Goal: Task Accomplishment & Management: Manage account settings

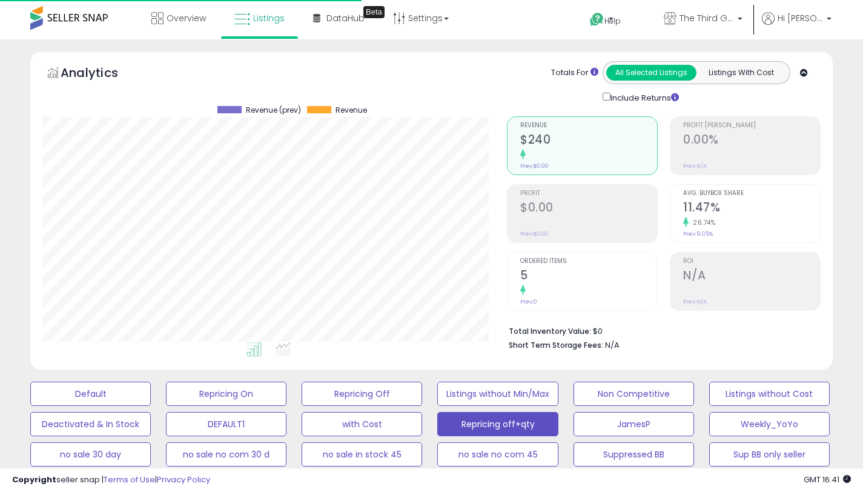
select select "**"
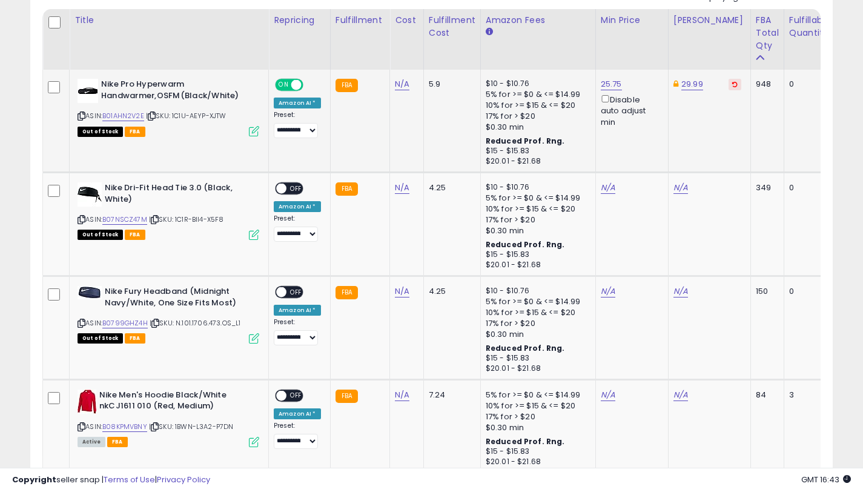
scroll to position [639, 0]
click at [676, 187] on link "N/A" at bounding box center [680, 188] width 15 height 12
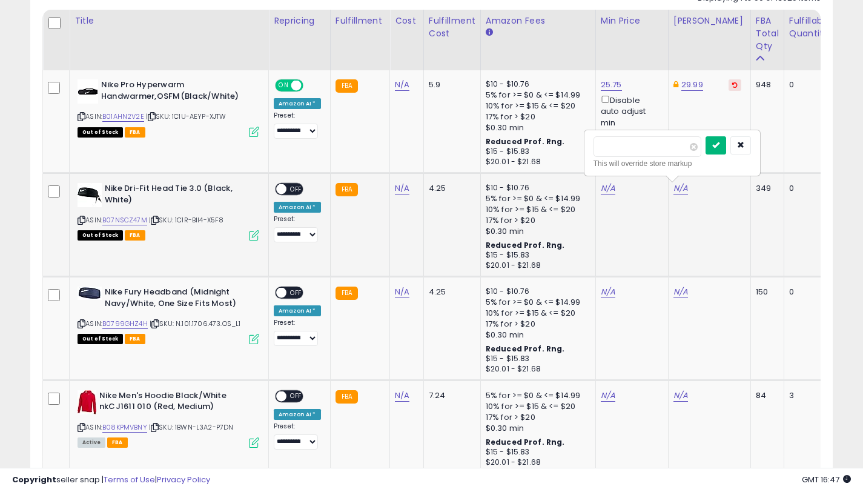
type input "*****"
click at [719, 145] on icon "submit" at bounding box center [715, 144] width 7 height 7
click at [603, 187] on link "N/A" at bounding box center [608, 188] width 15 height 12
type input "*****"
click at [653, 141] on button "submit" at bounding box center [643, 145] width 21 height 18
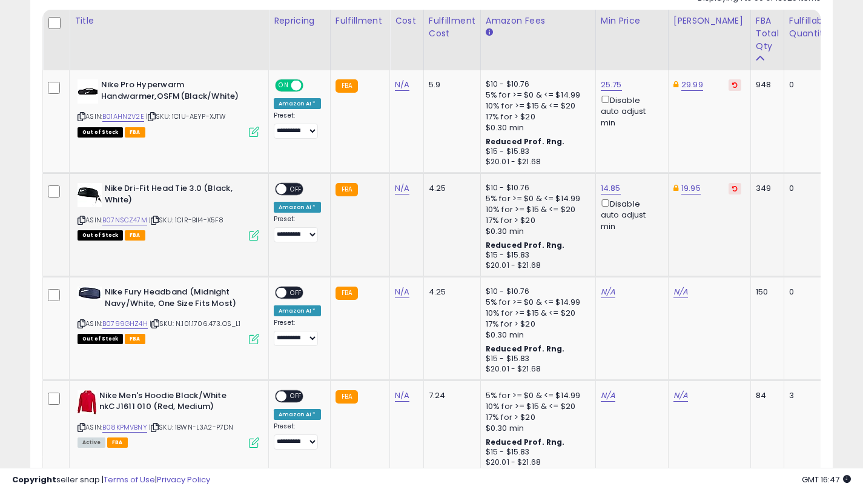
click at [601, 206] on div "Disable auto adjust min" at bounding box center [630, 214] width 58 height 35
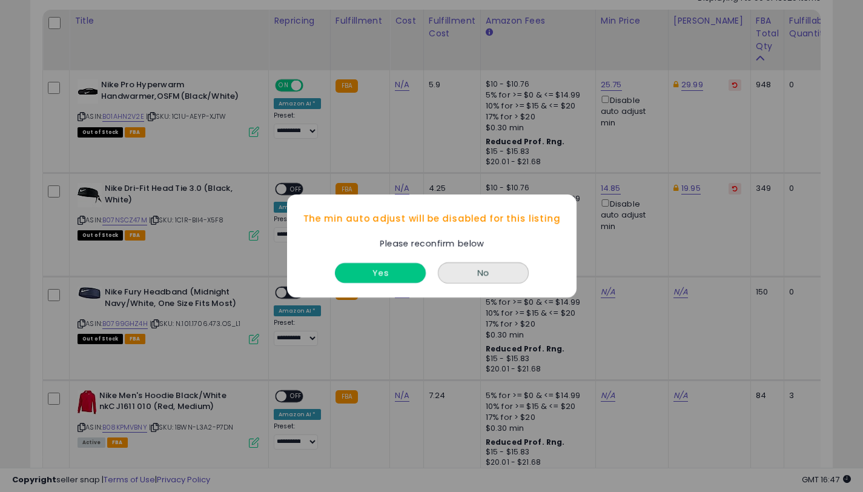
click at [391, 265] on button "Yes" at bounding box center [380, 273] width 91 height 20
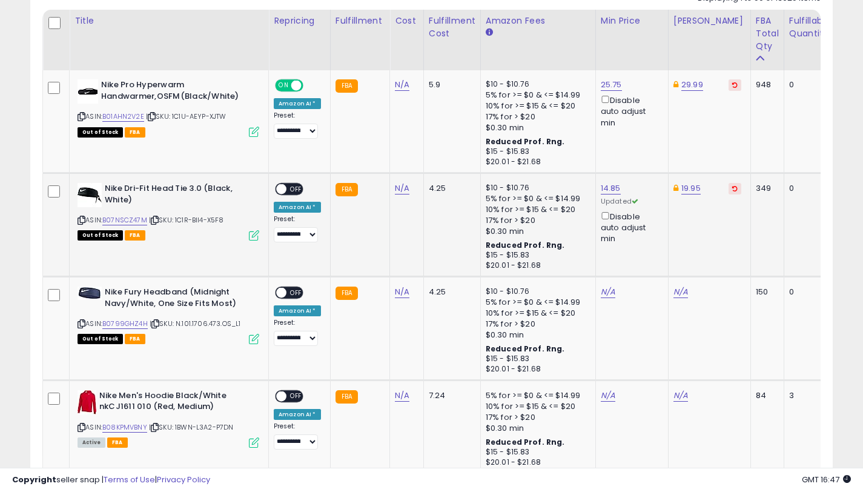
click at [282, 179] on td "**********" at bounding box center [300, 225] width 62 height 104
click at [283, 185] on span at bounding box center [281, 189] width 10 height 10
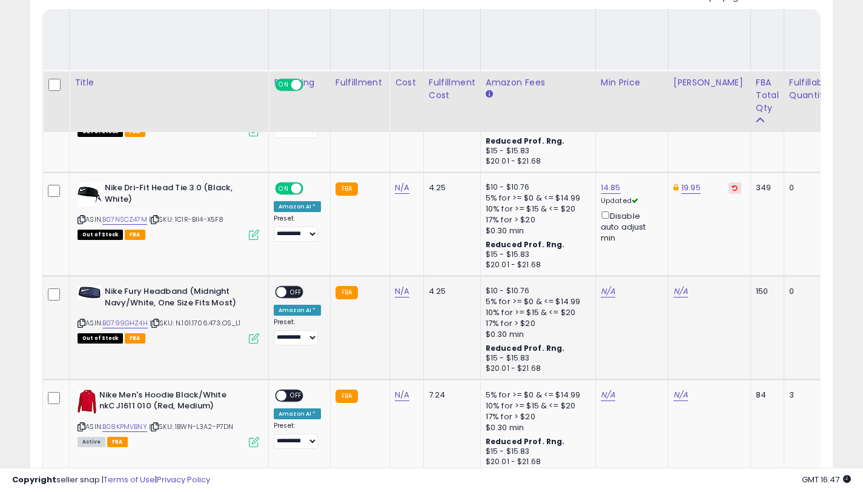
scroll to position [761, 0]
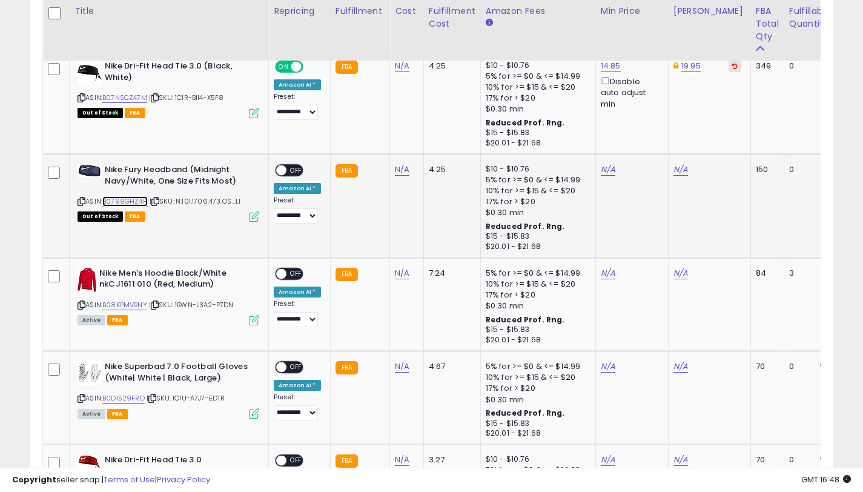
click at [136, 201] on link "B0799GHZ4H" at bounding box center [124, 201] width 45 height 10
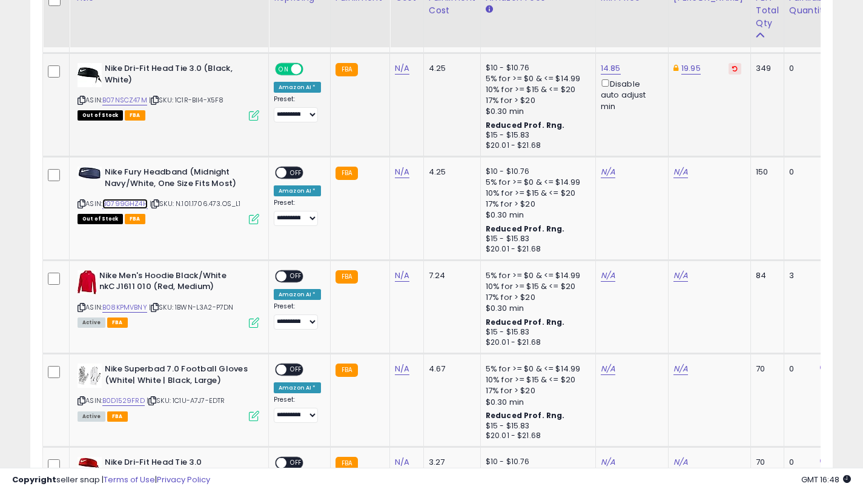
scroll to position [745, 0]
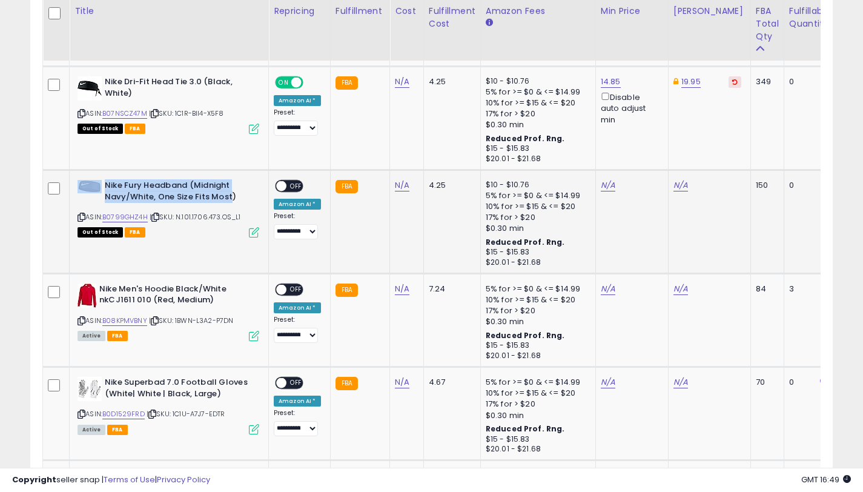
drag, startPoint x: 232, startPoint y: 197, endPoint x: 104, endPoint y: 190, distance: 128.0
click at [105, 190] on b "Nike Fury Headband (Midnight Navy/White, One Size Fits Most)" at bounding box center [178, 192] width 147 height 25
copy div "Nike Fury Headband (Midnight Navy/White, One Size Fits Most"
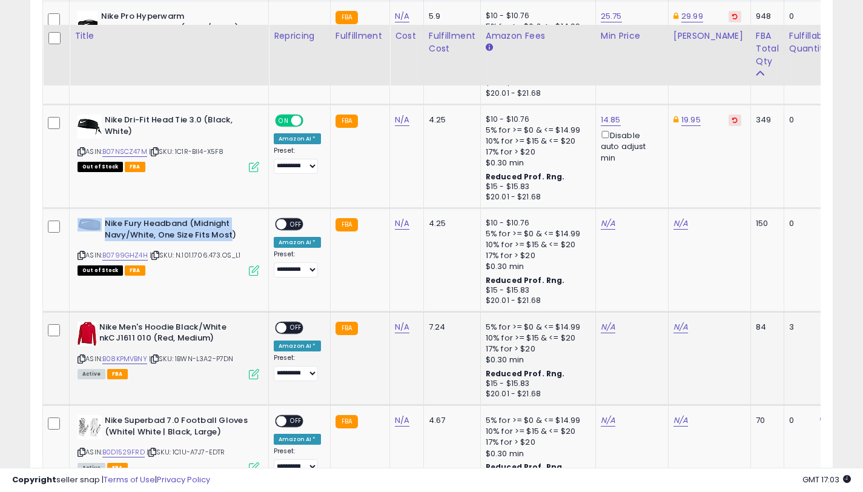
scroll to position [732, 0]
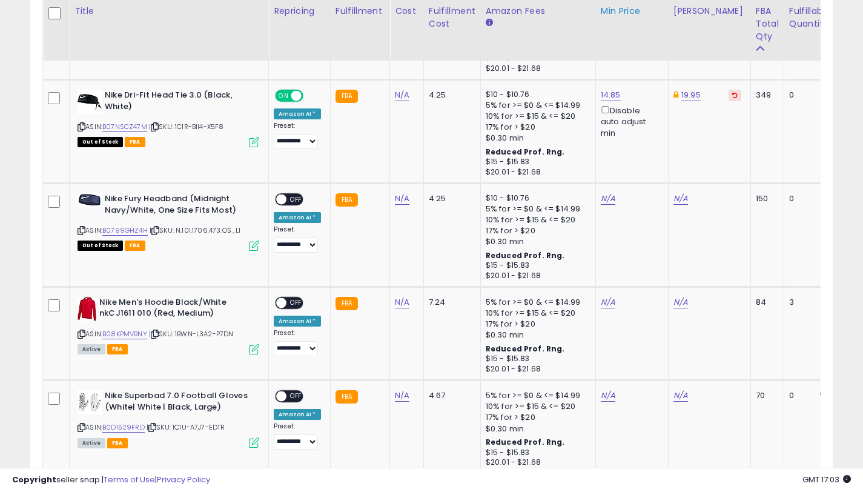
click at [80, 231] on icon at bounding box center [82, 230] width 8 height 7
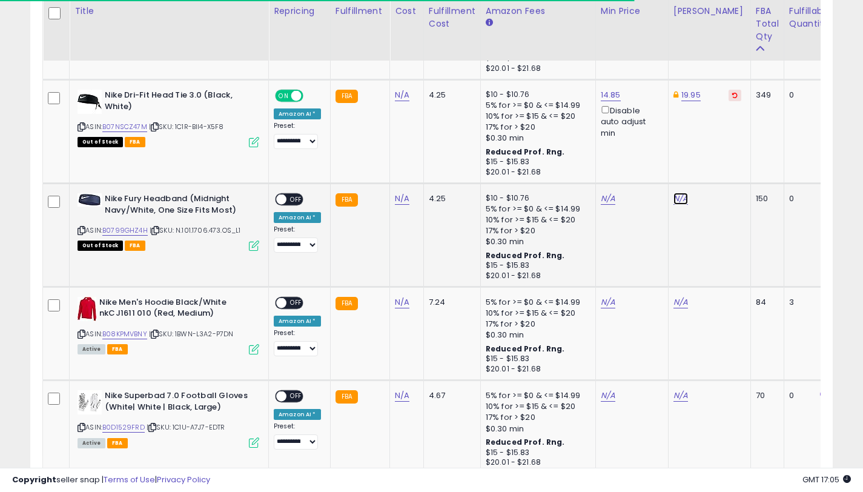
click at [673, 196] on link "N/A" at bounding box center [680, 199] width 15 height 12
type input "*****"
click at [719, 157] on icon "submit" at bounding box center [715, 154] width 7 height 7
click at [606, 200] on link "N/A" at bounding box center [608, 199] width 15 height 12
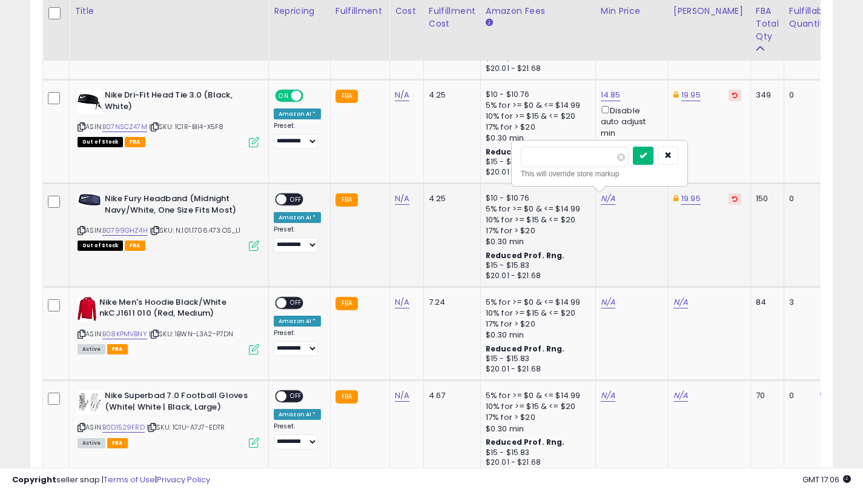
type input "*****"
click at [653, 160] on button "submit" at bounding box center [643, 156] width 21 height 18
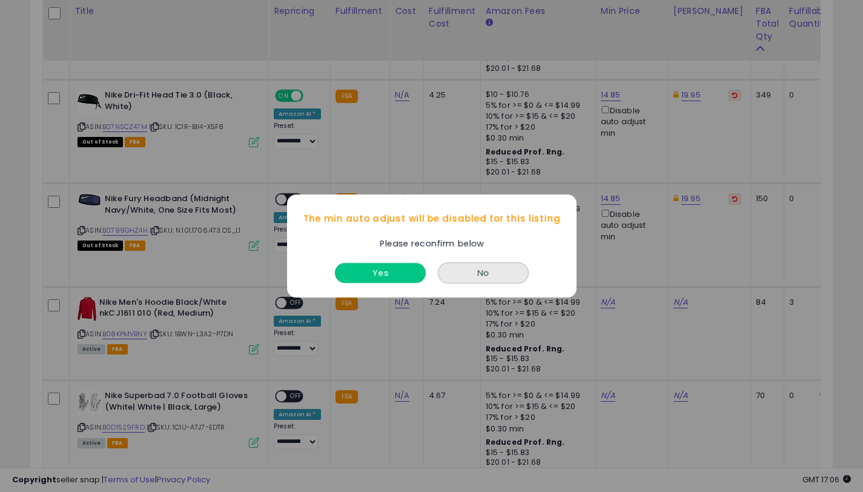
click at [366, 272] on button "Yes" at bounding box center [380, 273] width 91 height 20
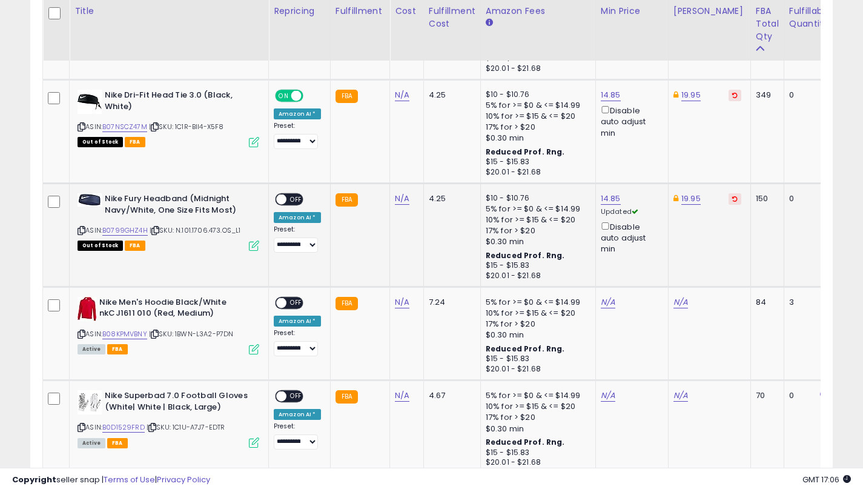
click at [288, 201] on span "OFF" at bounding box center [295, 199] width 19 height 10
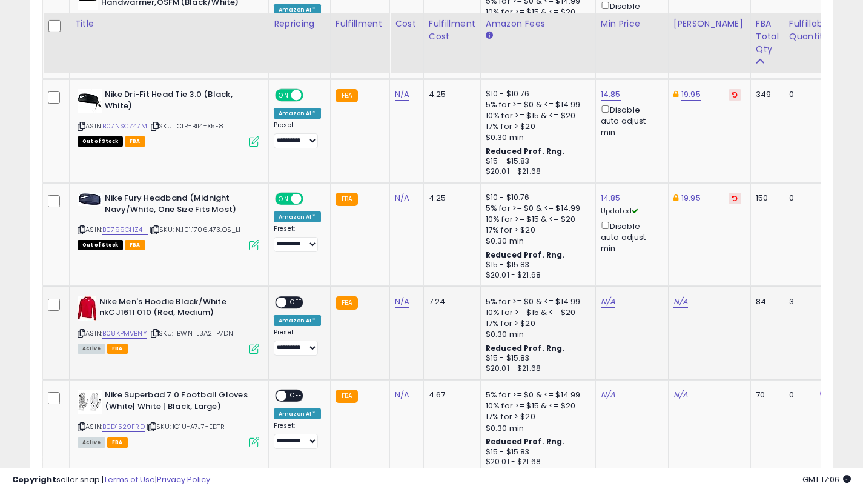
scroll to position [845, 0]
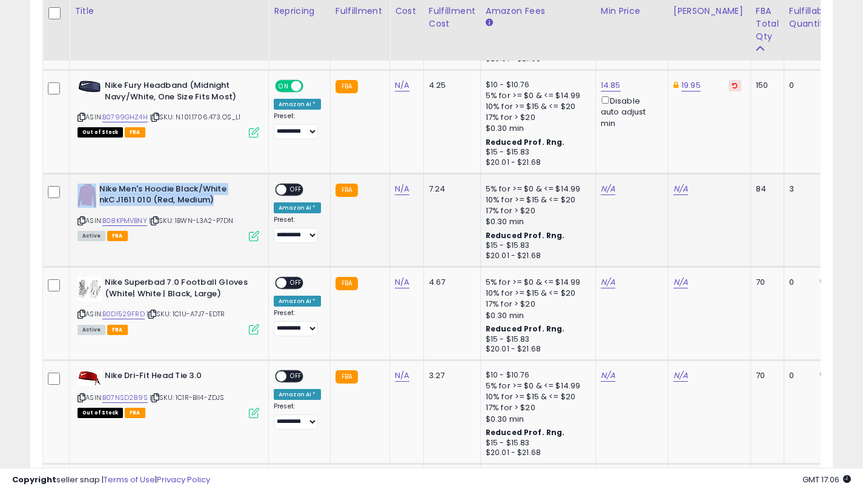
drag, startPoint x: 218, startPoint y: 197, endPoint x: 98, endPoint y: 187, distance: 120.3
click at [98, 187] on div "Nike Men's Hoodie Black/White nkCJ1611 010 (Red, Medium)" at bounding box center [169, 195] width 182 height 25
copy div "Nike Men's Hoodie Black/White nkCJ1611 010 (Red, Medium)"
click at [83, 220] on icon at bounding box center [82, 220] width 8 height 7
click at [141, 221] on link "B08KPMVBNY" at bounding box center [124, 221] width 45 height 10
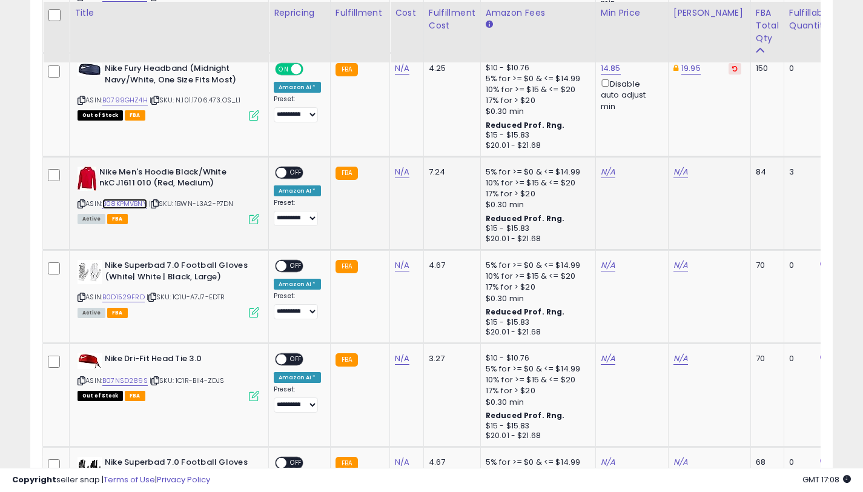
scroll to position [866, 0]
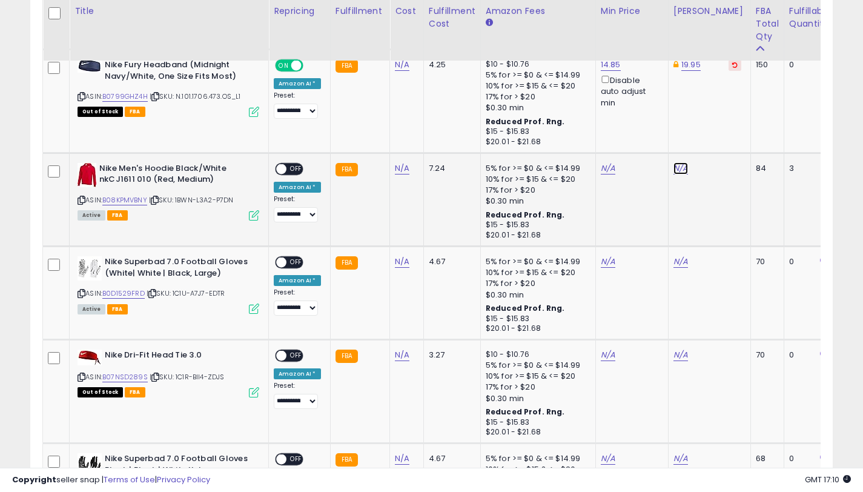
click at [678, 171] on link "N/A" at bounding box center [680, 168] width 15 height 12
type input "*****"
click at [715, 133] on button "submit" at bounding box center [715, 125] width 21 height 18
click at [607, 168] on link "N/A" at bounding box center [608, 168] width 15 height 12
type input "*****"
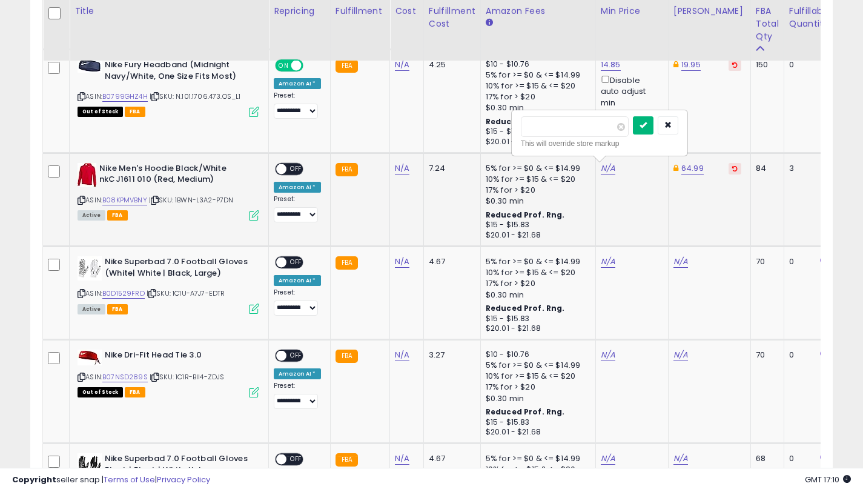
click at [647, 125] on icon "submit" at bounding box center [642, 124] width 7 height 7
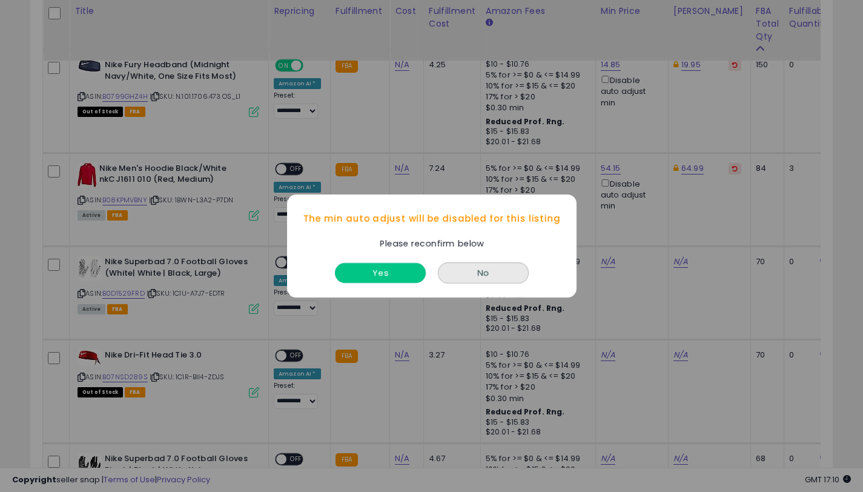
click at [395, 266] on button "Yes" at bounding box center [380, 273] width 91 height 20
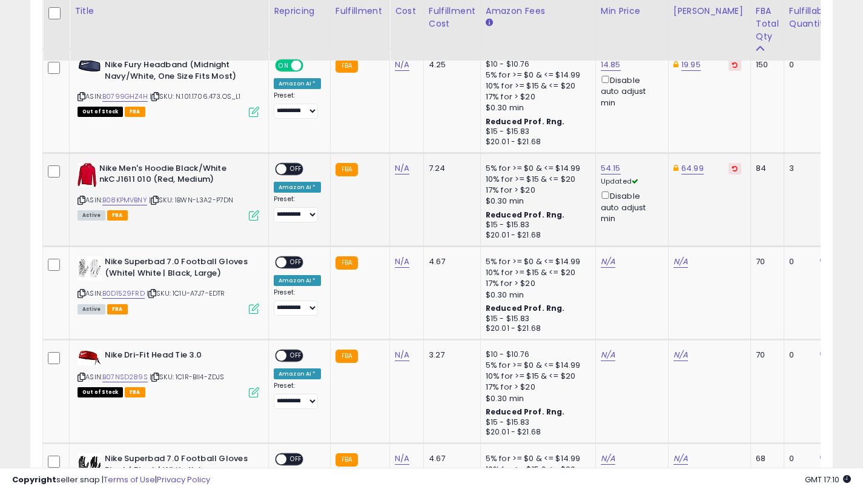
click at [289, 171] on span "OFF" at bounding box center [295, 169] width 19 height 10
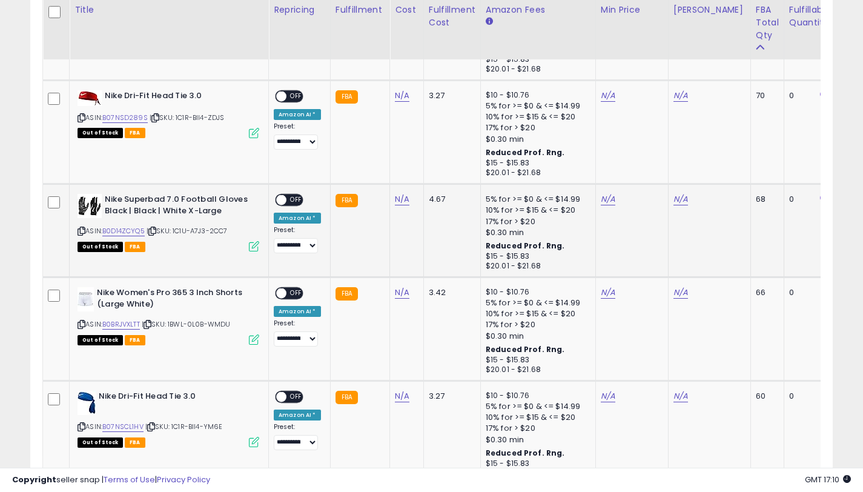
scroll to position [1097, 0]
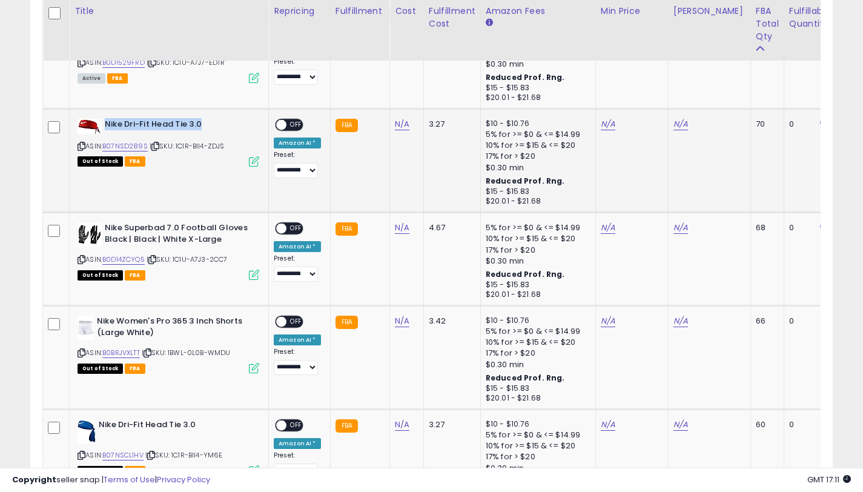
drag, startPoint x: 205, startPoint y: 125, endPoint x: 105, endPoint y: 126, distance: 99.3
click at [105, 126] on b "Nike Dri-Fit Head Tie 3.0" at bounding box center [178, 126] width 147 height 15
copy b "Nike Dri-Fit Head Tie 3.0"
click at [82, 145] on icon at bounding box center [82, 146] width 8 height 7
click at [117, 147] on link "B07NSD289S" at bounding box center [124, 146] width 45 height 10
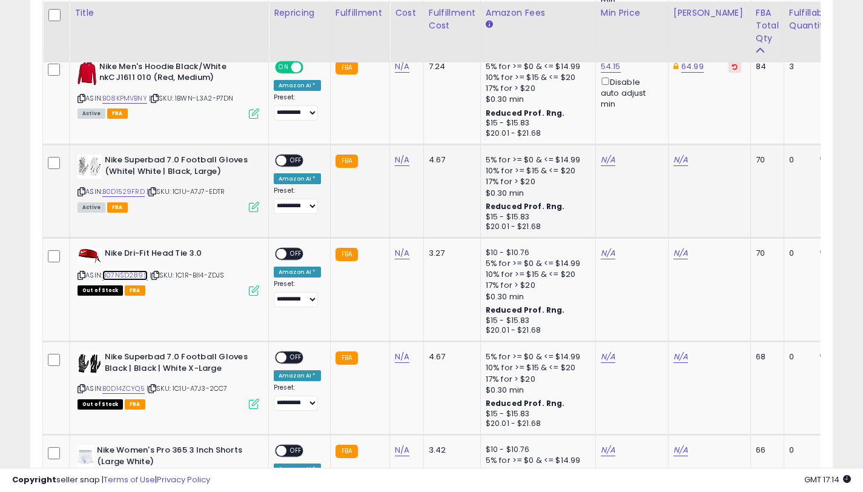
scroll to position [969, 0]
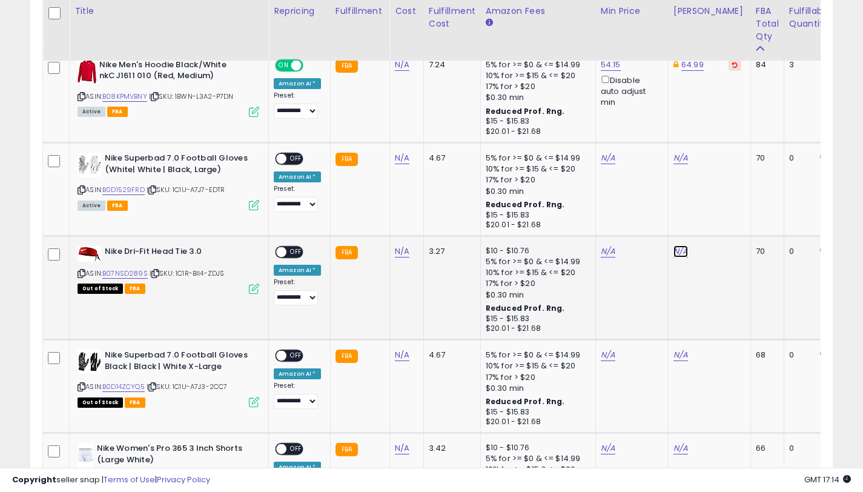
click at [676, 256] on link "N/A" at bounding box center [680, 251] width 15 height 12
type input "*****"
click at [716, 210] on button "submit" at bounding box center [715, 208] width 21 height 18
click at [604, 248] on link "N/A" at bounding box center [608, 251] width 15 height 12
type input "*****"
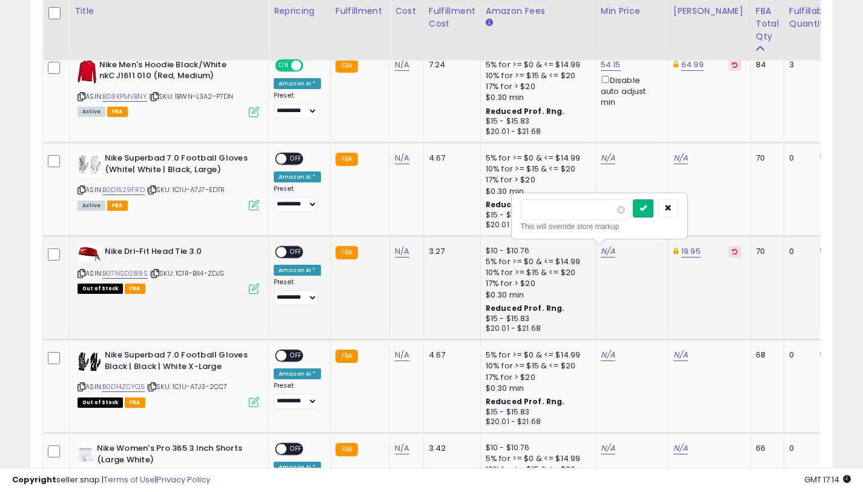
click at [642, 211] on button "submit" at bounding box center [643, 208] width 21 height 18
click at [602, 269] on div "Disable auto adjust min" at bounding box center [630, 277] width 58 height 35
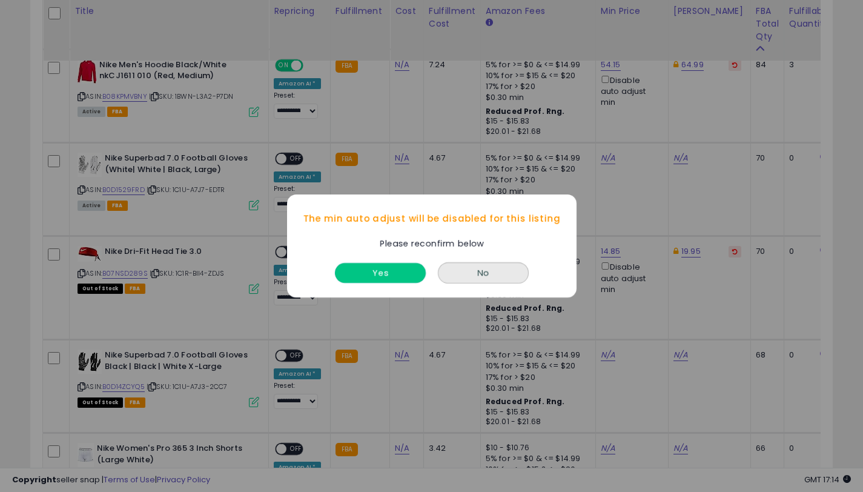
click at [387, 271] on button "Yes" at bounding box center [380, 273] width 91 height 20
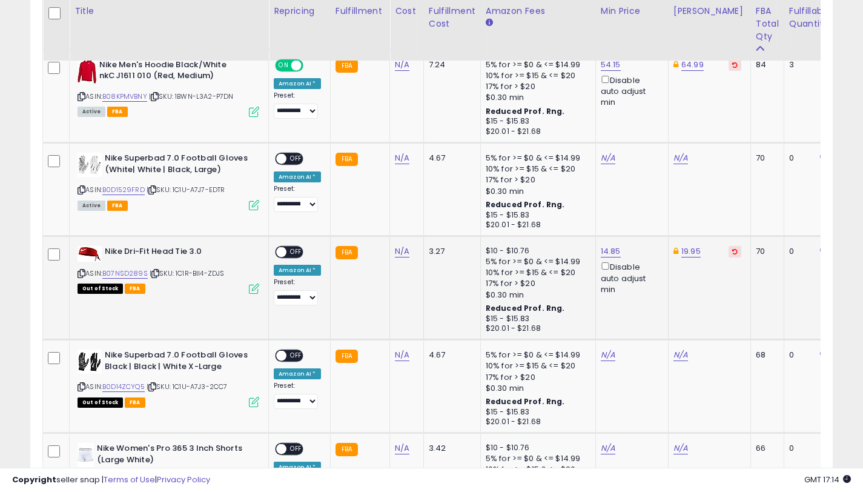
click at [288, 252] on span "OFF" at bounding box center [295, 252] width 19 height 10
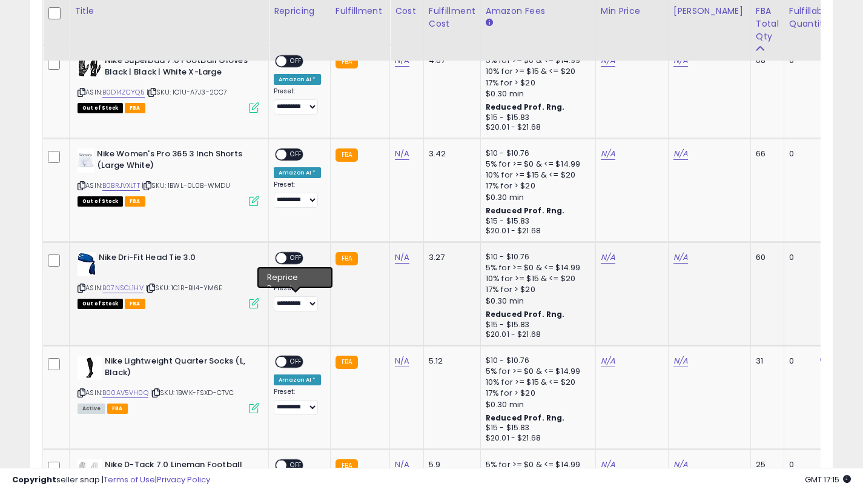
scroll to position [1292, 0]
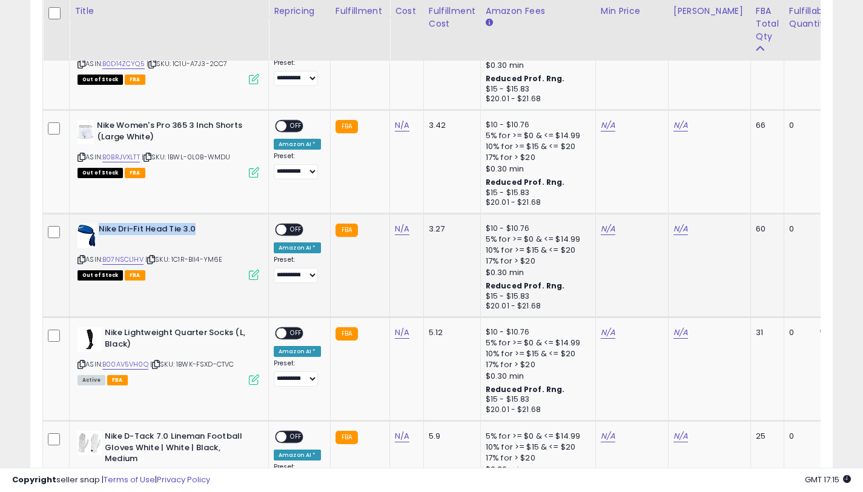
drag, startPoint x: 202, startPoint y: 226, endPoint x: 99, endPoint y: 231, distance: 103.0
click at [99, 231] on b "Nike Dri-Fit Head Tie 3.0" at bounding box center [172, 230] width 147 height 15
copy b "Nike Dri-Fit Head Tie 3.0"
click at [108, 256] on link "B07NSCL1HV" at bounding box center [122, 259] width 41 height 10
click at [674, 229] on link "N/A" at bounding box center [680, 229] width 15 height 12
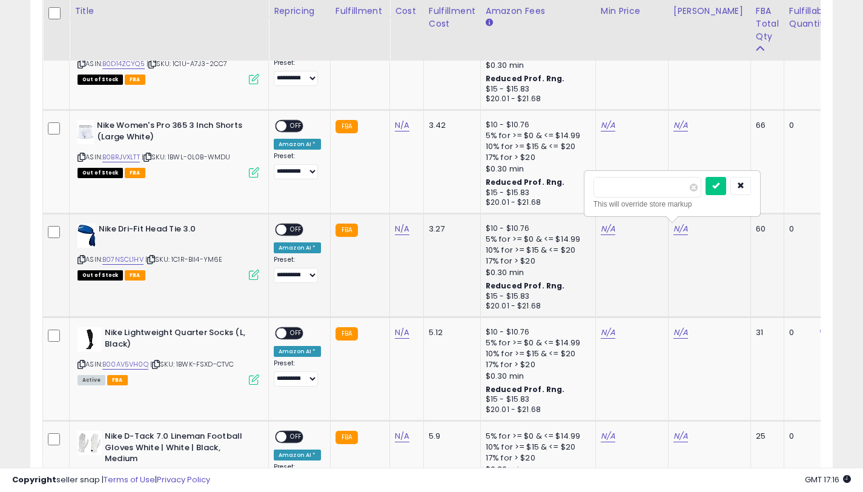
type input "*****"
click at [719, 190] on button "submit" at bounding box center [715, 186] width 21 height 18
click at [603, 227] on link "N/A" at bounding box center [608, 229] width 15 height 12
type input "*****"
click at [653, 188] on button "submit" at bounding box center [643, 186] width 21 height 18
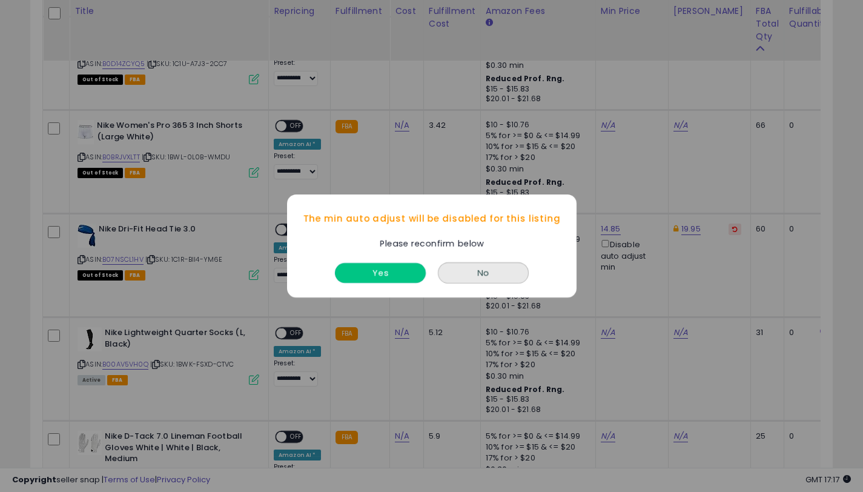
click at [363, 280] on button "Yes" at bounding box center [380, 273] width 91 height 20
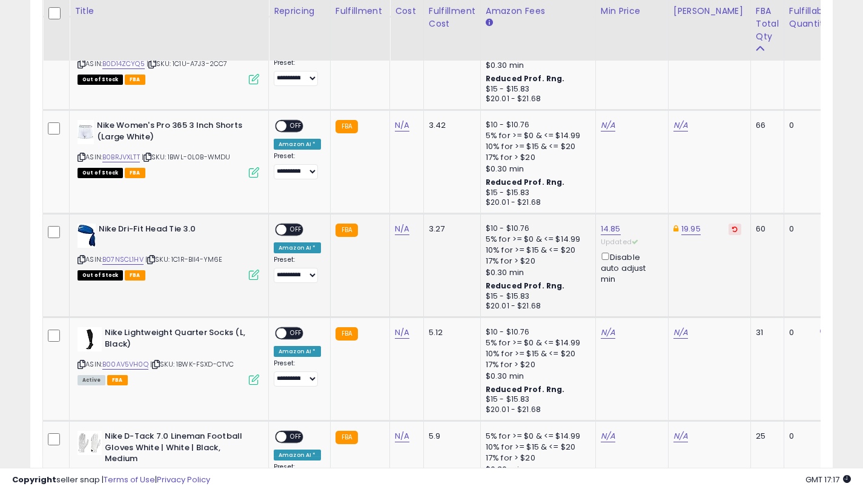
click at [279, 226] on span at bounding box center [281, 230] width 10 height 10
click at [290, 232] on span "OFF" at bounding box center [295, 230] width 19 height 10
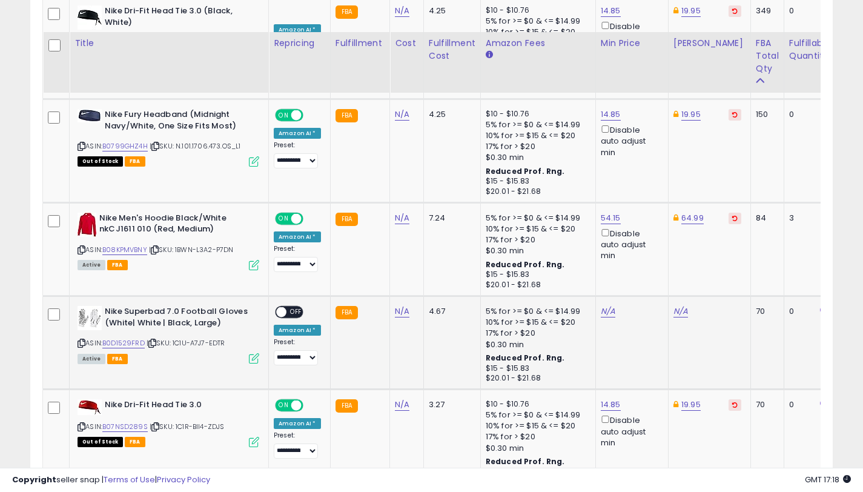
scroll to position [954, 0]
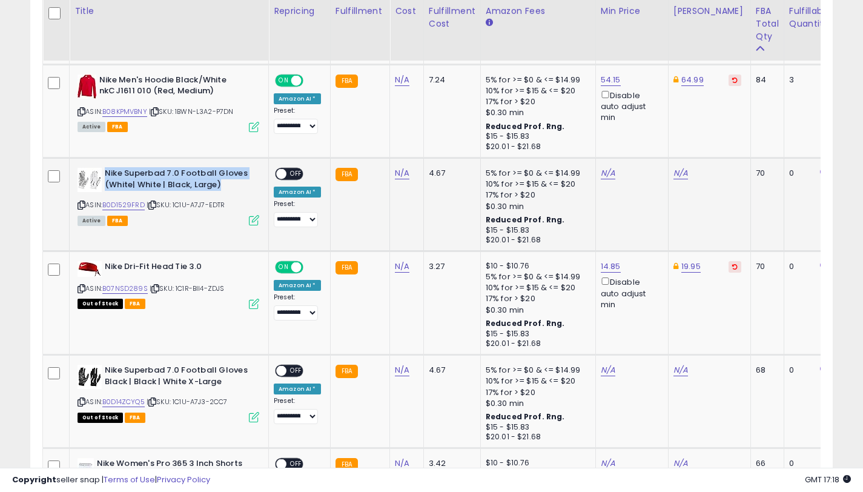
drag, startPoint x: 223, startPoint y: 185, endPoint x: 105, endPoint y: 174, distance: 118.6
click at [105, 174] on b "Nike Superbad 7.0 Football Gloves (White| White | Black, Large)" at bounding box center [178, 180] width 147 height 25
copy b "Nike Superbad 7.0 Football Gloves (White| White | Black, Large)"
click at [83, 205] on icon at bounding box center [82, 205] width 8 height 7
click at [82, 205] on icon at bounding box center [82, 205] width 8 height 7
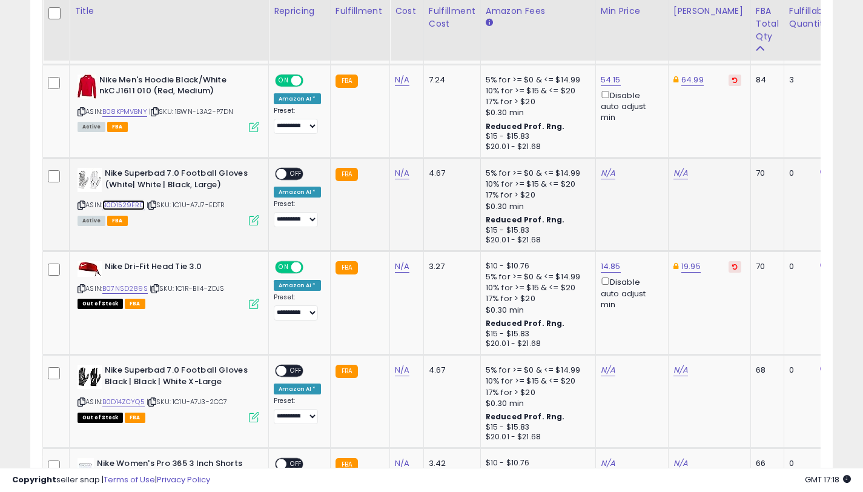
click at [114, 206] on link "B0D1529FRD" at bounding box center [123, 205] width 42 height 10
click at [675, 172] on link "N/A" at bounding box center [680, 173] width 15 height 12
type input "*****"
drag, startPoint x: 727, startPoint y: 134, endPoint x: 598, endPoint y: 183, distance: 138.8
click at [726, 134] on button "submit" at bounding box center [715, 130] width 21 height 18
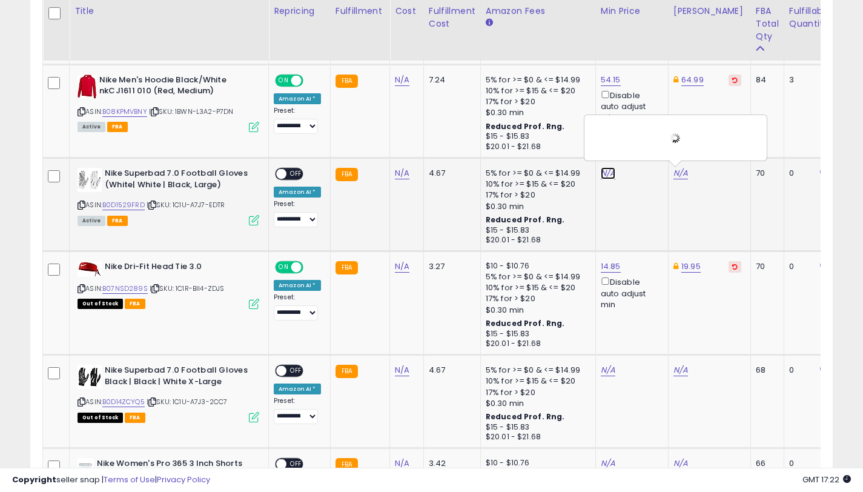
click at [601, 177] on link "N/A" at bounding box center [608, 173] width 15 height 12
type input "*****"
click at [647, 131] on icon "submit" at bounding box center [642, 129] width 7 height 7
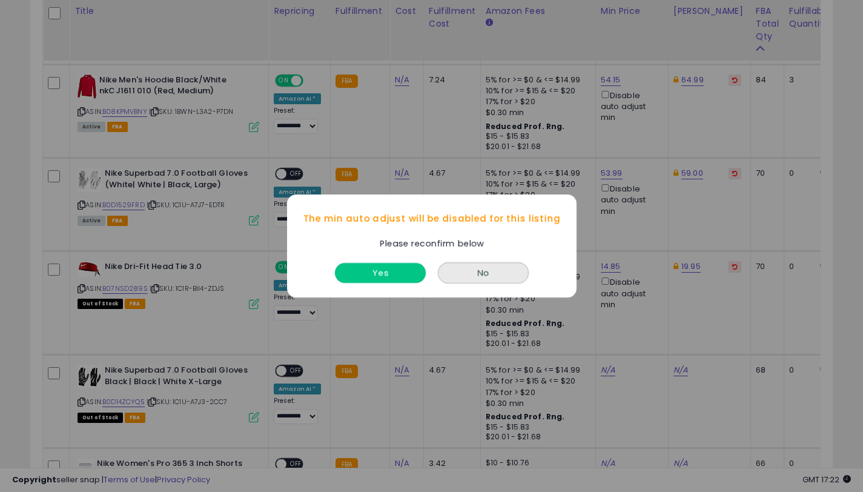
click at [376, 277] on button "Yes" at bounding box center [380, 273] width 91 height 20
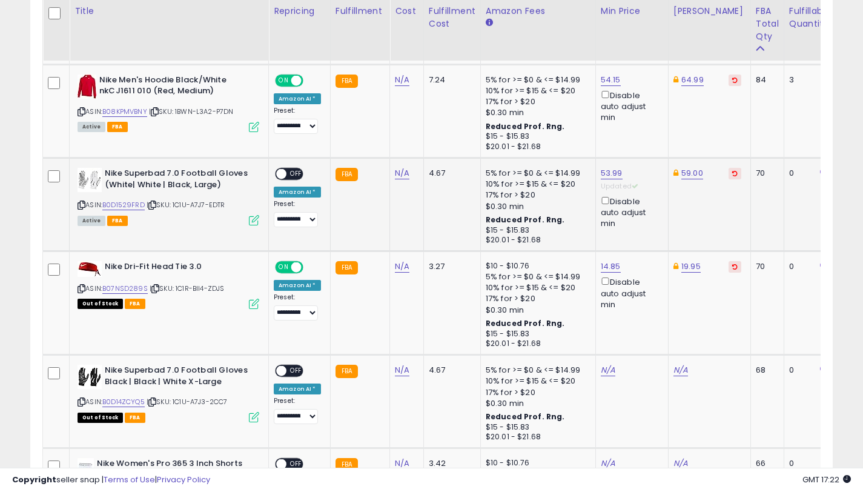
click at [288, 171] on span "OFF" at bounding box center [295, 174] width 19 height 10
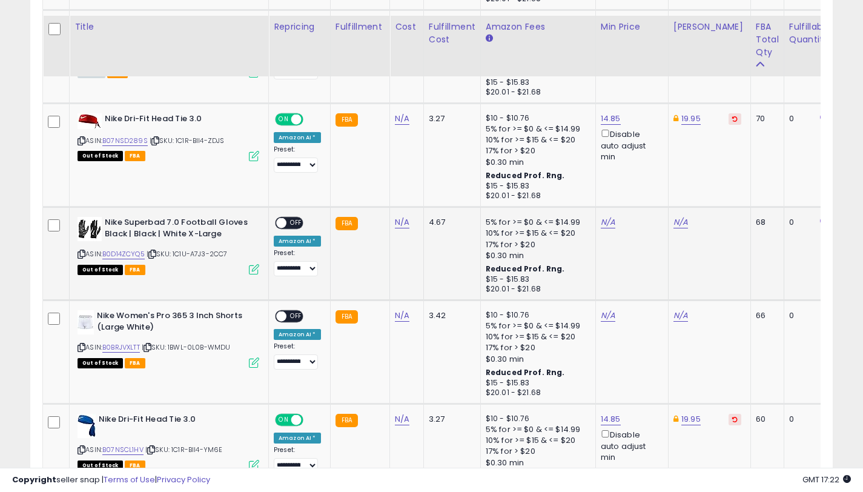
scroll to position [1128, 0]
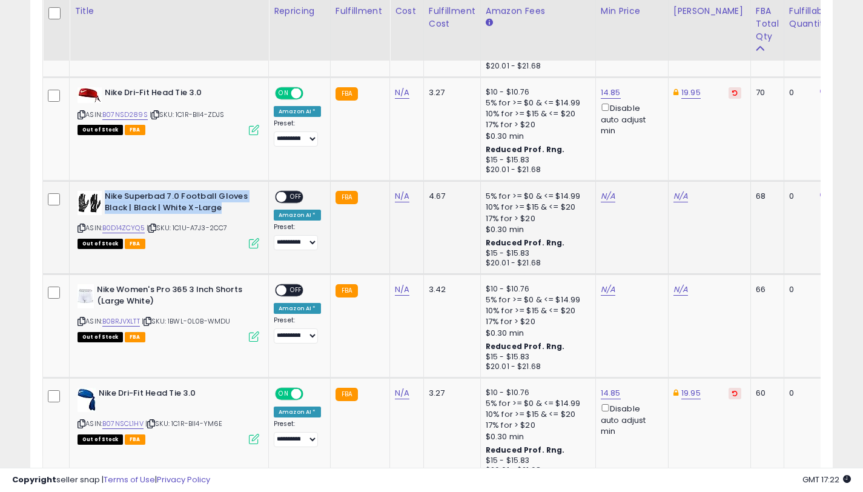
drag, startPoint x: 212, startPoint y: 206, endPoint x: 107, endPoint y: 192, distance: 106.3
click at [107, 192] on b "Nike Superbad 7.0 Football Gloves Black | Black | White X-Large" at bounding box center [178, 203] width 147 height 25
copy b "Nike Superbad 7.0 Football Gloves Black | Black | White X-Large"
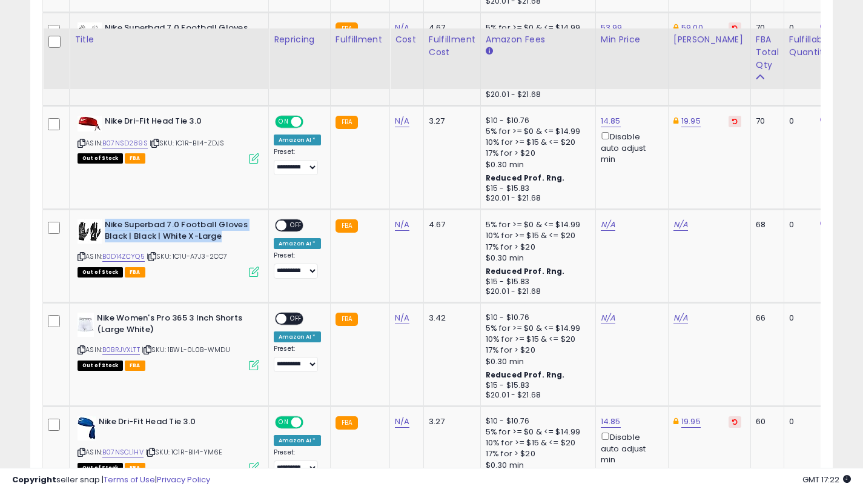
scroll to position [993, 0]
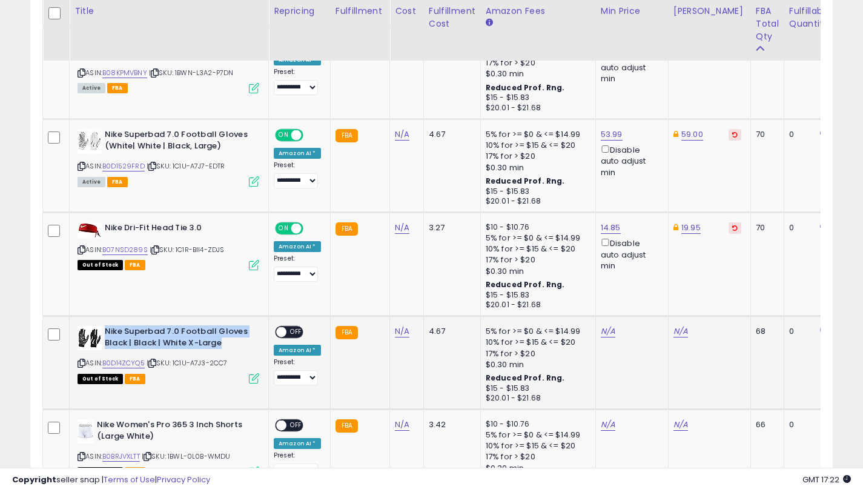
click at [82, 365] on icon at bounding box center [82, 363] width 8 height 7
click at [145, 362] on link "B0D14ZCYQ5" at bounding box center [123, 363] width 42 height 10
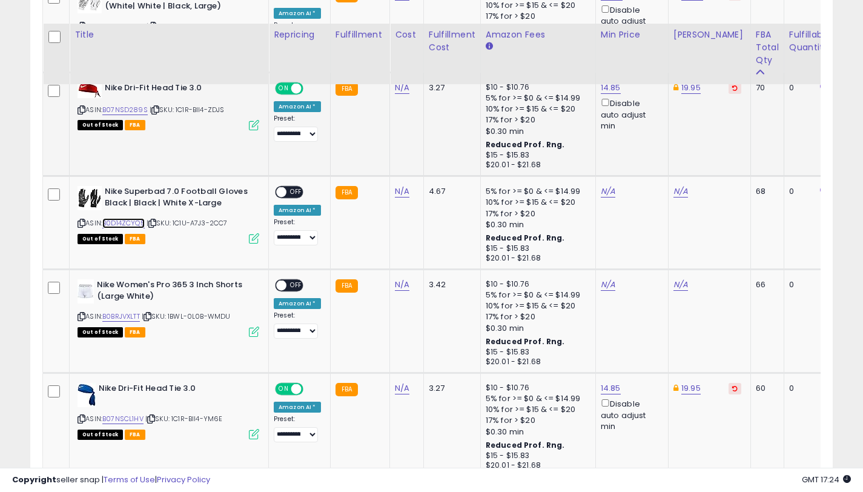
scroll to position [1157, 0]
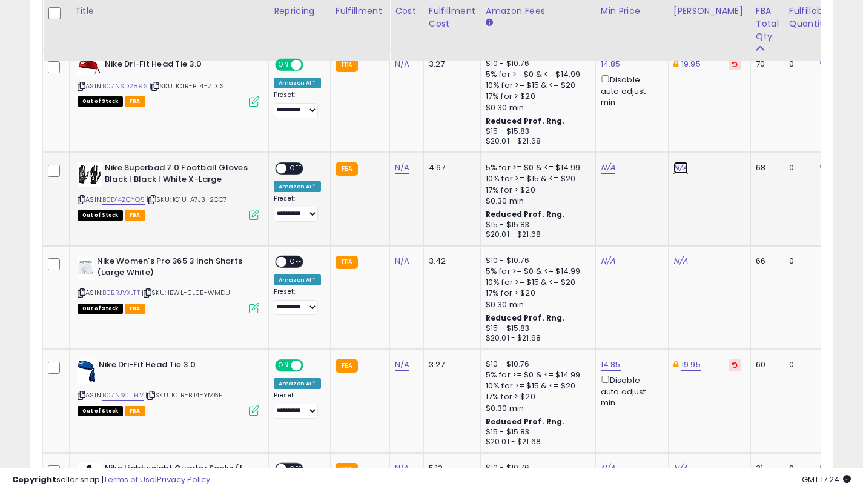
click at [676, 167] on link "N/A" at bounding box center [680, 168] width 15 height 12
type input "*****"
click at [726, 128] on button "submit" at bounding box center [715, 125] width 21 height 18
click at [605, 165] on link "N/A" at bounding box center [608, 168] width 15 height 12
type input "*****"
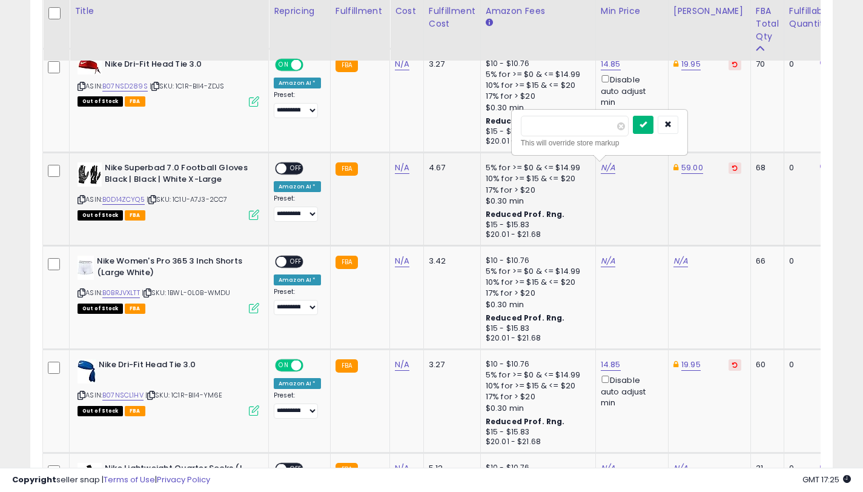
click at [647, 122] on icon "submit" at bounding box center [642, 123] width 7 height 7
click at [601, 178] on div "Disable auto adjust min" at bounding box center [630, 193] width 58 height 35
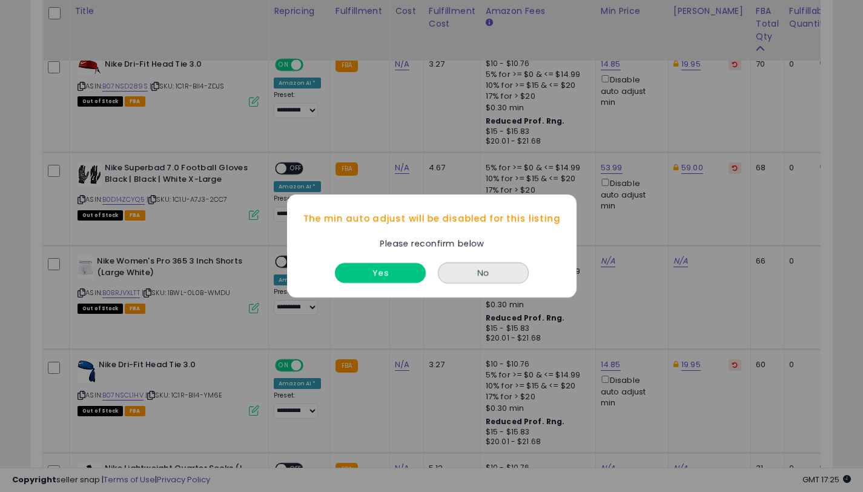
click at [389, 266] on button "Yes" at bounding box center [380, 273] width 91 height 20
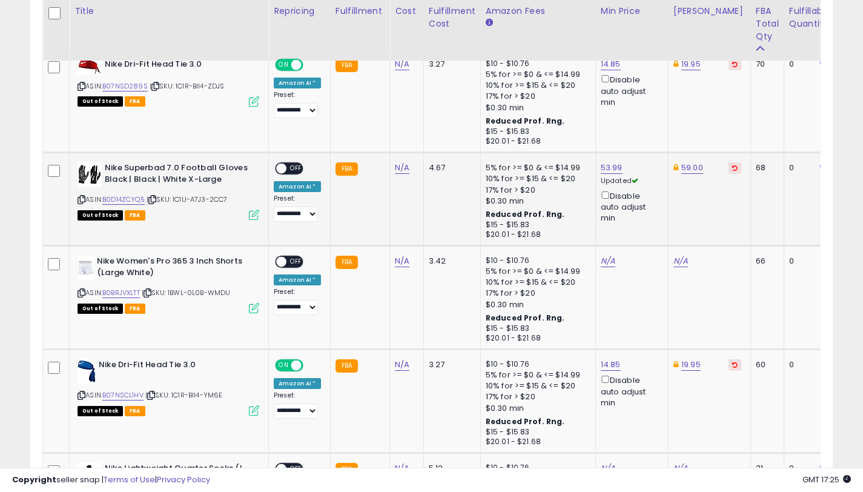
click at [285, 170] on span at bounding box center [281, 168] width 10 height 10
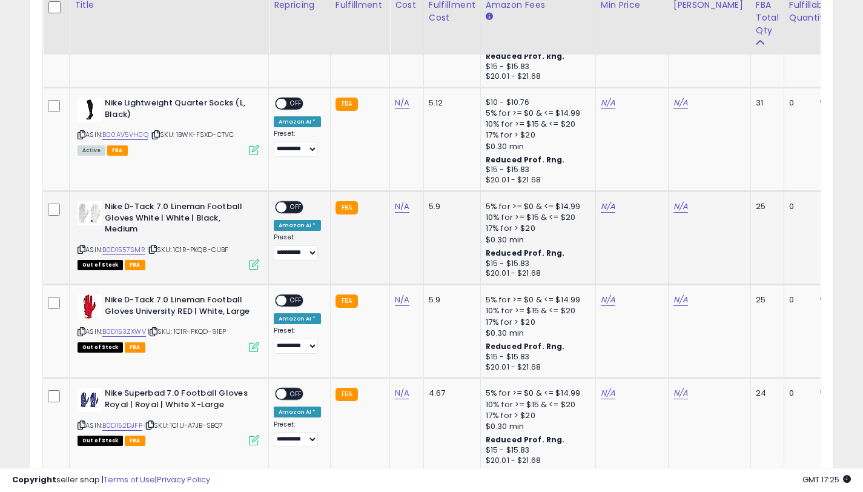
scroll to position [1542, 0]
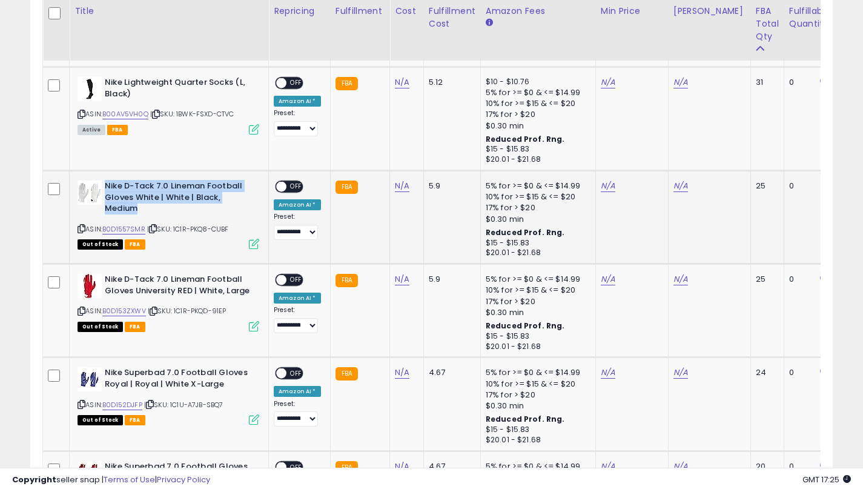
drag, startPoint x: 137, startPoint y: 206, endPoint x: 107, endPoint y: 187, distance: 36.5
click at [107, 187] on b "Nike D-Tack 7.0 Lineman Football Gloves White | White | Black, Medium" at bounding box center [178, 198] width 147 height 37
copy b "Nike D-Tack 7.0 Lineman Football Gloves White | White | Black, Medium"
click at [82, 229] on icon at bounding box center [82, 228] width 8 height 7
click at [116, 228] on link "B0D1557SMR" at bounding box center [123, 229] width 43 height 10
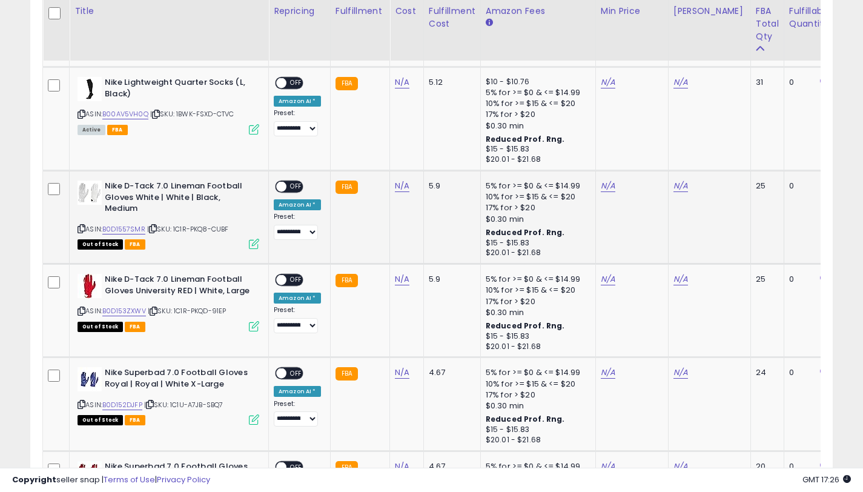
click at [78, 228] on icon at bounding box center [82, 228] width 8 height 7
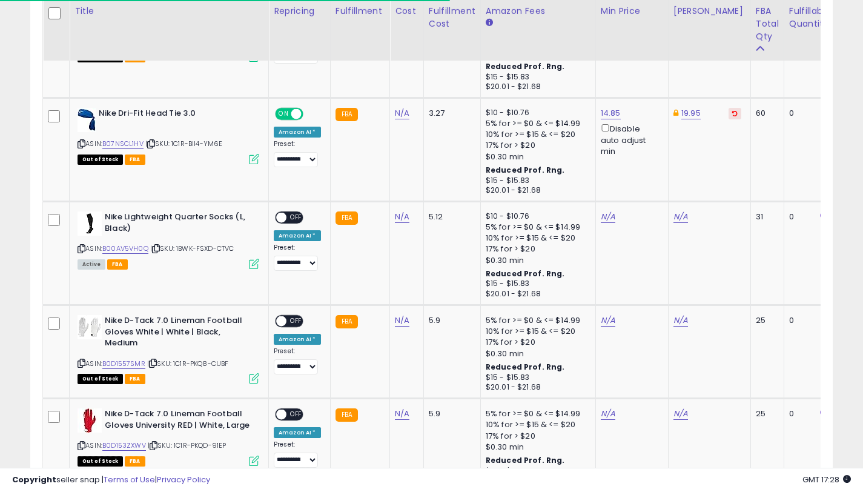
scroll to position [1429, 0]
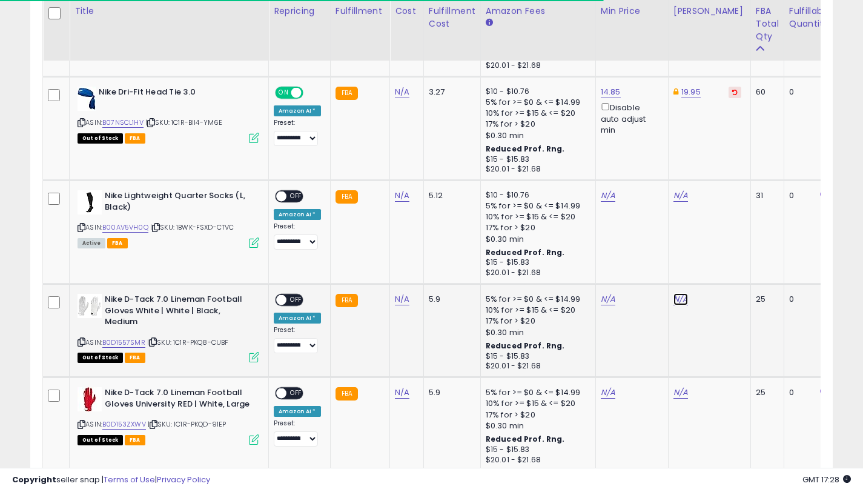
click at [674, 296] on link "N/A" at bounding box center [680, 299] width 15 height 12
type input "*****"
click at [719, 258] on icon "submit" at bounding box center [715, 255] width 7 height 7
click at [604, 300] on link "N/A" at bounding box center [608, 299] width 15 height 12
type input "*****"
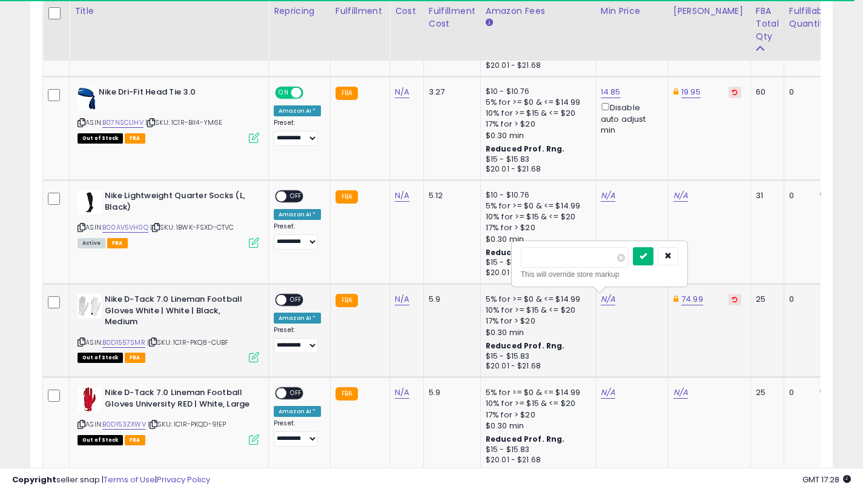
click at [642, 262] on button "submit" at bounding box center [643, 256] width 21 height 18
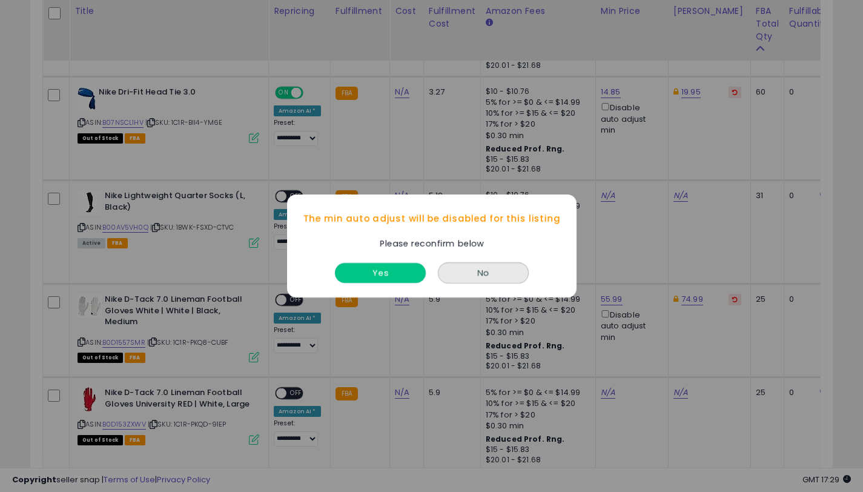
click at [386, 266] on button "Yes" at bounding box center [380, 273] width 91 height 20
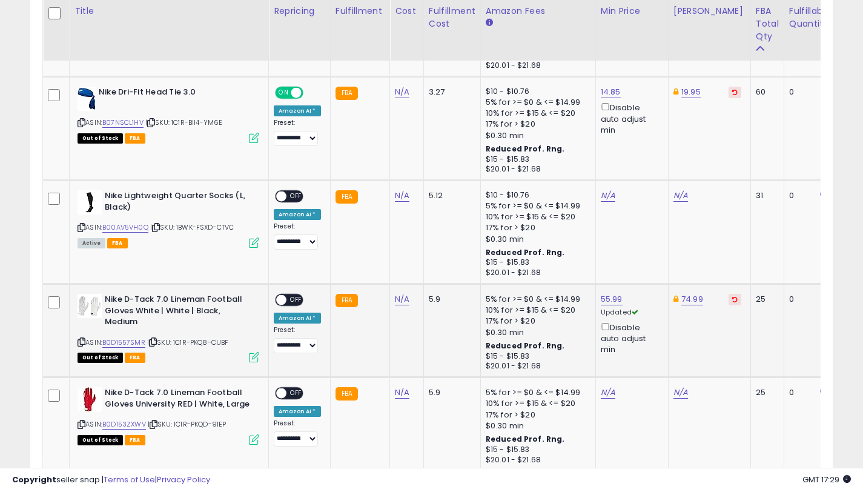
click at [286, 297] on span "OFF" at bounding box center [295, 300] width 19 height 10
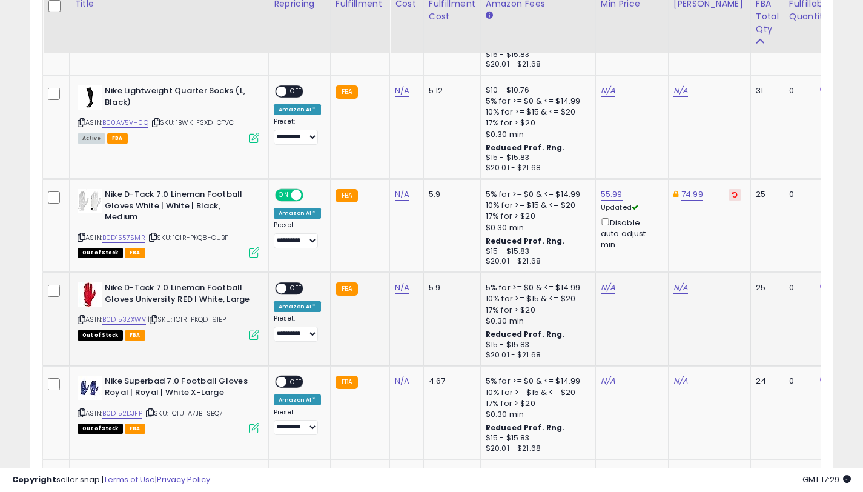
scroll to position [1541, 0]
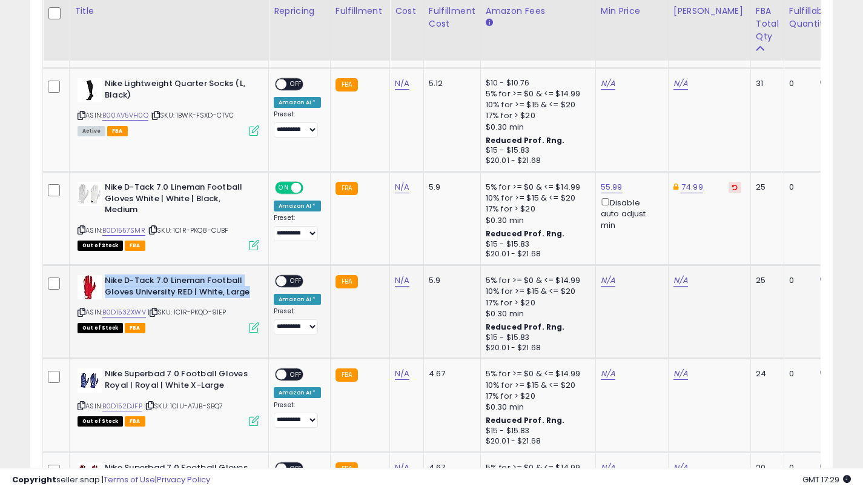
click at [248, 291] on div "Nike D-Tack 7.0 Lineman Football Gloves University RED | White, Large" at bounding box center [169, 287] width 182 height 25
copy b "Nike D-Tack 7.0 Lineman Football Gloves University RED | White, Large"
click at [84, 314] on icon at bounding box center [82, 312] width 8 height 7
click at [137, 310] on link "B0D153ZXWV" at bounding box center [124, 312] width 44 height 10
click at [677, 284] on link "N/A" at bounding box center [680, 280] width 15 height 12
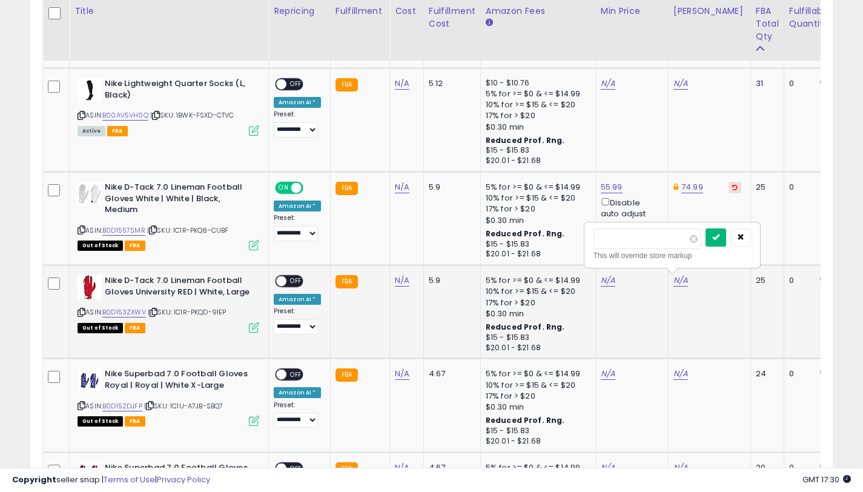
type input "*****"
drag, startPoint x: 722, startPoint y: 242, endPoint x: 633, endPoint y: 272, distance: 94.2
click at [722, 242] on button "submit" at bounding box center [715, 237] width 21 height 18
click at [601, 279] on link "N/A" at bounding box center [608, 280] width 15 height 12
type input "*****"
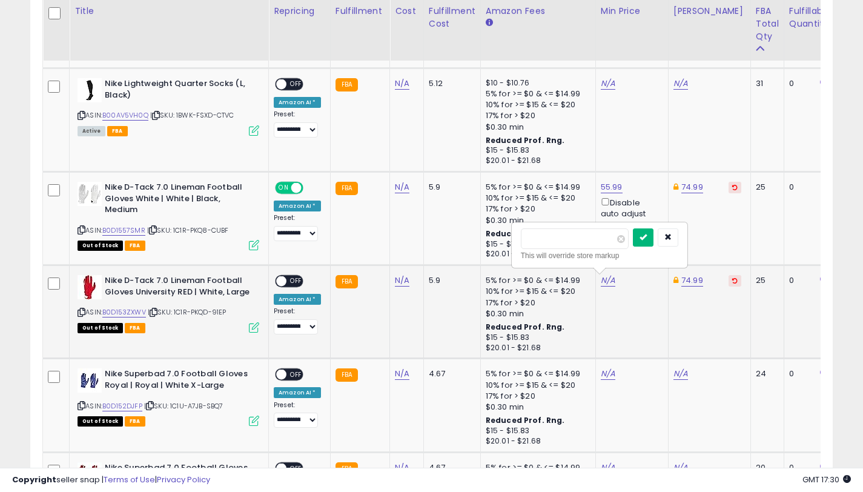
click at [647, 240] on icon "submit" at bounding box center [642, 236] width 7 height 7
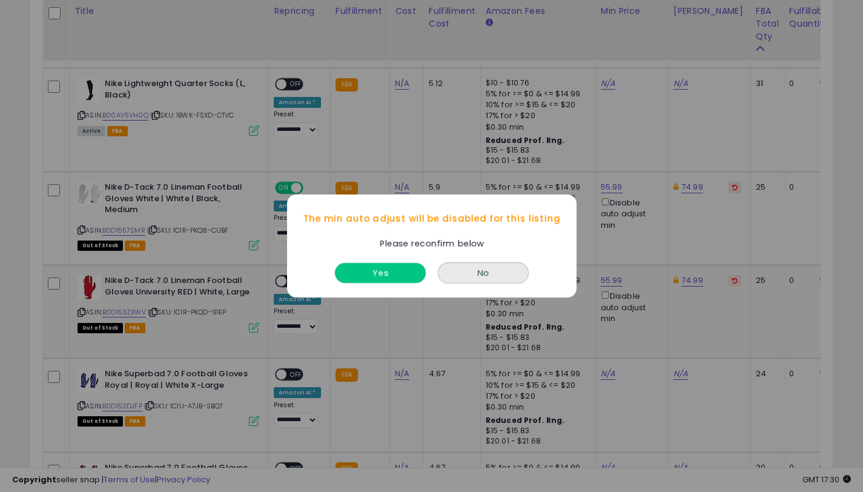
click at [408, 276] on button "Yes" at bounding box center [380, 273] width 91 height 20
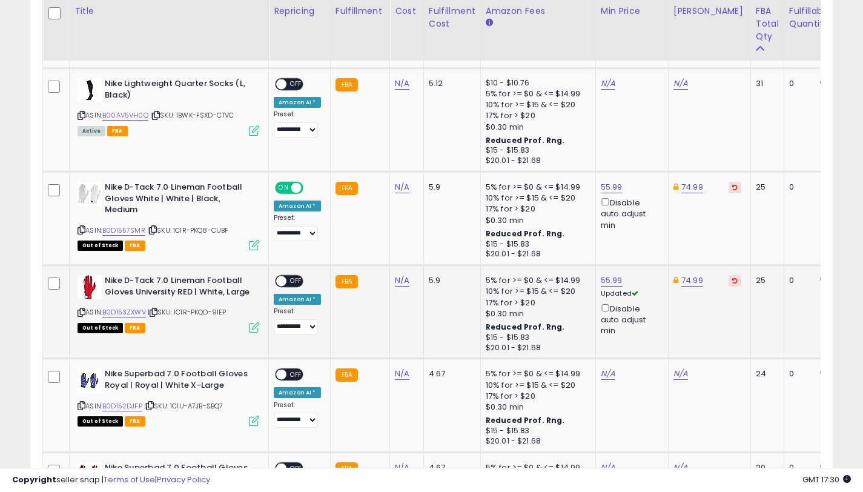
click at [288, 281] on span "OFF" at bounding box center [295, 281] width 19 height 10
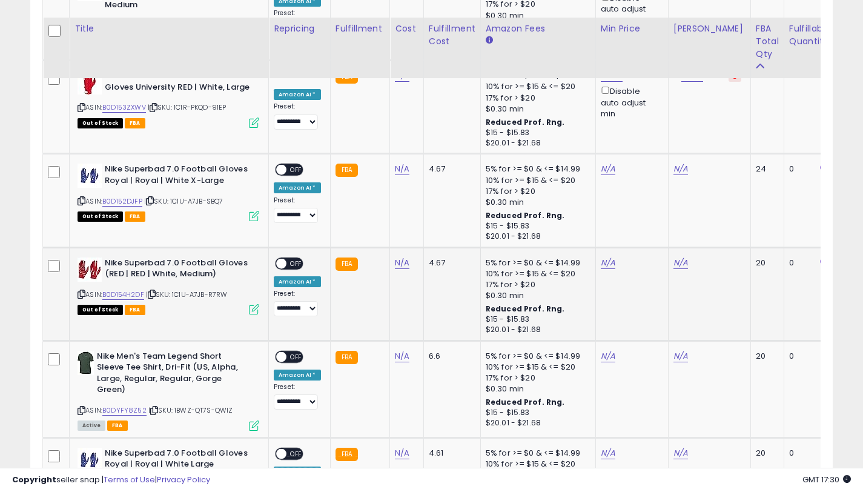
scroll to position [1763, 0]
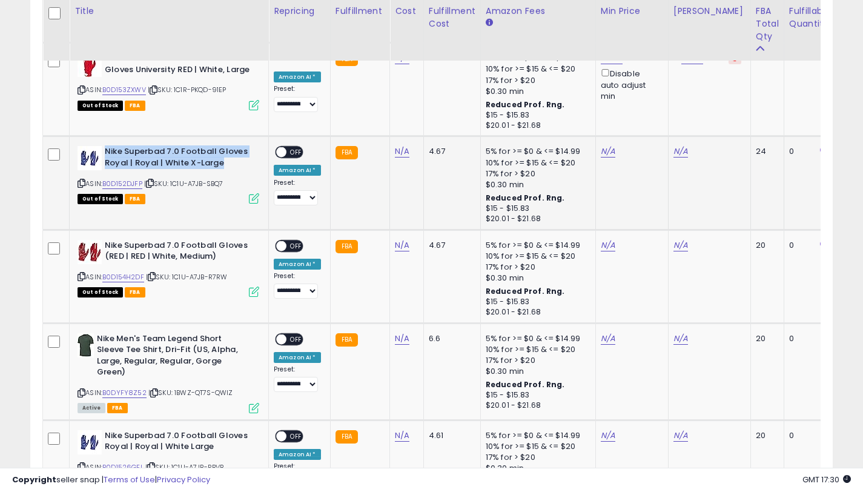
drag, startPoint x: 216, startPoint y: 163, endPoint x: 106, endPoint y: 153, distance: 110.1
click at [107, 153] on b "Nike Superbad 7.0 Football Gloves Royal | Royal | White X-Large" at bounding box center [178, 158] width 147 height 25
copy b "Nike Superbad 7.0 Football Gloves Royal | Royal | White X-Large"
click at [675, 154] on link "N/A" at bounding box center [680, 151] width 15 height 12
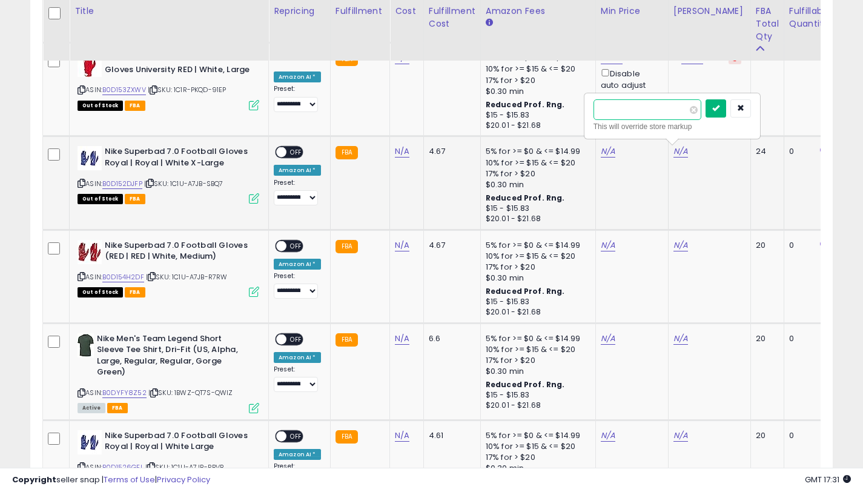
type input "*****"
click at [715, 111] on button "submit" at bounding box center [715, 108] width 21 height 18
click at [607, 153] on link "N/A" at bounding box center [608, 151] width 15 height 12
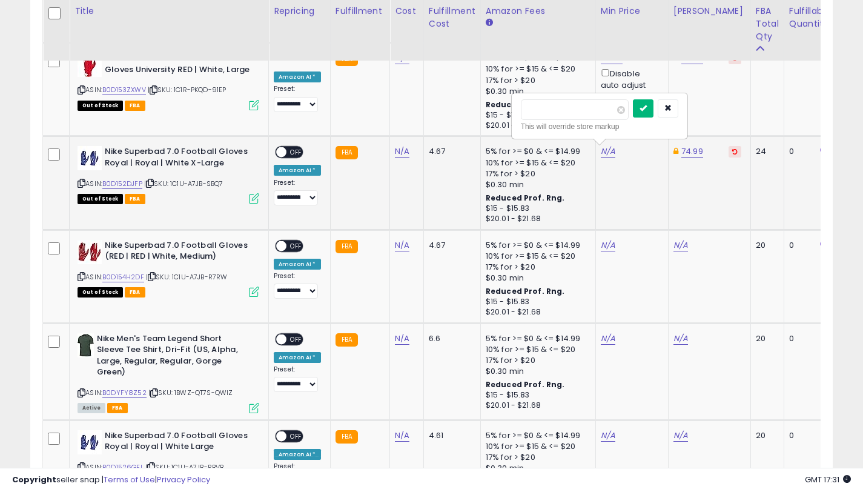
type input "*****"
click at [647, 104] on icon "submit" at bounding box center [642, 107] width 7 height 7
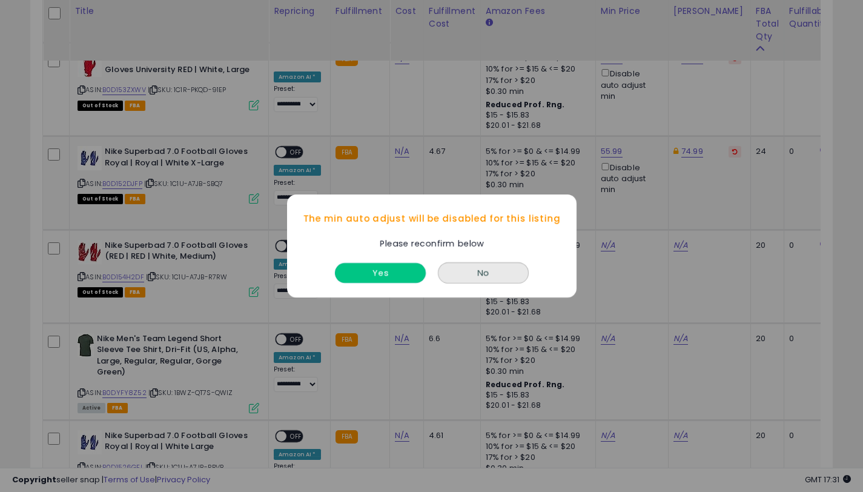
drag, startPoint x: 378, startPoint y: 274, endPoint x: 297, endPoint y: 157, distance: 142.1
click at [378, 273] on button "Yes" at bounding box center [380, 273] width 91 height 20
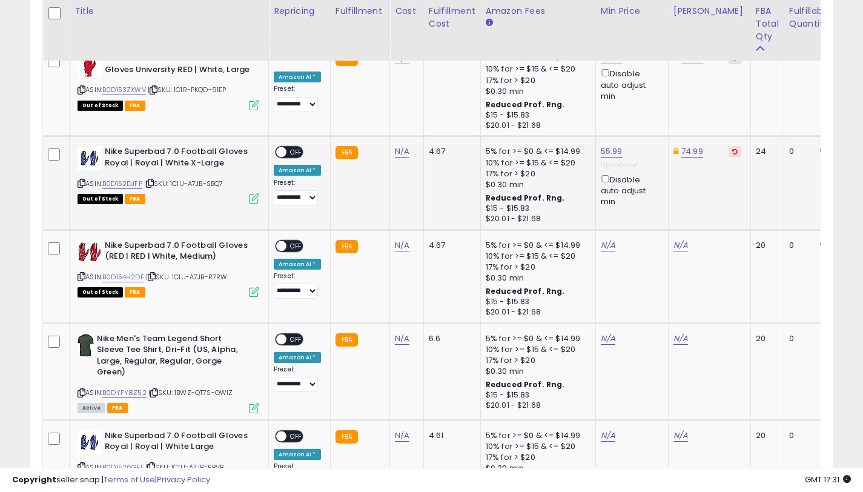
click at [296, 151] on span "OFF" at bounding box center [295, 152] width 19 height 10
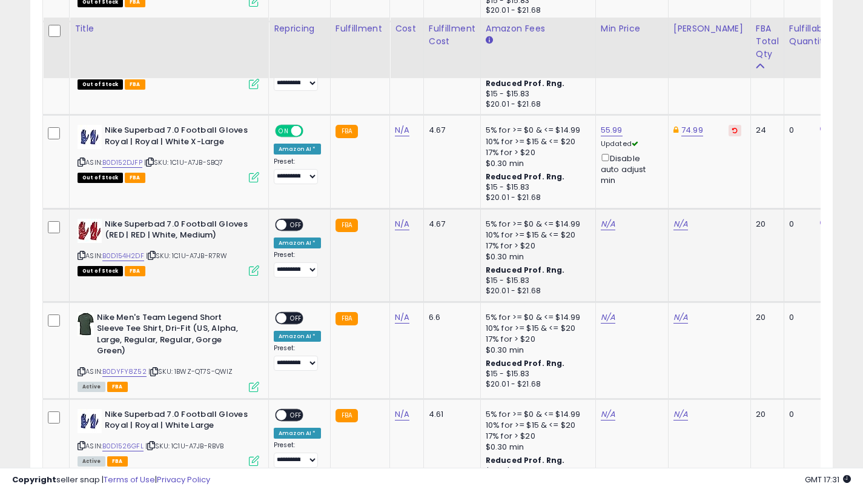
scroll to position [1814, 0]
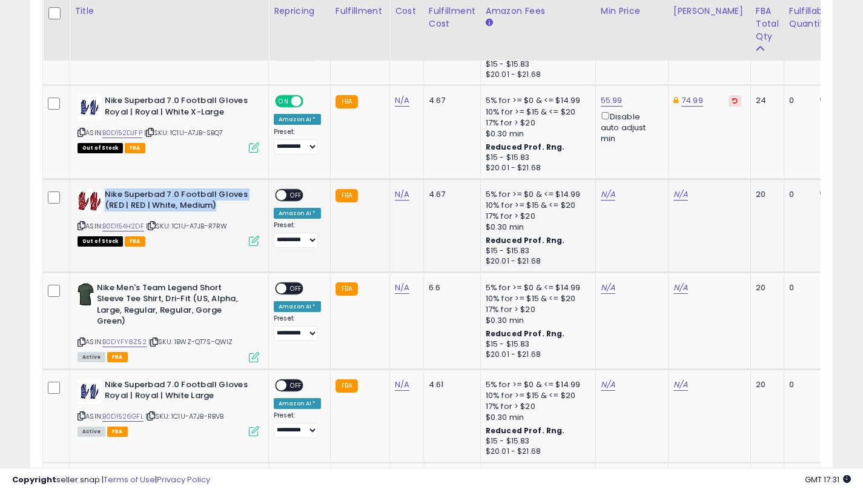
drag, startPoint x: 222, startPoint y: 205, endPoint x: 107, endPoint y: 194, distance: 114.9
click at [107, 194] on b "Nike Superbad 7.0 Football Gloves (RED | RED | White, Medium)" at bounding box center [178, 201] width 147 height 25
copy b "Nike Superbad 7.0 Football Gloves (RED | RED | White, Medium)"
click at [81, 223] on icon at bounding box center [82, 225] width 8 height 7
click at [113, 229] on link "B0D154H2DF" at bounding box center [123, 226] width 42 height 10
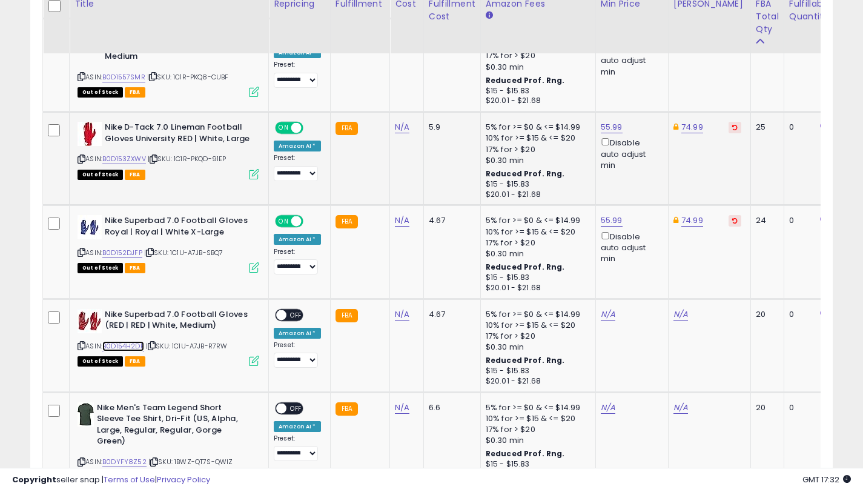
scroll to position [1687, 0]
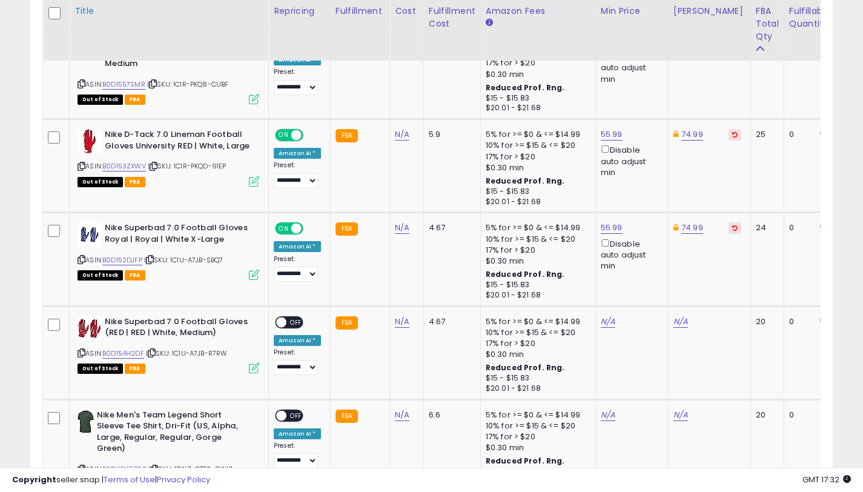
drag, startPoint x: 79, startPoint y: 260, endPoint x: 202, endPoint y: 1, distance: 286.8
click at [79, 261] on icon at bounding box center [82, 259] width 8 height 7
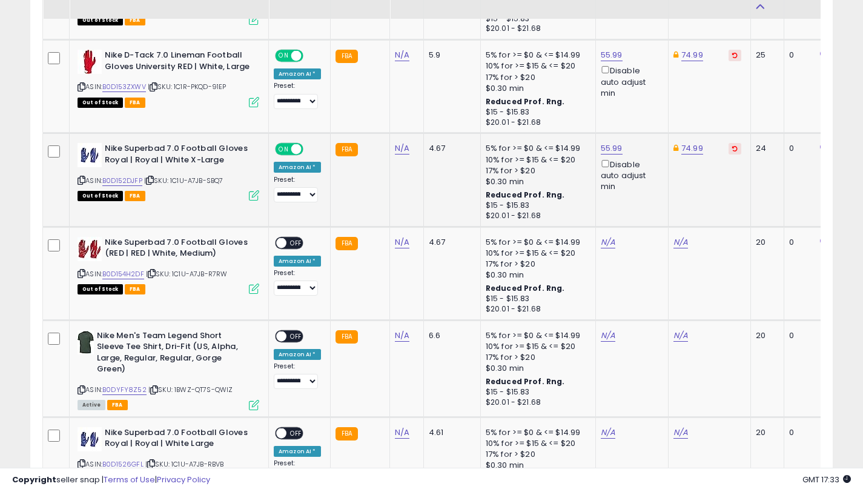
scroll to position [1791, 0]
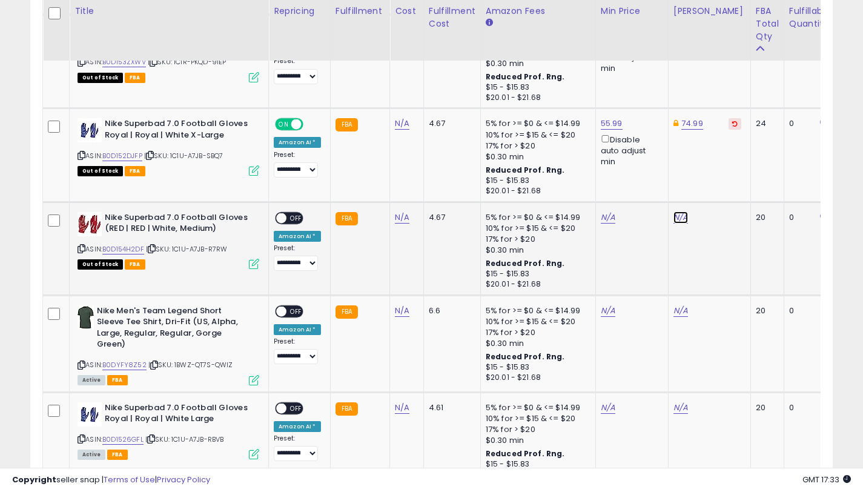
click at [673, 221] on link "N/A" at bounding box center [680, 217] width 15 height 12
type input "**"
click at [726, 176] on button "submit" at bounding box center [715, 174] width 21 height 18
click at [606, 220] on link "N/A" at bounding box center [608, 217] width 15 height 12
type input "*****"
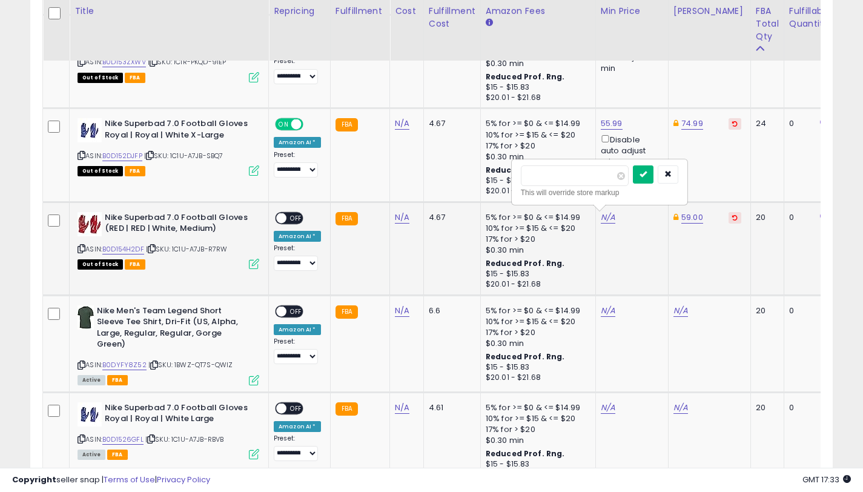
click at [646, 181] on button "submit" at bounding box center [643, 174] width 21 height 18
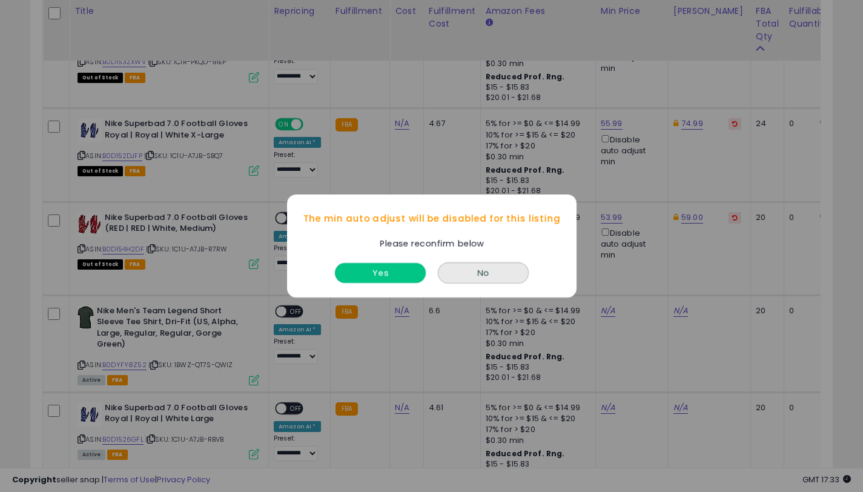
click at [358, 263] on button "Yes" at bounding box center [380, 273] width 91 height 20
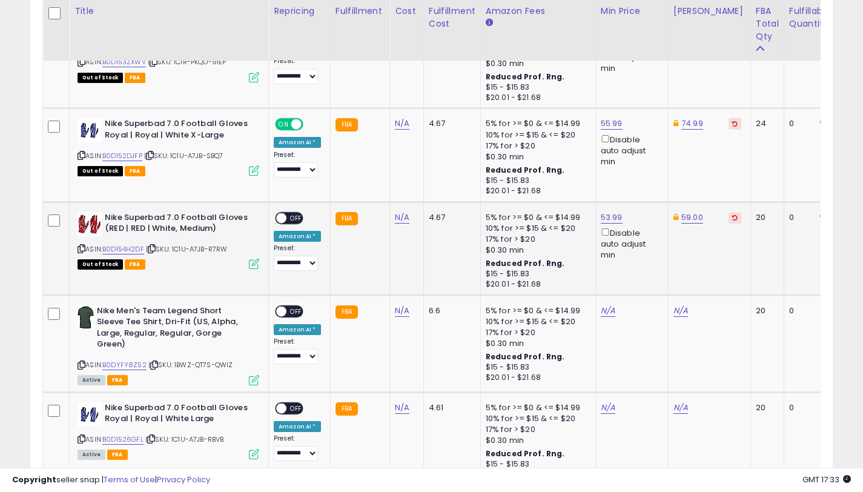
click at [286, 218] on span "OFF" at bounding box center [295, 218] width 19 height 10
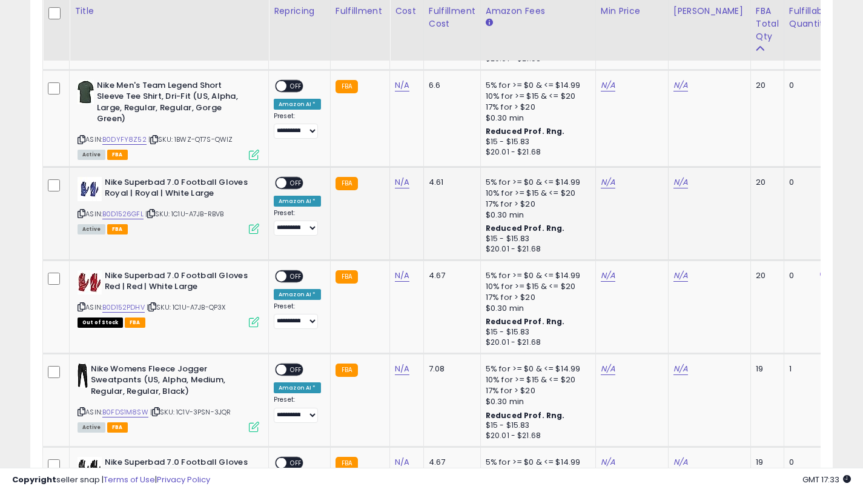
scroll to position [2018, 0]
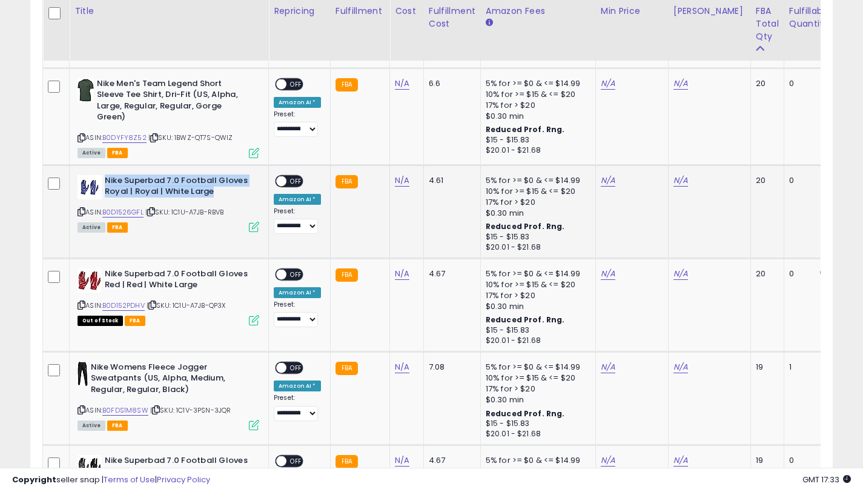
drag, startPoint x: 217, startPoint y: 190, endPoint x: 106, endPoint y: 182, distance: 111.0
click at [106, 182] on b "Nike Superbad 7.0 Football Gloves Royal | Royal | White Large" at bounding box center [178, 187] width 147 height 25
click at [79, 210] on icon at bounding box center [82, 211] width 8 height 7
click at [123, 213] on link "B0D1526GFL" at bounding box center [122, 212] width 41 height 10
click at [673, 179] on link "N/A" at bounding box center [680, 180] width 15 height 12
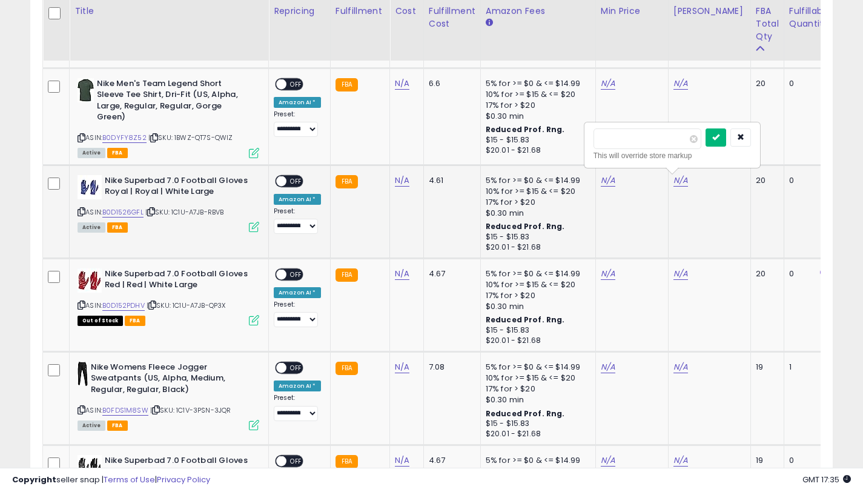
type input "**"
click at [715, 140] on button "submit" at bounding box center [715, 137] width 21 height 18
click at [604, 179] on link "N/A" at bounding box center [608, 180] width 15 height 12
type input "*****"
click at [647, 138] on icon "submit" at bounding box center [642, 136] width 7 height 7
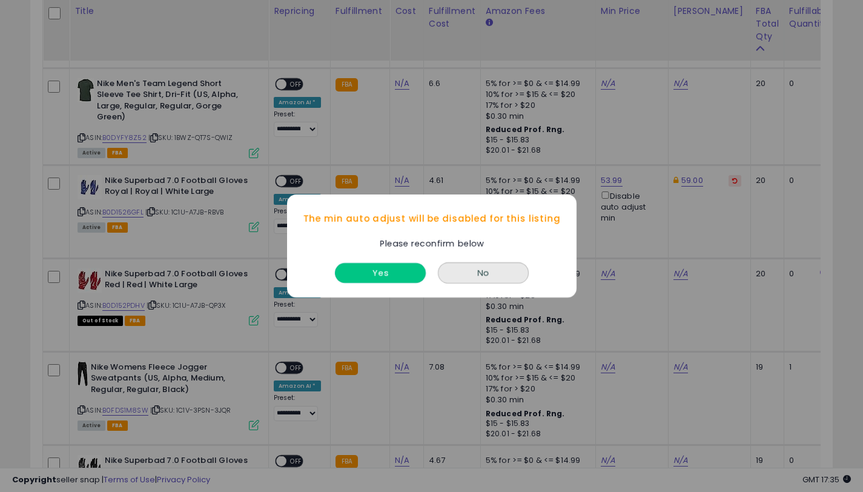
click at [385, 271] on button "Yes" at bounding box center [380, 273] width 91 height 20
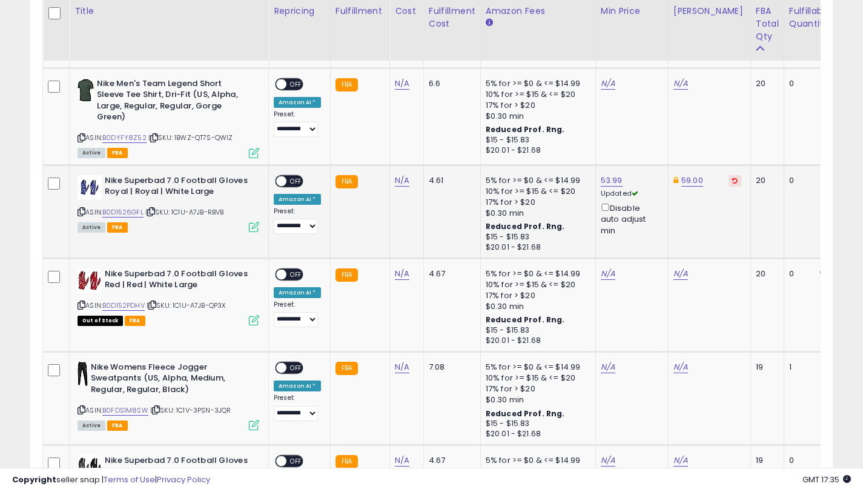
click at [290, 176] on span "OFF" at bounding box center [295, 181] width 19 height 10
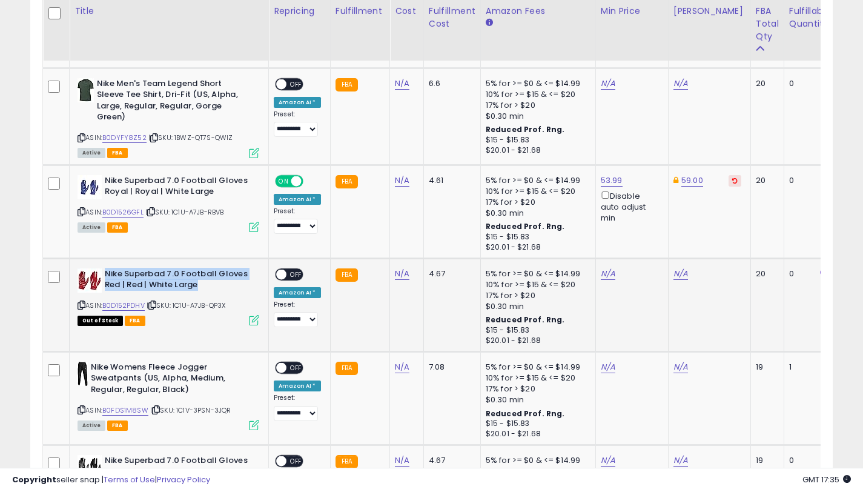
drag, startPoint x: 206, startPoint y: 287, endPoint x: 104, endPoint y: 273, distance: 102.7
click at [105, 271] on b "Nike Superbad 7.0 Football Gloves Red | Red | White Large" at bounding box center [178, 280] width 147 height 25
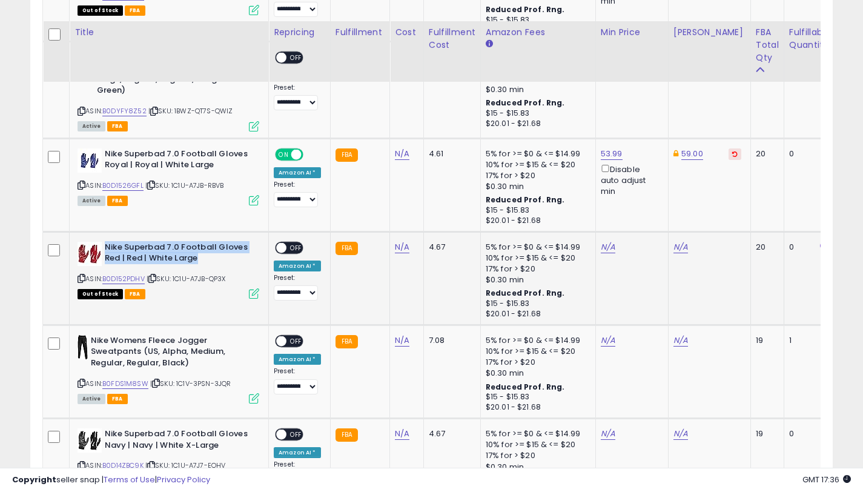
scroll to position [2066, 0]
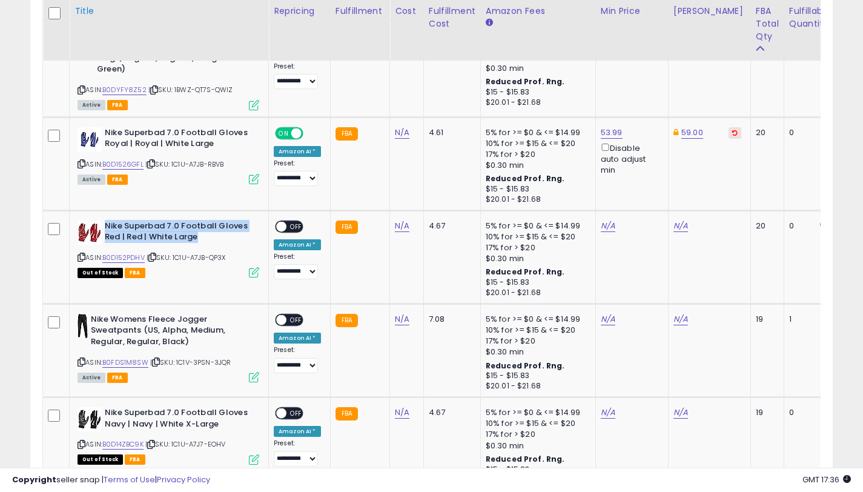
click at [82, 256] on icon at bounding box center [82, 257] width 8 height 7
click at [128, 258] on link "B0D152PDHV" at bounding box center [123, 258] width 42 height 10
click at [673, 225] on link "N/A" at bounding box center [680, 226] width 15 height 12
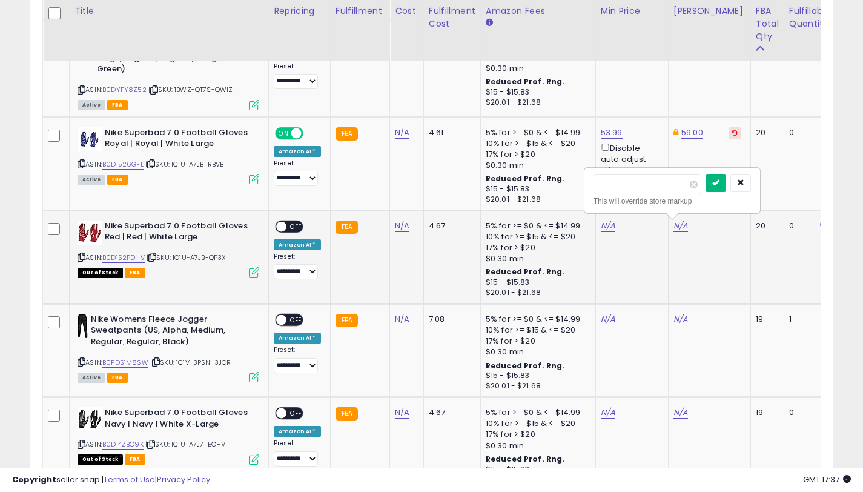
type input "**"
click at [719, 182] on icon "submit" at bounding box center [715, 182] width 7 height 7
click at [601, 220] on link "N/A" at bounding box center [608, 226] width 15 height 12
type input "*****"
click at [647, 179] on icon "submit" at bounding box center [642, 182] width 7 height 7
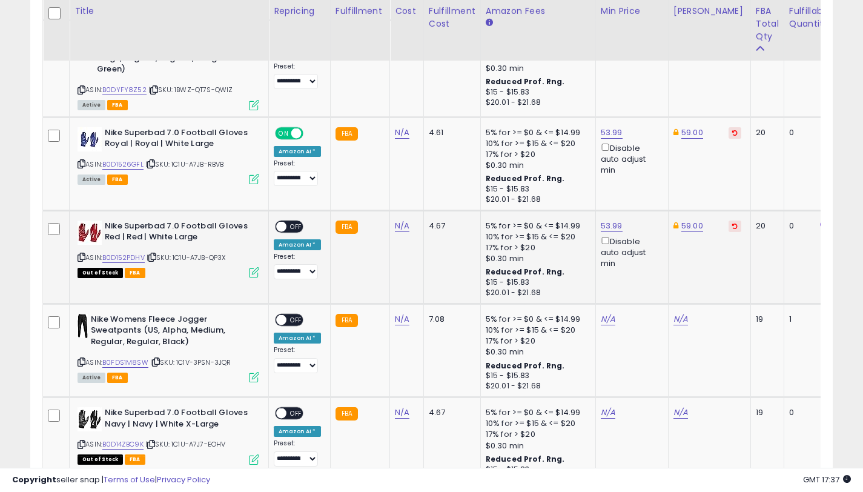
click at [282, 222] on span at bounding box center [281, 226] width 10 height 10
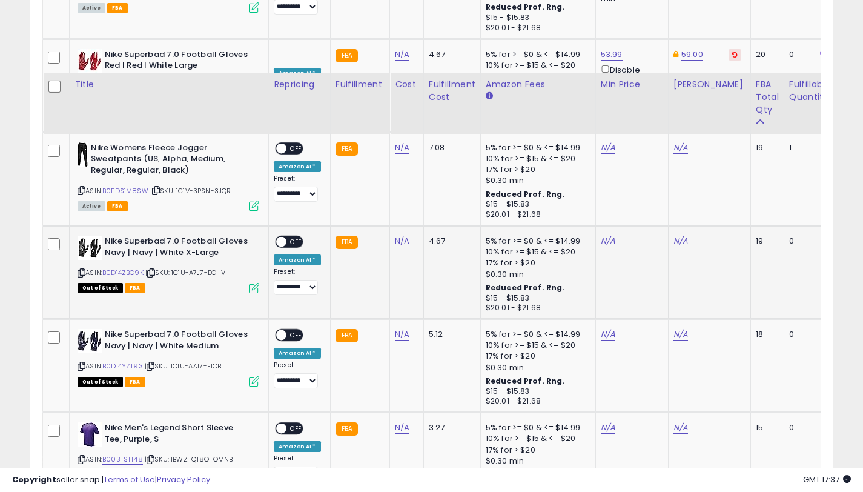
scroll to position [2349, 0]
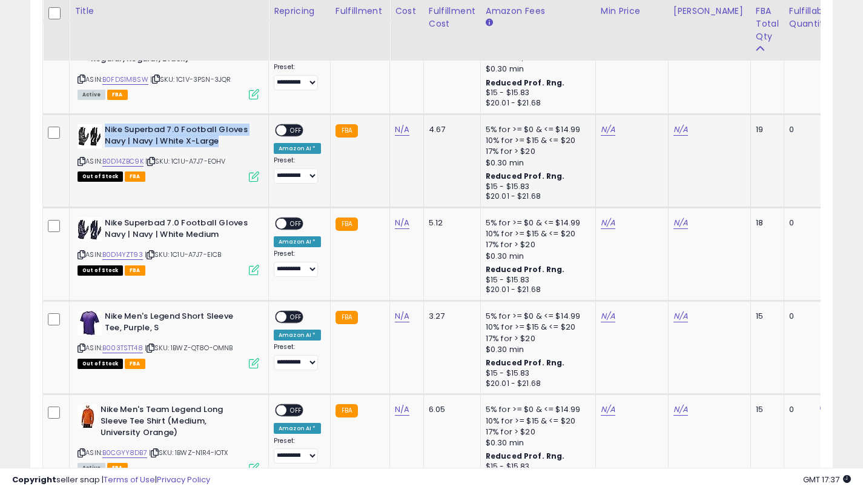
drag, startPoint x: 226, startPoint y: 142, endPoint x: 107, endPoint y: 130, distance: 119.3
click at [107, 130] on b "Nike Superbad 7.0 Football Gloves Navy | Navy | White X-Large" at bounding box center [178, 136] width 147 height 25
click at [122, 163] on link "B0D14ZBC9K" at bounding box center [122, 161] width 41 height 10
click at [680, 131] on link "N/A" at bounding box center [680, 130] width 15 height 12
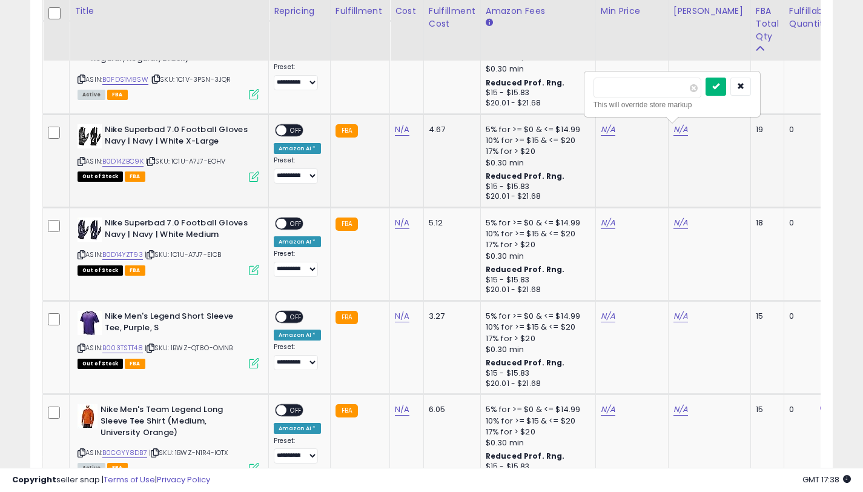
type input "*****"
click at [719, 88] on icon "submit" at bounding box center [715, 85] width 7 height 7
click at [602, 133] on link "N/A" at bounding box center [608, 130] width 15 height 12
type input "*****"
click at [649, 93] on button "submit" at bounding box center [643, 87] width 21 height 18
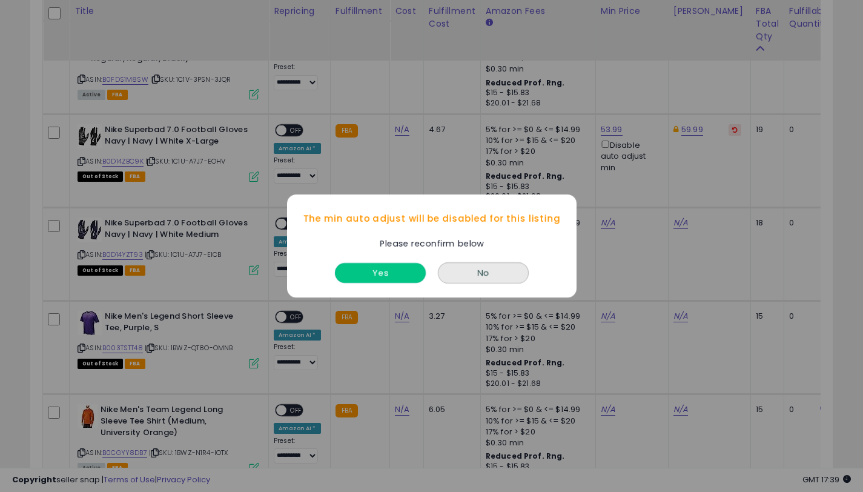
click at [397, 271] on button "Yes" at bounding box center [380, 273] width 91 height 20
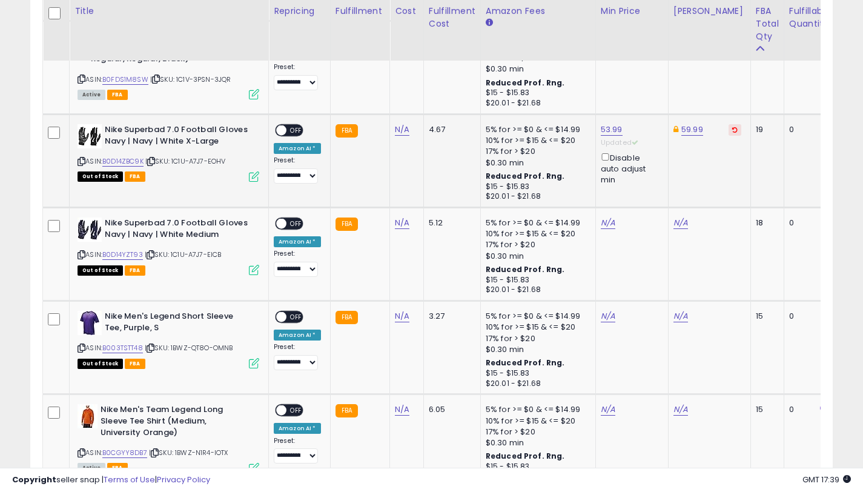
click at [289, 126] on span "OFF" at bounding box center [295, 130] width 19 height 10
click at [678, 218] on link "N/A" at bounding box center [680, 223] width 15 height 12
type input "*****"
click at [726, 183] on button "submit" at bounding box center [715, 180] width 21 height 18
click at [606, 224] on link "N/A" at bounding box center [608, 223] width 15 height 12
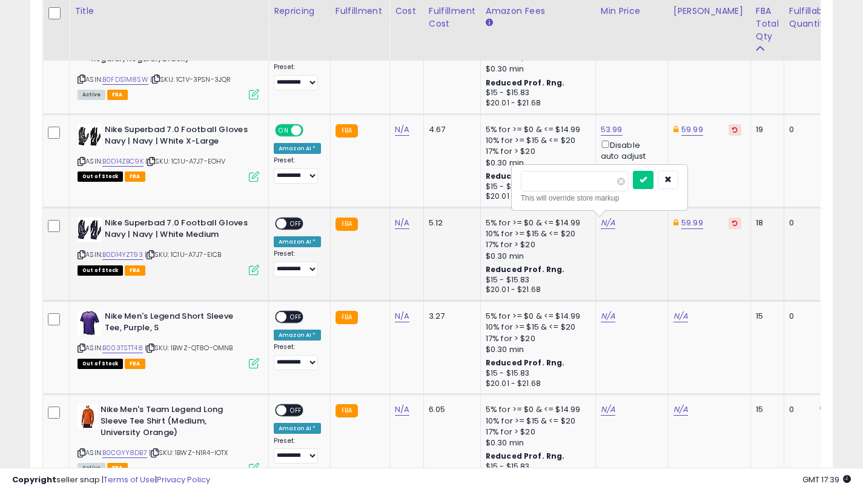
type input "*****"
click at [645, 180] on icon "submit" at bounding box center [642, 179] width 7 height 7
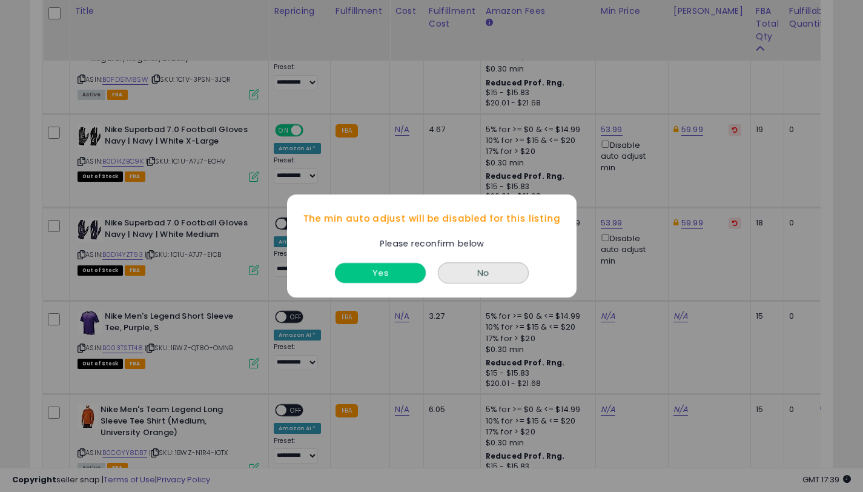
drag, startPoint x: 394, startPoint y: 266, endPoint x: 311, endPoint y: 239, distance: 87.3
click at [394, 266] on button "Yes" at bounding box center [380, 273] width 91 height 20
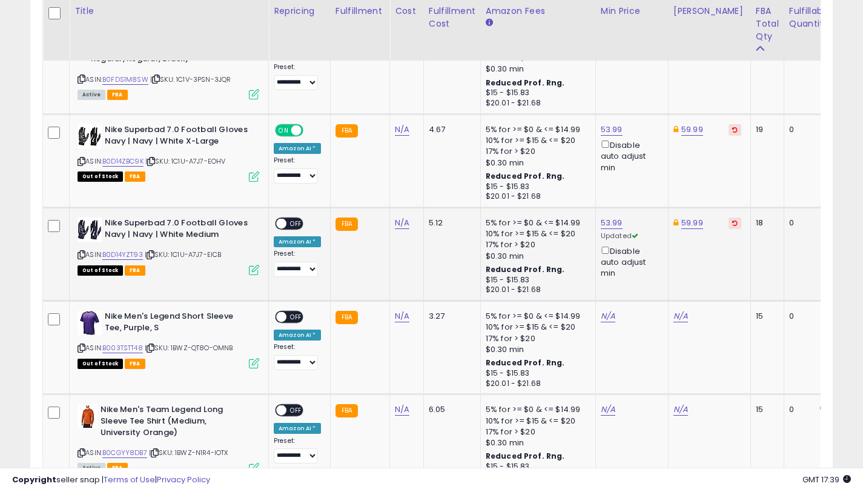
click at [287, 225] on span "OFF" at bounding box center [295, 224] width 19 height 10
drag, startPoint x: 228, startPoint y: 238, endPoint x: 105, endPoint y: 224, distance: 123.1
click at [105, 224] on b "Nike Superbad 7.0 Football Gloves Navy | Navy | White Medium" at bounding box center [178, 229] width 147 height 25
click at [81, 158] on icon at bounding box center [82, 161] width 8 height 7
click at [81, 254] on icon at bounding box center [82, 254] width 8 height 7
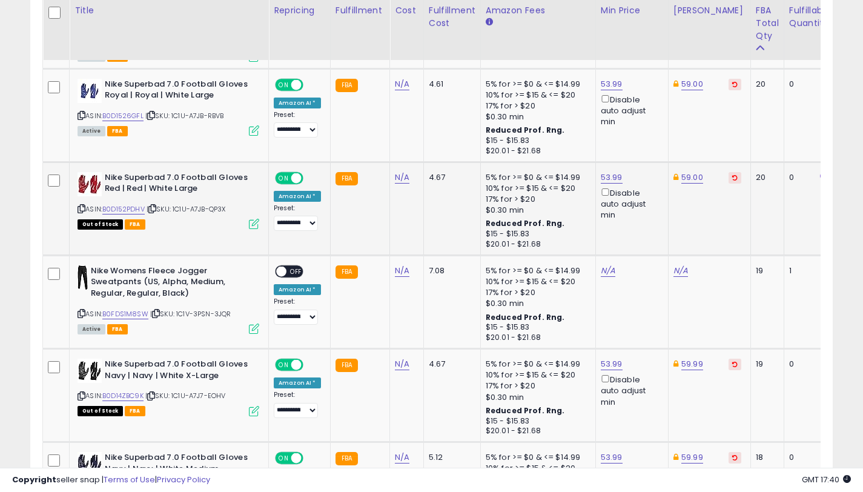
scroll to position [2112, 0]
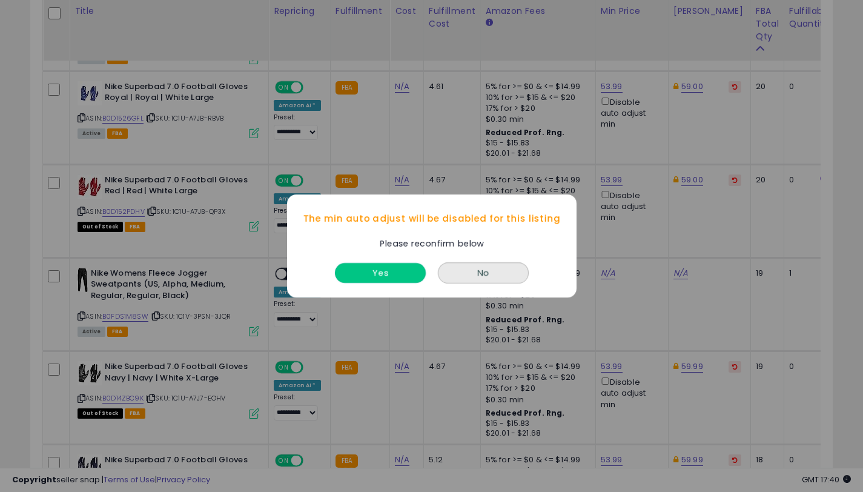
click at [386, 281] on button "Yes" at bounding box center [380, 273] width 91 height 20
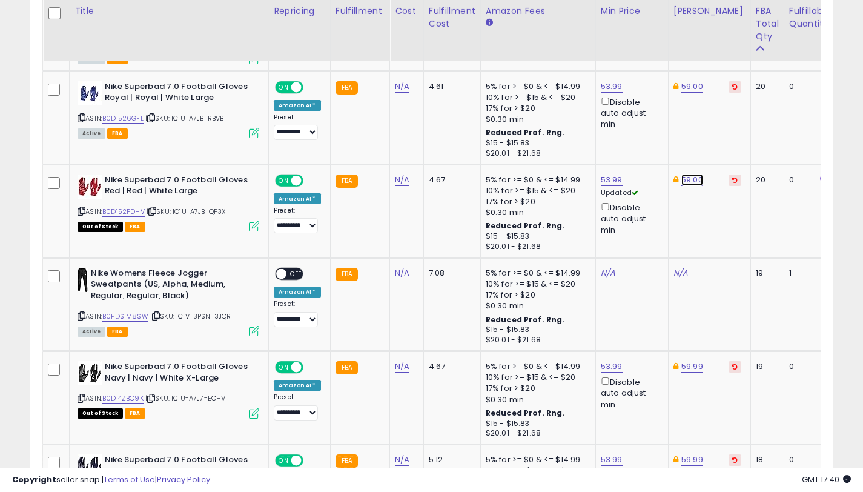
click at [681, 183] on link "59.00" at bounding box center [692, 180] width 22 height 12
type input "*****"
click at [731, 138] on icon "submit" at bounding box center [727, 136] width 7 height 7
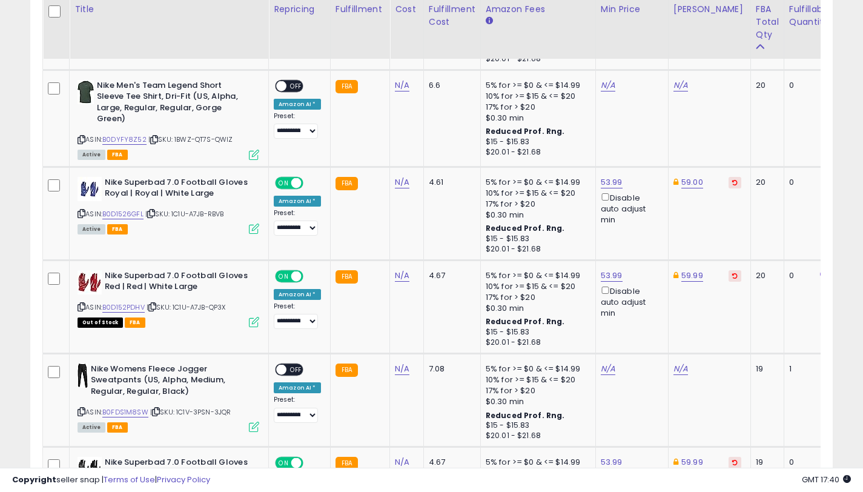
scroll to position [2014, 0]
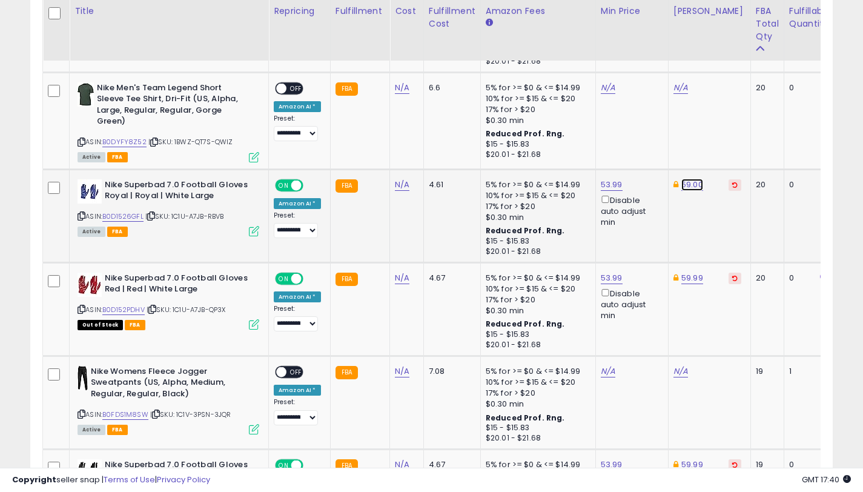
click at [687, 181] on link "59.00" at bounding box center [692, 185] width 22 height 12
type input "*****"
drag, startPoint x: 738, startPoint y: 144, endPoint x: 693, endPoint y: 253, distance: 117.3
click at [738, 144] on button "submit" at bounding box center [727, 142] width 21 height 18
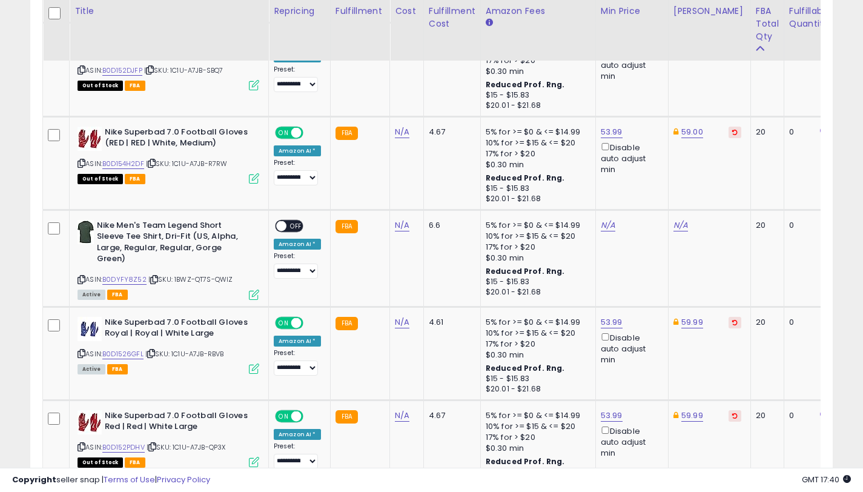
scroll to position [1740, 0]
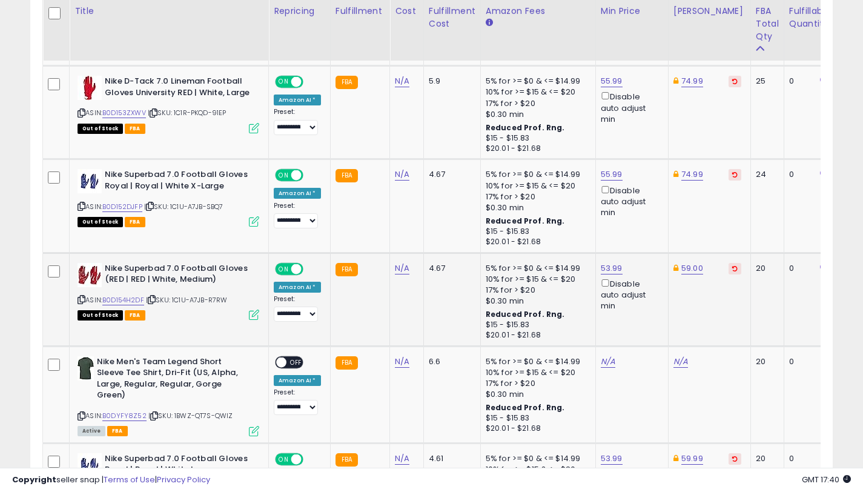
click at [691, 259] on td "59.00" at bounding box center [709, 299] width 82 height 93
click at [690, 268] on link "59.00" at bounding box center [692, 268] width 22 height 12
type input "*****"
click at [731, 228] on icon "submit" at bounding box center [727, 224] width 7 height 7
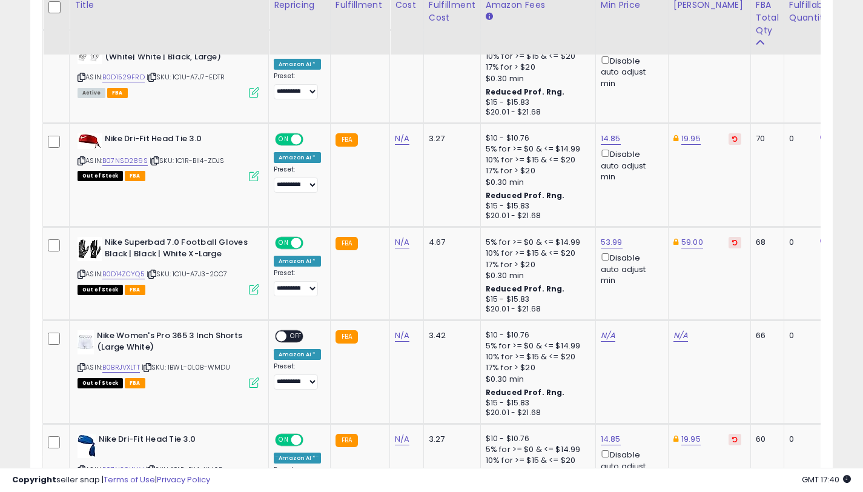
scroll to position [1076, 0]
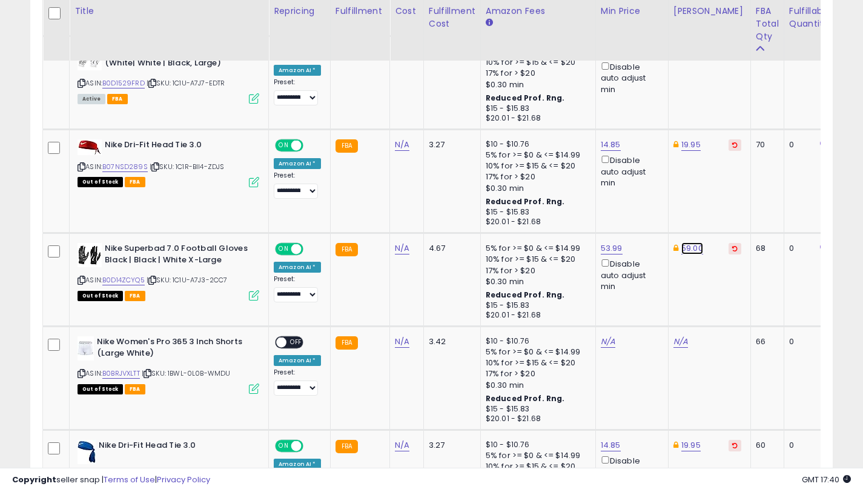
click at [690, 247] on link "59.00" at bounding box center [692, 248] width 22 height 12
type input "*****"
drag, startPoint x: 738, startPoint y: 208, endPoint x: 722, endPoint y: 271, distance: 65.5
click at [738, 208] on button "submit" at bounding box center [727, 205] width 21 height 18
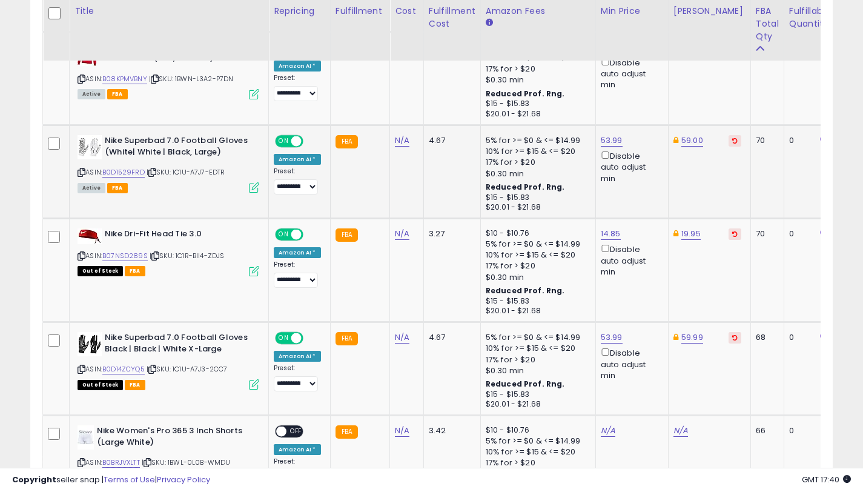
scroll to position [837, 0]
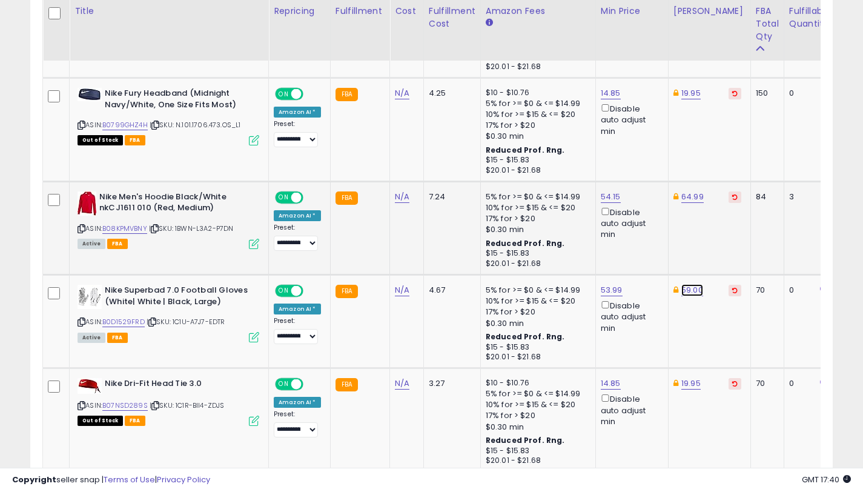
drag, startPoint x: 686, startPoint y: 292, endPoint x: 516, endPoint y: 234, distance: 180.0
click at [686, 293] on link "59.00" at bounding box center [692, 290] width 22 height 12
type input "*****"
drag, startPoint x: 728, startPoint y: 253, endPoint x: 704, endPoint y: 302, distance: 54.4
click at [728, 253] on button "submit" at bounding box center [727, 247] width 21 height 18
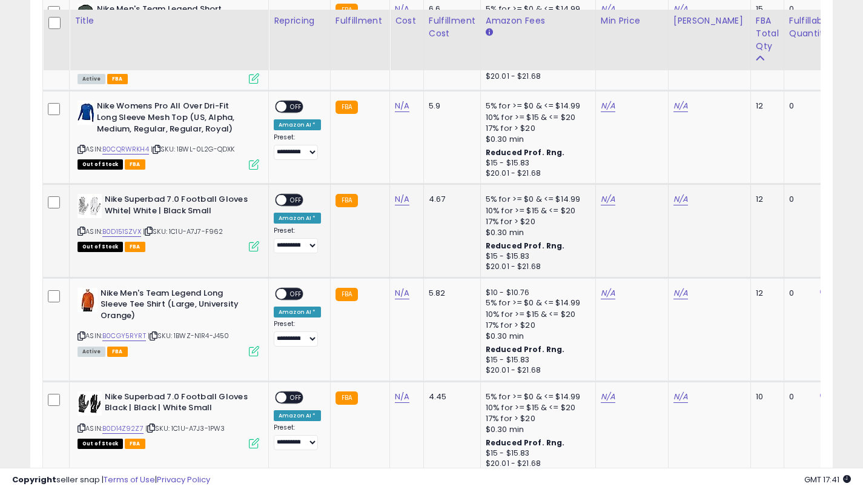
scroll to position [2949, 0]
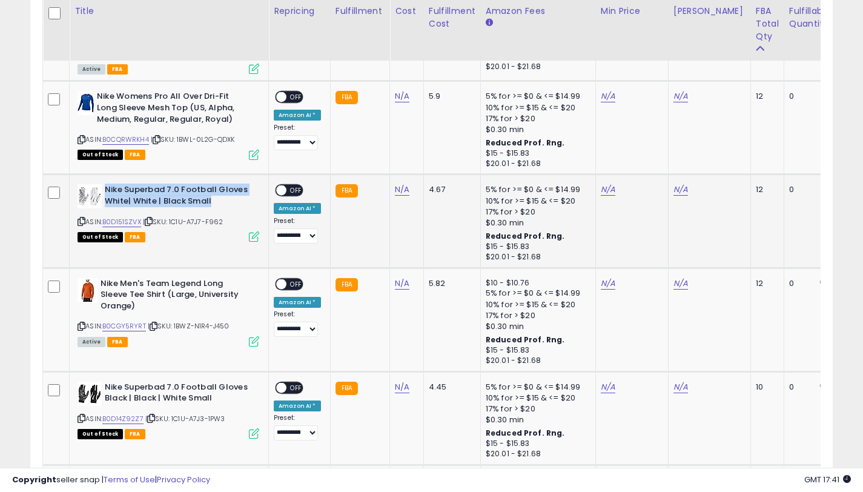
drag, startPoint x: 171, startPoint y: 200, endPoint x: 106, endPoint y: 191, distance: 66.1
click at [107, 191] on b "Nike Superbad 7.0 Football Gloves White| White | Black Small" at bounding box center [178, 196] width 147 height 25
click at [84, 219] on icon at bounding box center [82, 221] width 8 height 7
click at [130, 221] on link "B0D151SZVX" at bounding box center [121, 222] width 39 height 10
click at [82, 223] on icon at bounding box center [82, 221] width 8 height 7
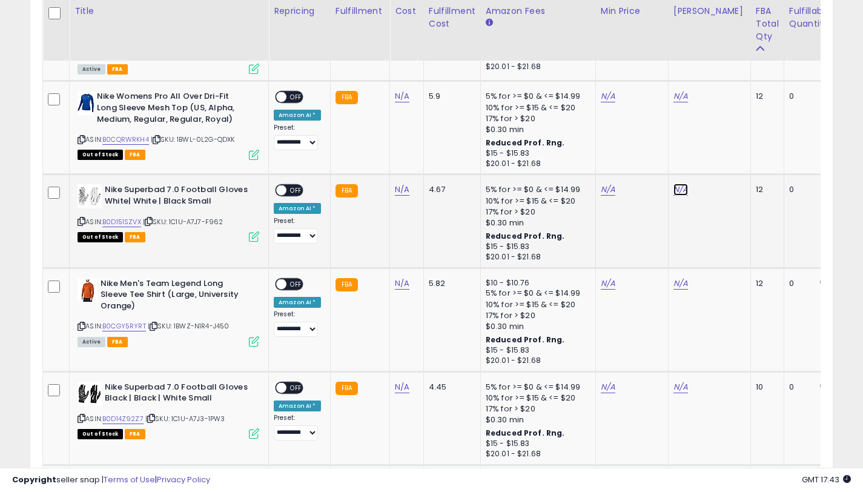
click at [677, 191] on link "N/A" at bounding box center [680, 189] width 15 height 12
click at [601, 150] on input "****" at bounding box center [647, 147] width 108 height 21
type input "*****"
click at [719, 144] on icon "submit" at bounding box center [715, 145] width 7 height 7
click at [606, 190] on link "N/A" at bounding box center [608, 189] width 15 height 12
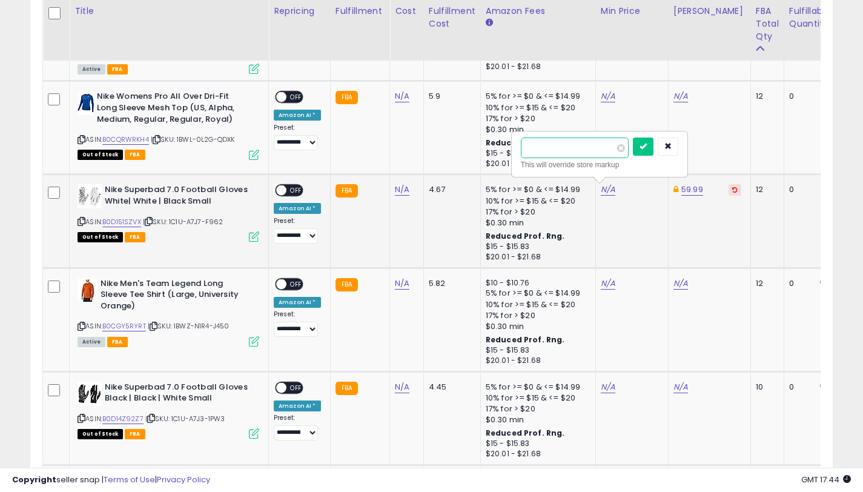
click at [528, 153] on input "***" at bounding box center [575, 147] width 108 height 21
type input "*****"
drag, startPoint x: 645, startPoint y: 152, endPoint x: 636, endPoint y: 167, distance: 17.7
click at [645, 153] on button "submit" at bounding box center [643, 146] width 21 height 18
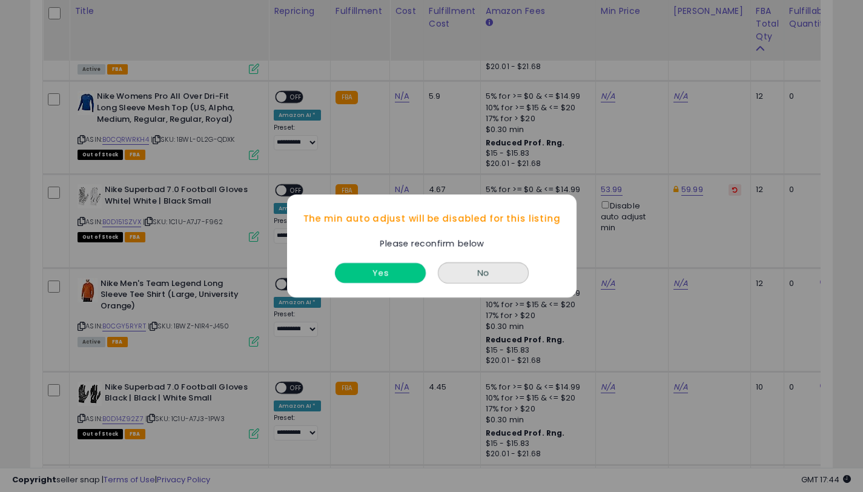
click at [374, 274] on button "Yes" at bounding box center [380, 273] width 91 height 20
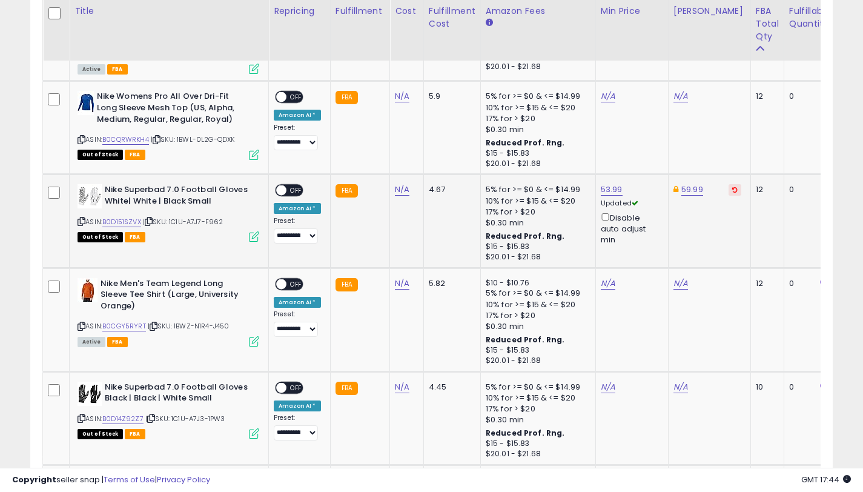
click at [289, 187] on span "OFF" at bounding box center [295, 190] width 19 height 10
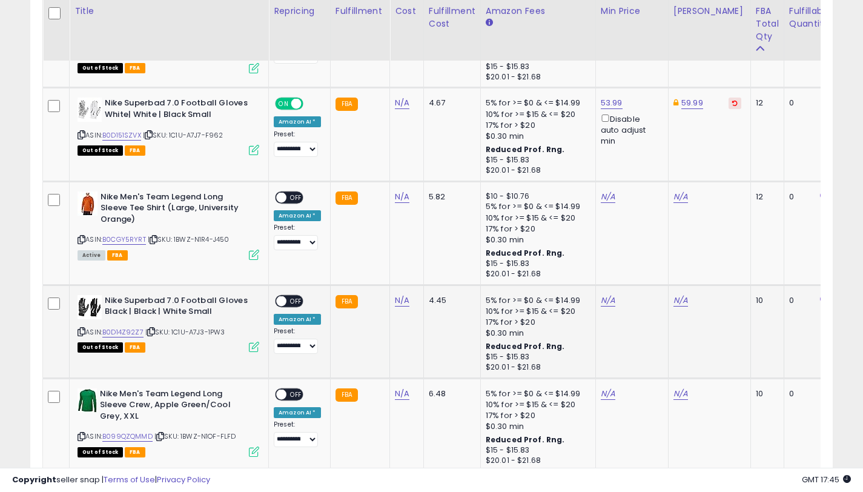
scroll to position [3037, 0]
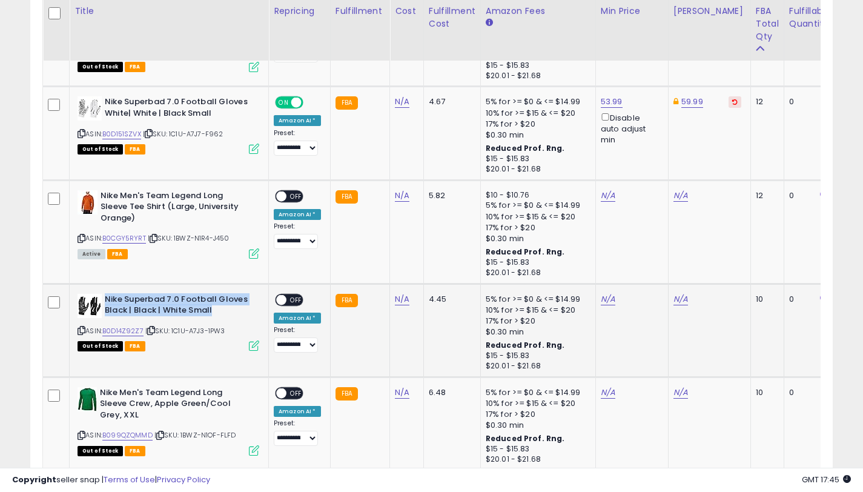
drag, startPoint x: 214, startPoint y: 306, endPoint x: 106, endPoint y: 297, distance: 108.2
click at [106, 297] on b "Nike Superbad 7.0 Football Gloves Black | Black | White Small" at bounding box center [178, 306] width 147 height 25
click at [82, 329] on icon at bounding box center [82, 330] width 8 height 7
click at [123, 332] on link "B0D14Z92Z7" at bounding box center [122, 331] width 41 height 10
click at [675, 302] on link "N/A" at bounding box center [680, 299] width 15 height 12
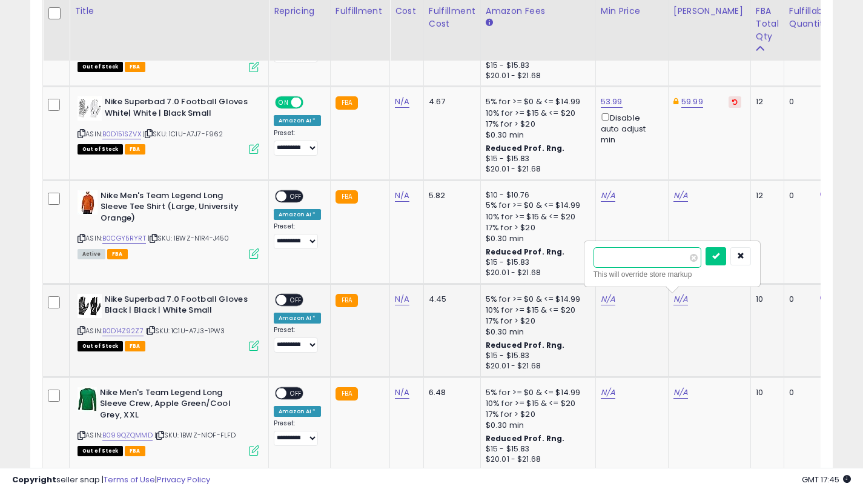
click at [596, 258] on input "****" at bounding box center [647, 257] width 108 height 21
type input "*****"
click at [719, 259] on icon "submit" at bounding box center [715, 255] width 7 height 7
click at [603, 299] on link "N/A" at bounding box center [608, 299] width 15 height 12
type input "*****"
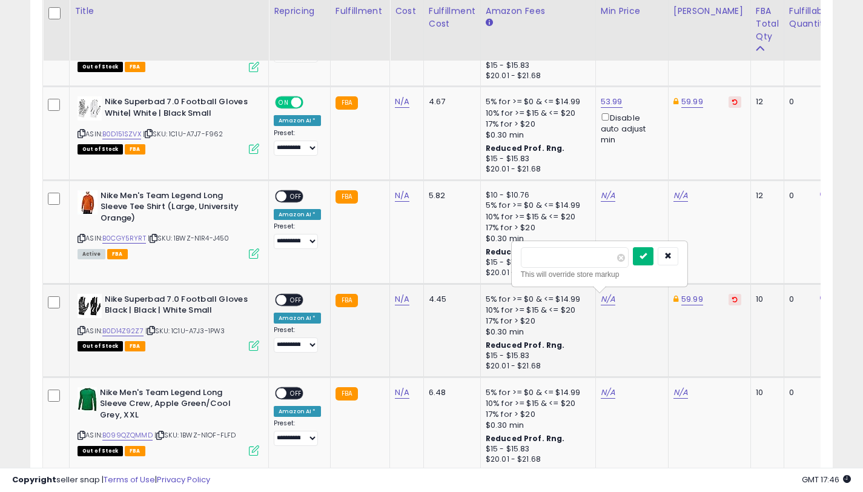
click at [653, 260] on button "submit" at bounding box center [643, 256] width 21 height 18
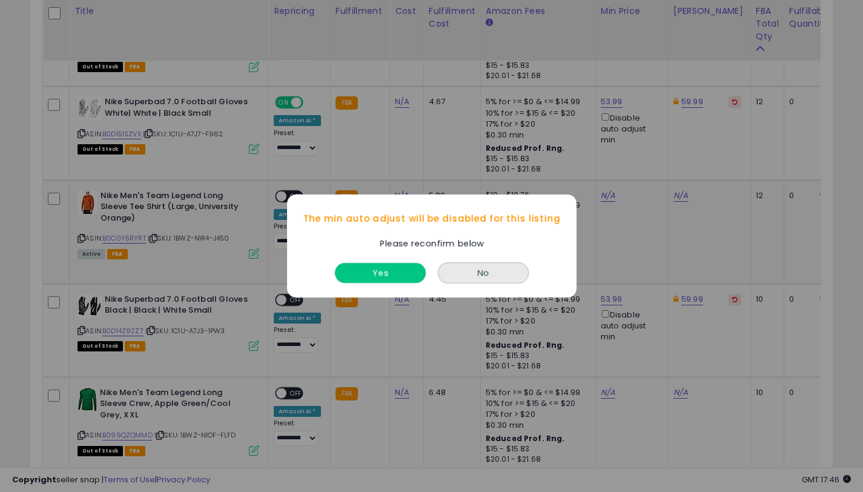
click at [376, 268] on button "Yes" at bounding box center [380, 273] width 91 height 20
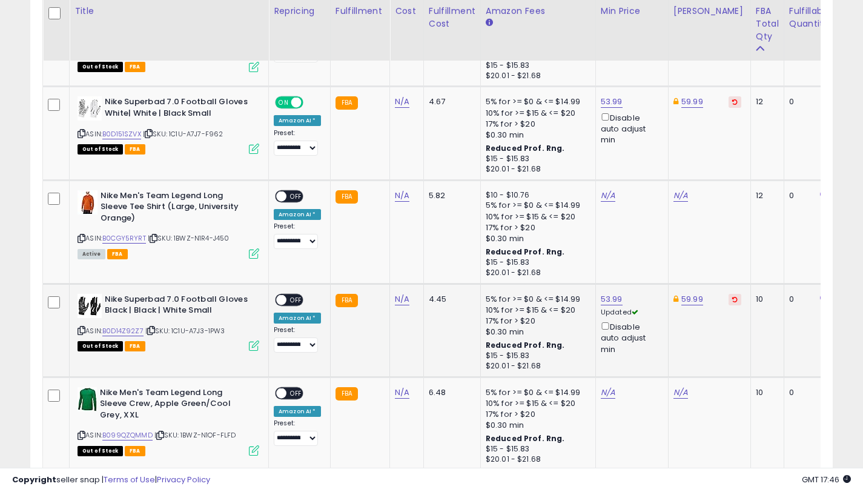
click at [290, 300] on span "OFF" at bounding box center [295, 299] width 19 height 10
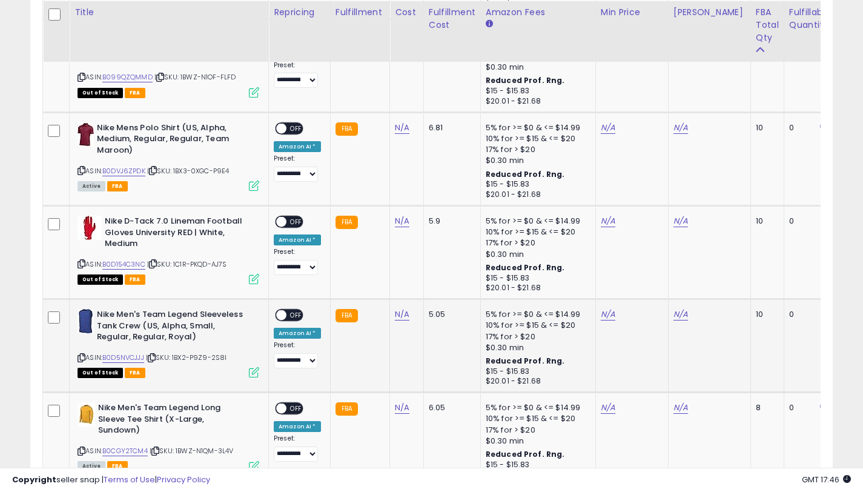
scroll to position [3396, 0]
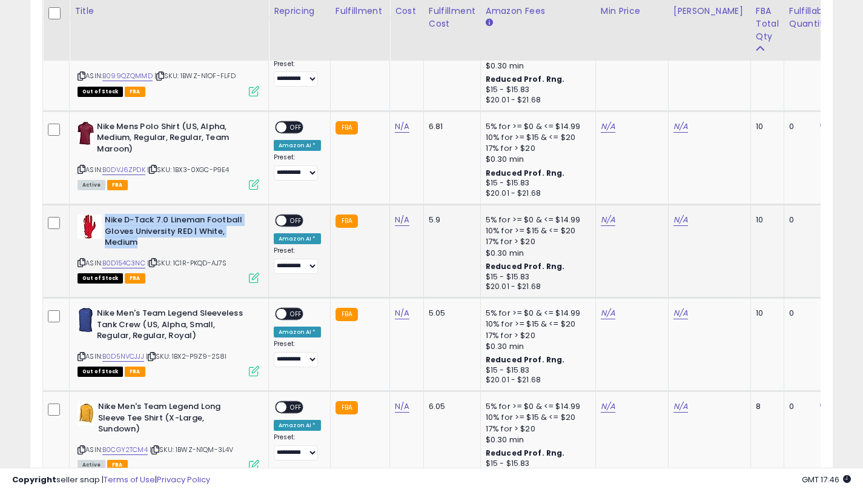
drag, startPoint x: 125, startPoint y: 226, endPoint x: 105, endPoint y: 221, distance: 20.1
click at [105, 221] on b "Nike D-Tack 7.0 Lineman Football Gloves University RED | White, Medium" at bounding box center [178, 232] width 147 height 37
drag, startPoint x: 81, startPoint y: 263, endPoint x: 127, endPoint y: 263, distance: 46.6
click at [81, 263] on icon at bounding box center [82, 262] width 8 height 7
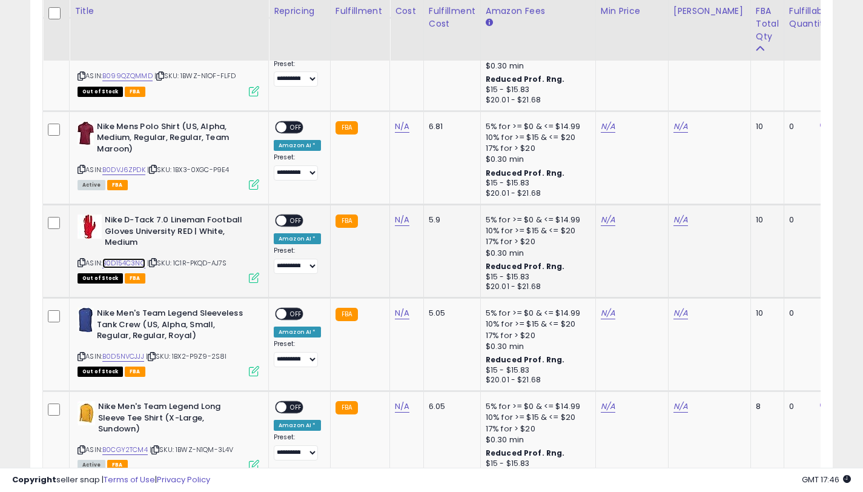
click at [127, 263] on link "B0D154C3NC" at bounding box center [123, 263] width 43 height 10
click at [675, 215] on link "N/A" at bounding box center [680, 220] width 15 height 12
type input "*****"
click at [718, 180] on button "submit" at bounding box center [715, 177] width 21 height 18
click at [603, 219] on link "N/A" at bounding box center [608, 220] width 15 height 12
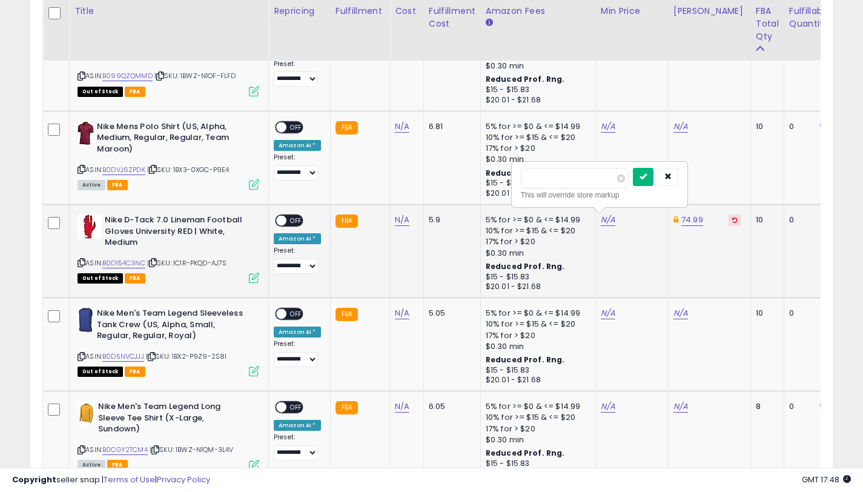
type input "*****"
click at [648, 183] on button "submit" at bounding box center [643, 177] width 21 height 18
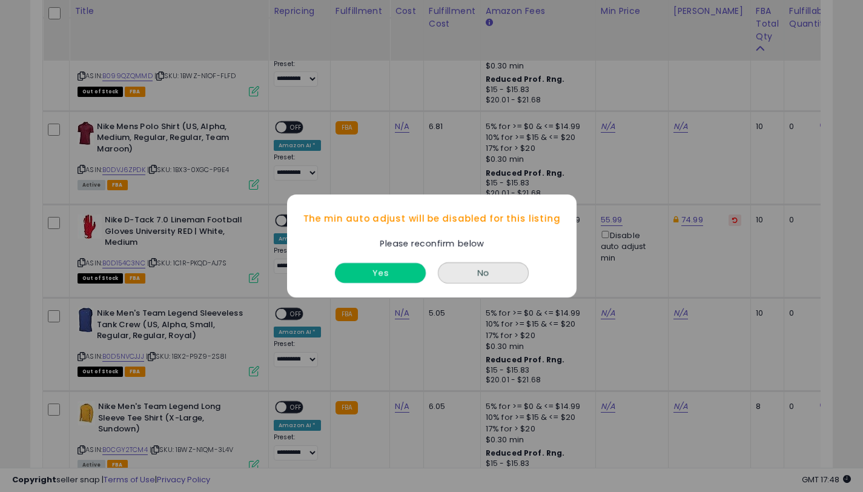
click at [407, 274] on button "Yes" at bounding box center [380, 273] width 91 height 20
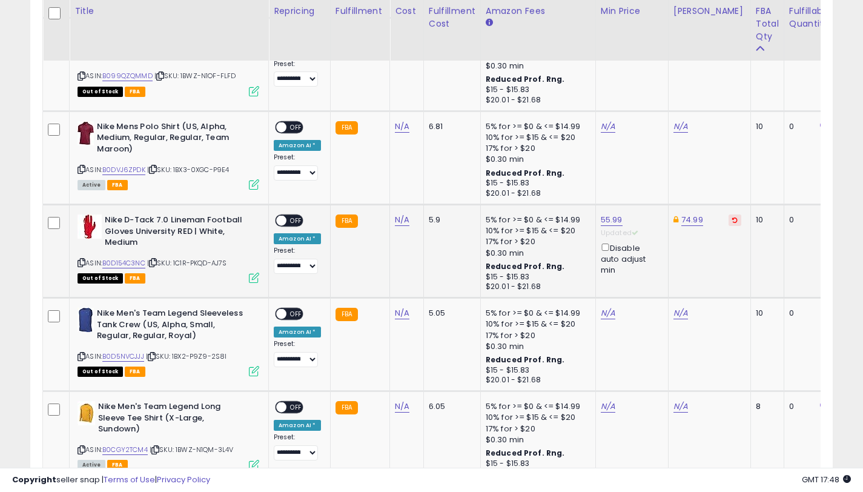
click at [287, 222] on span "OFF" at bounding box center [295, 221] width 19 height 10
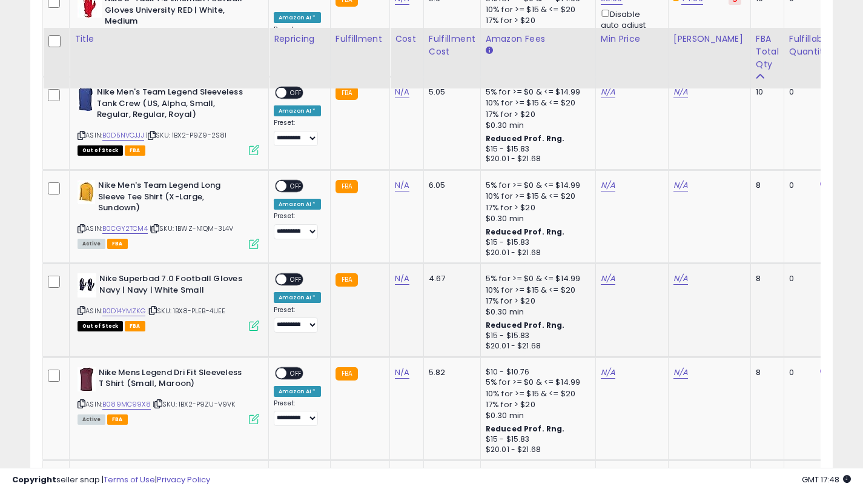
scroll to position [3696, 0]
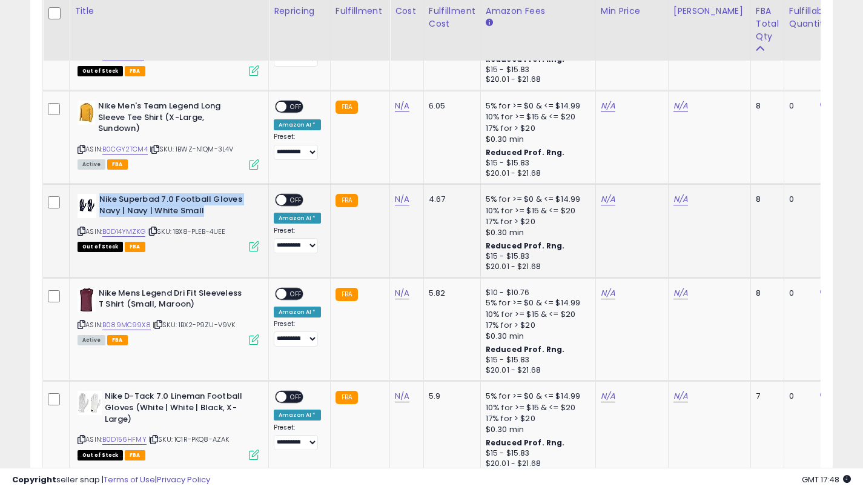
drag, startPoint x: 210, startPoint y: 214, endPoint x: 99, endPoint y: 200, distance: 111.1
click at [99, 200] on b "Nike Superbad 7.0 Football Gloves Navy | Navy | White Small" at bounding box center [172, 206] width 147 height 25
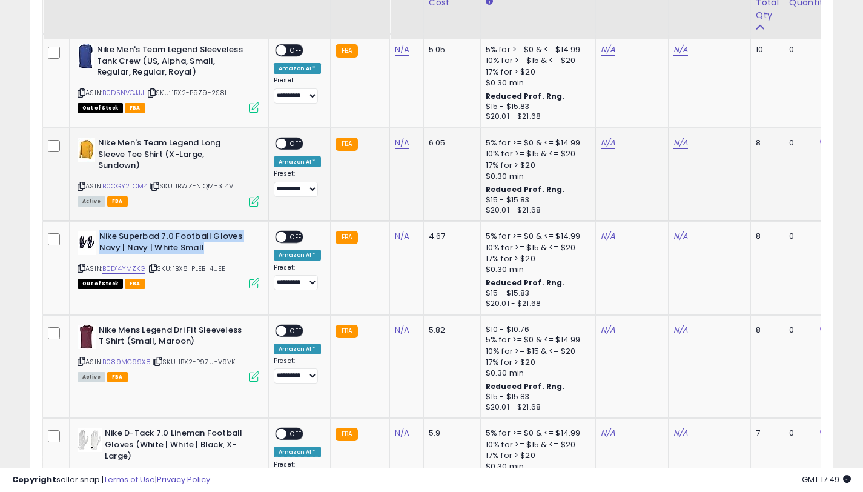
scroll to position [3616, 0]
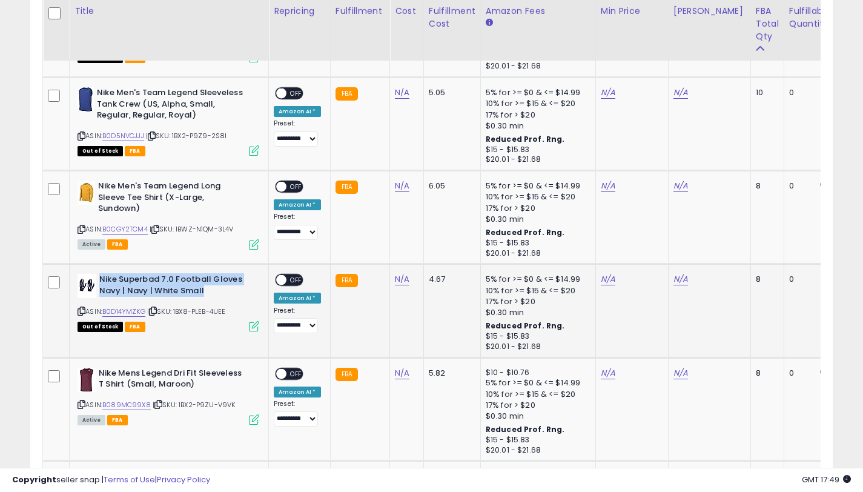
click at [81, 312] on icon at bounding box center [82, 311] width 8 height 7
click at [136, 311] on link "B0D14YMZKG" at bounding box center [123, 311] width 43 height 10
click at [675, 277] on link "N/A" at bounding box center [680, 279] width 15 height 12
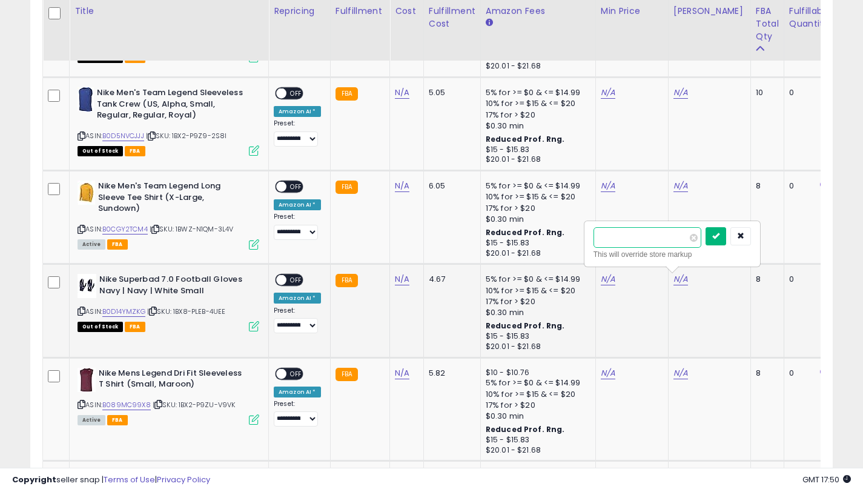
type input "*****"
drag, startPoint x: 722, startPoint y: 240, endPoint x: 616, endPoint y: 251, distance: 107.1
click at [722, 240] on button "submit" at bounding box center [715, 236] width 21 height 18
click at [604, 276] on td "N/A" at bounding box center [631, 310] width 73 height 93
click at [601, 280] on link "N/A" at bounding box center [608, 279] width 15 height 12
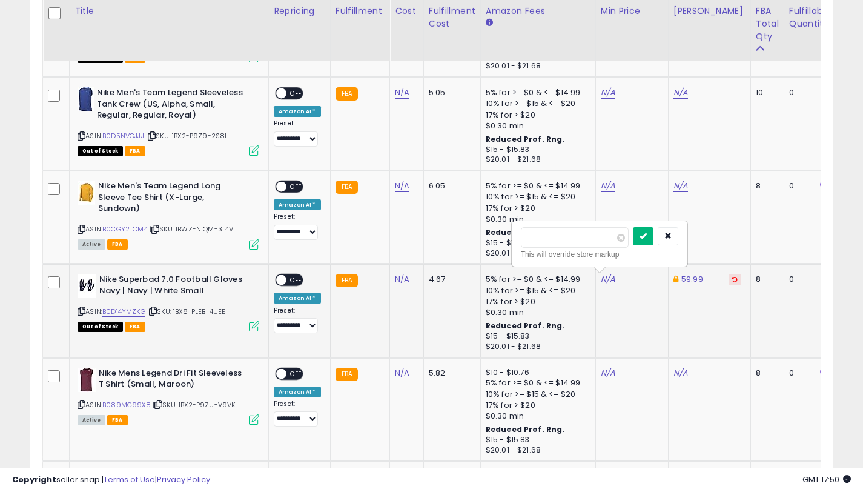
type input "*****"
click at [647, 234] on icon "submit" at bounding box center [642, 235] width 7 height 7
click at [292, 283] on span "OFF" at bounding box center [295, 280] width 19 height 10
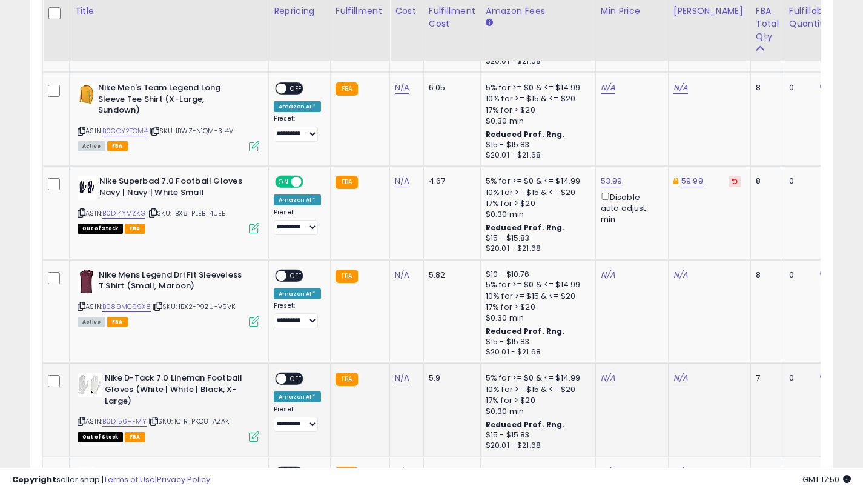
scroll to position [3857, 0]
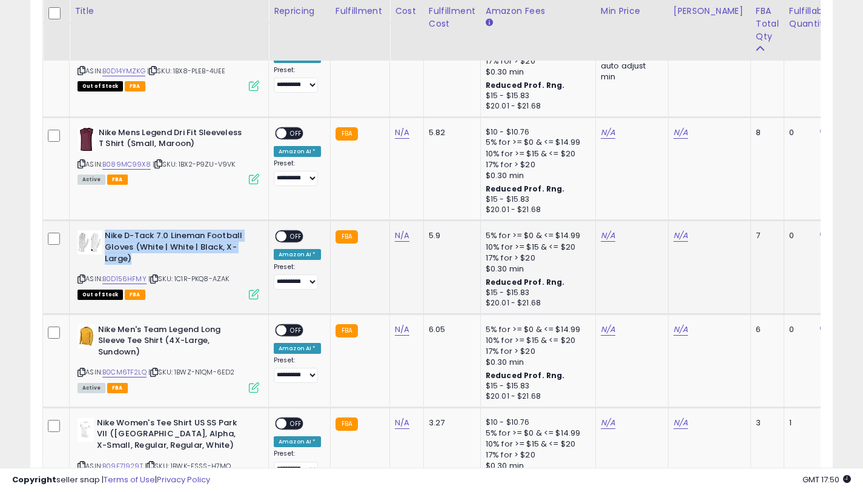
drag, startPoint x: 137, startPoint y: 257, endPoint x: 105, endPoint y: 237, distance: 37.5
click at [105, 237] on b "Nike D-Tack 7.0 Lineman Football Gloves (White | White | Black, X-Large)" at bounding box center [178, 248] width 147 height 37
click at [82, 276] on icon at bounding box center [82, 279] width 8 height 7
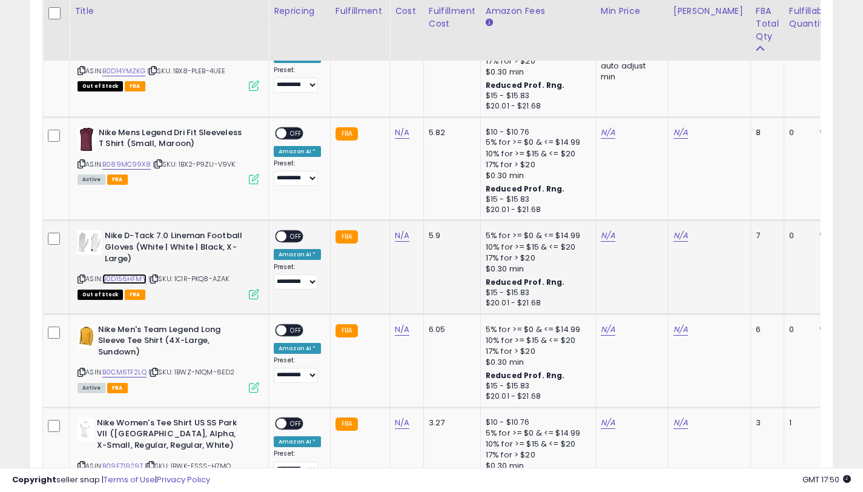
click at [130, 277] on link "B0D156HFMY" at bounding box center [124, 279] width 44 height 10
click at [673, 234] on link "N/A" at bounding box center [680, 235] width 15 height 12
click at [602, 195] on input "*" at bounding box center [647, 193] width 108 height 21
click at [629, 195] on input "**" at bounding box center [647, 193] width 108 height 21
type input "*****"
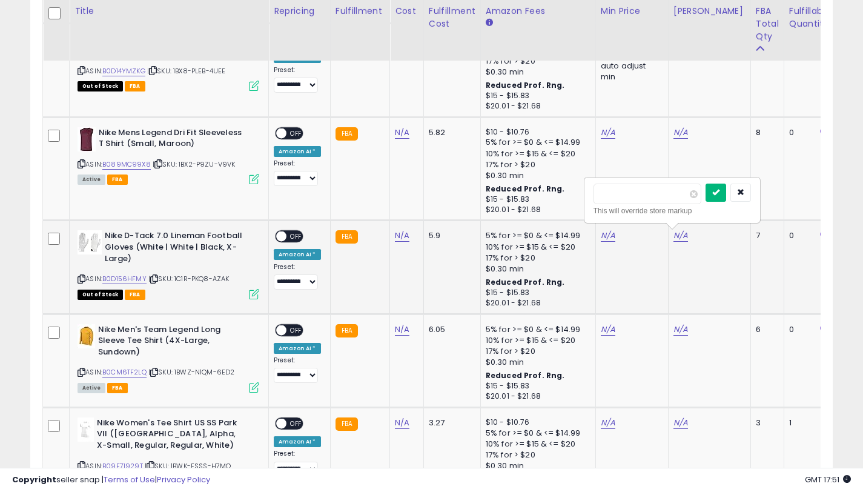
click at [718, 194] on button "submit" at bounding box center [715, 192] width 21 height 18
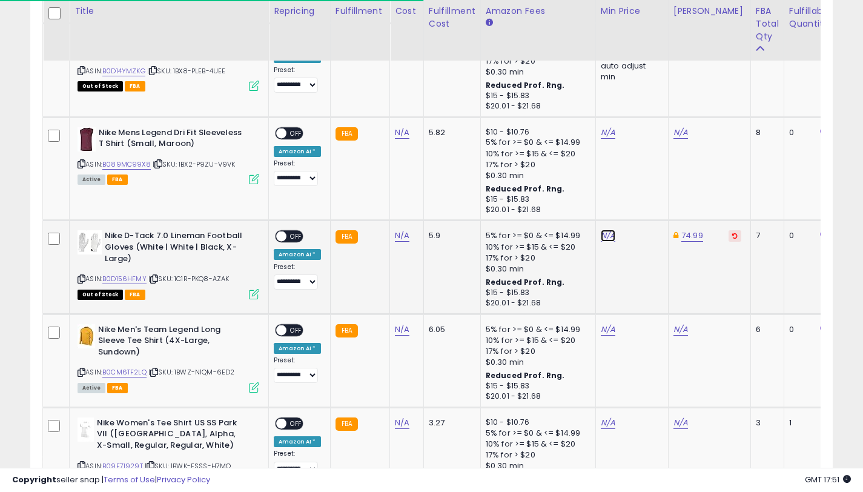
click at [605, 237] on link "N/A" at bounding box center [608, 235] width 15 height 12
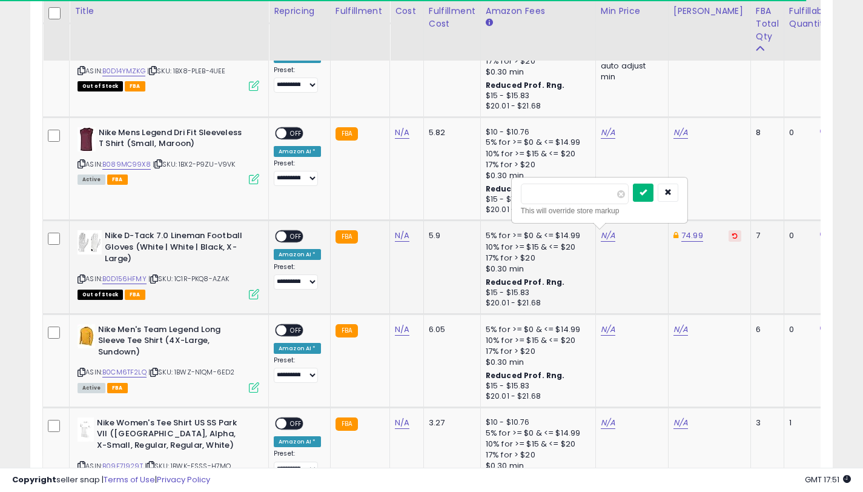
type input "*****"
click at [644, 191] on button "submit" at bounding box center [643, 192] width 21 height 18
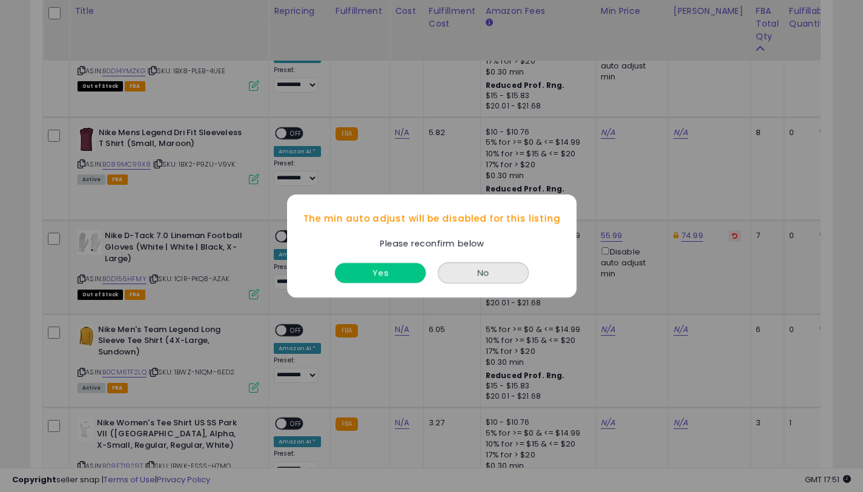
click at [390, 268] on button "Yes" at bounding box center [380, 273] width 91 height 20
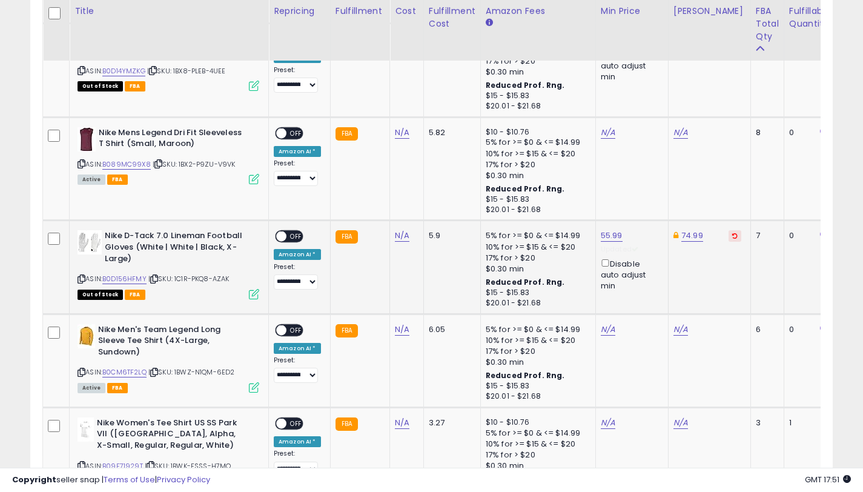
click at [286, 234] on span "OFF" at bounding box center [295, 236] width 19 height 10
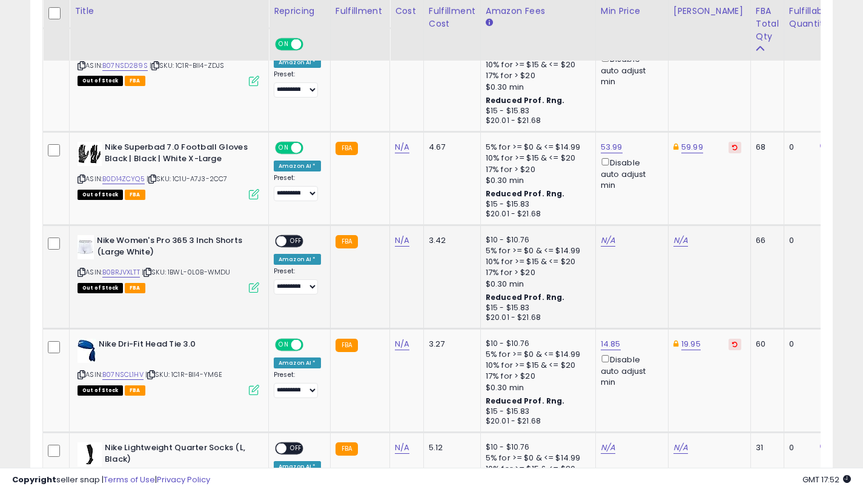
scroll to position [1197, 0]
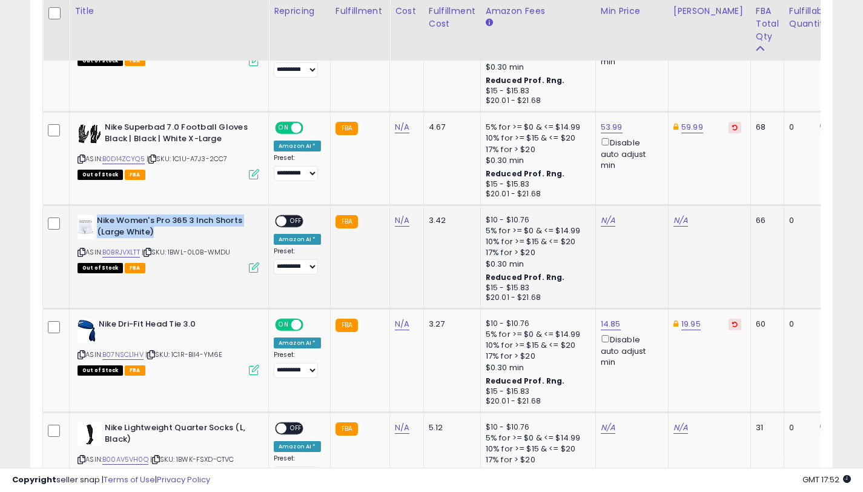
drag, startPoint x: 158, startPoint y: 231, endPoint x: 99, endPoint y: 220, distance: 59.9
click at [99, 220] on b "Nike Women's Pro 365 3 Inch Shorts (Large White)" at bounding box center [170, 227] width 147 height 25
drag, startPoint x: 81, startPoint y: 252, endPoint x: 168, endPoint y: 1, distance: 265.8
click at [81, 252] on icon at bounding box center [82, 252] width 8 height 7
click at [122, 254] on link "B0BRJVXLTT" at bounding box center [121, 252] width 38 height 10
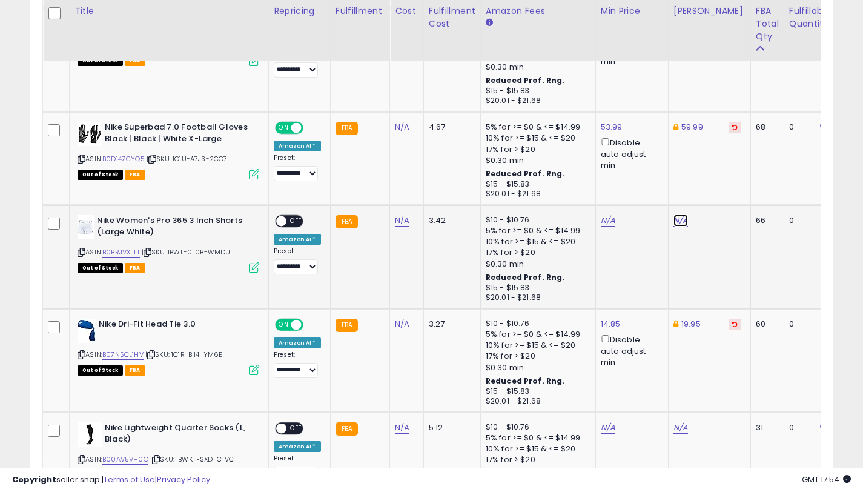
click at [673, 221] on link "N/A" at bounding box center [680, 220] width 15 height 12
type input "*****"
click at [719, 180] on icon "submit" at bounding box center [715, 176] width 7 height 7
click at [603, 219] on link "N/A" at bounding box center [608, 220] width 15 height 12
type input "*****"
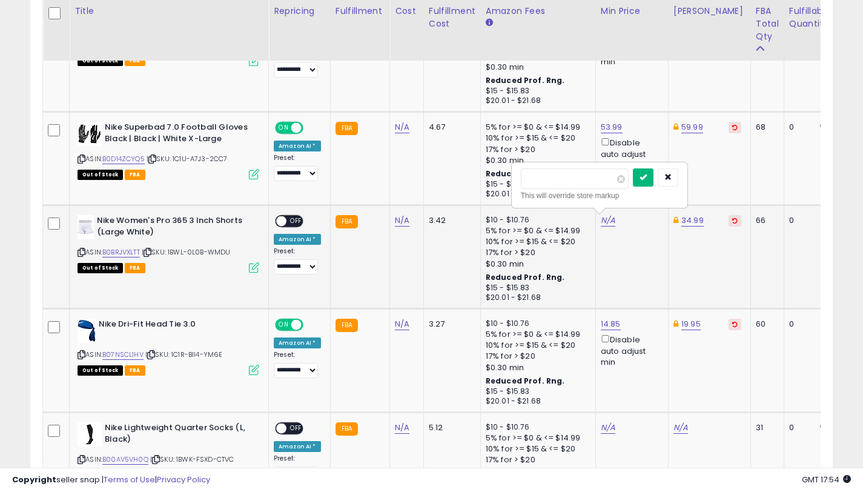
drag, startPoint x: 649, startPoint y: 179, endPoint x: 758, endPoint y: 3, distance: 207.2
click at [647, 179] on icon "submit" at bounding box center [642, 176] width 7 height 7
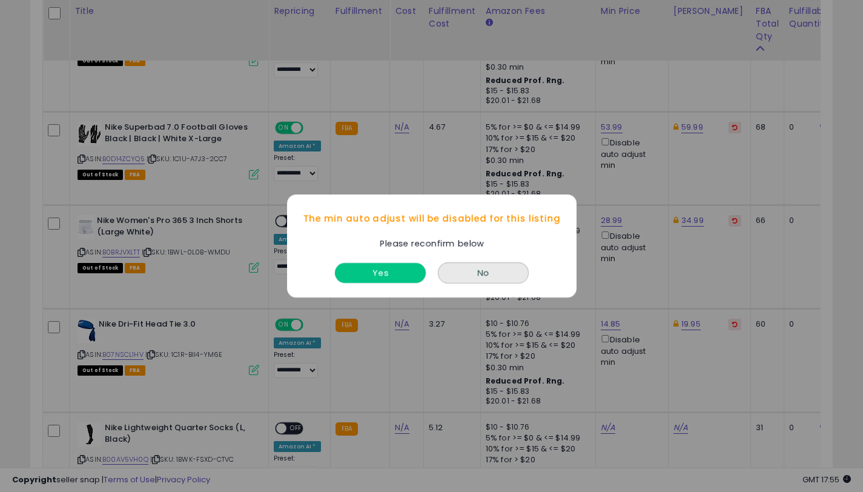
click at [364, 274] on button "Yes" at bounding box center [380, 273] width 91 height 20
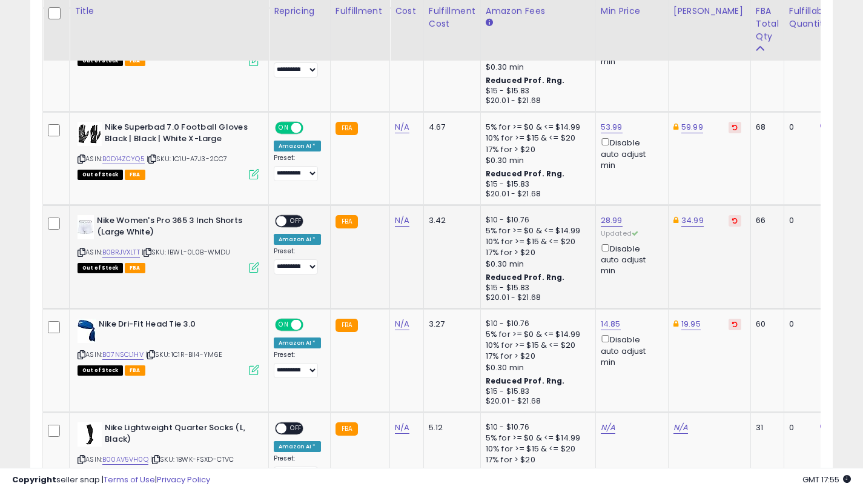
click at [286, 219] on div "ON OFF" at bounding box center [276, 221] width 28 height 10
click at [283, 220] on span at bounding box center [281, 221] width 10 height 10
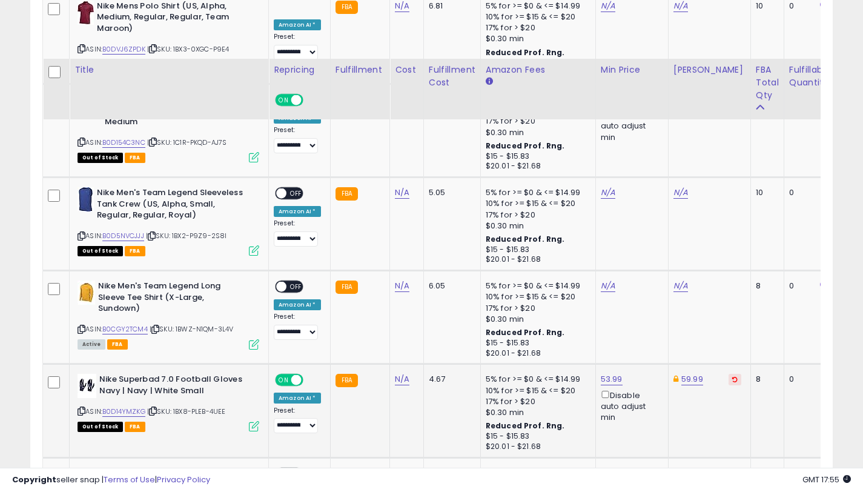
scroll to position [3636, 0]
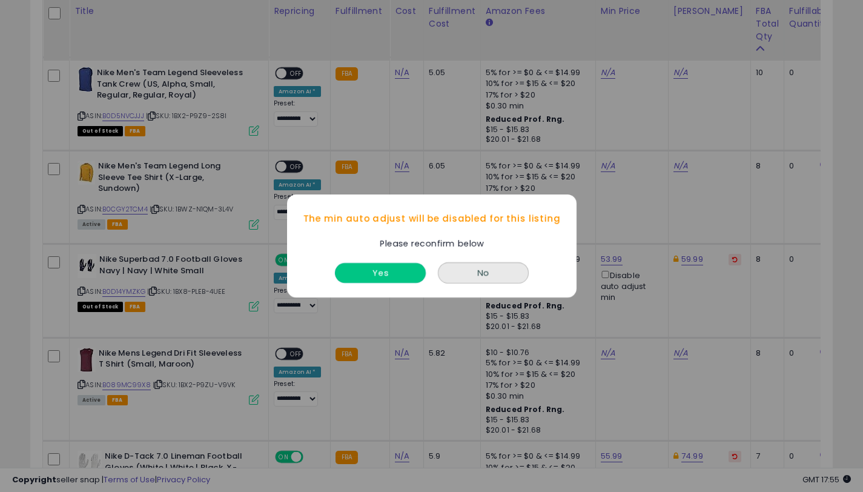
click at [380, 279] on button "Yes" at bounding box center [380, 273] width 91 height 20
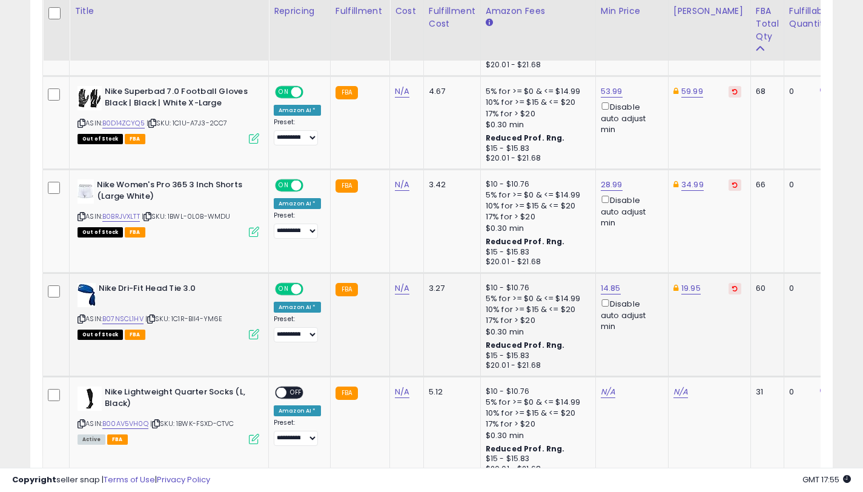
scroll to position [1229, 0]
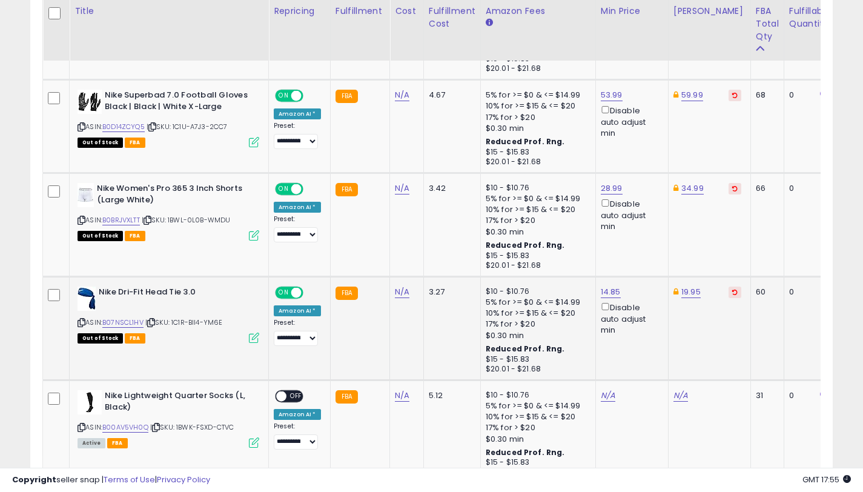
click at [480, 336] on td "$10 - $10.76 5% for >= $0 & <= $14.99 10% for >= $15 & <= $20 17% for > $20 $0.…" at bounding box center [537, 329] width 115 height 104
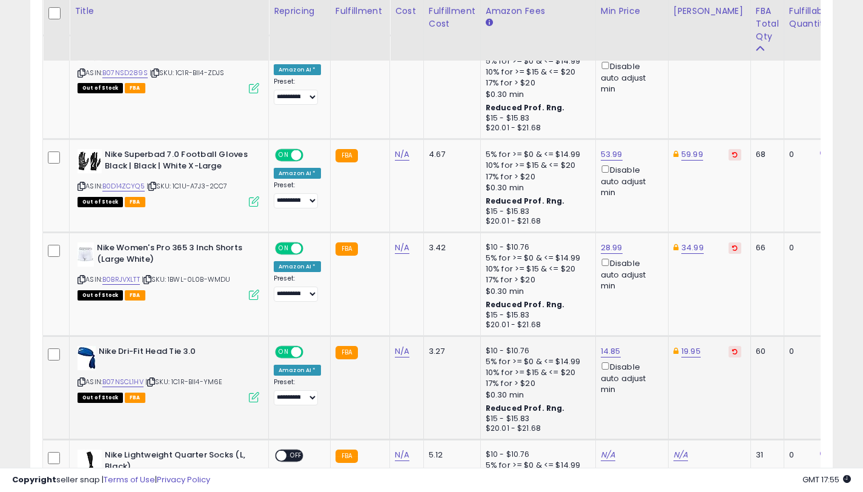
click at [480, 337] on td "$10 - $10.76 5% for >= $0 & <= $14.99 10% for >= $15 & <= $20 17% for > $20 $0.…" at bounding box center [537, 388] width 115 height 104
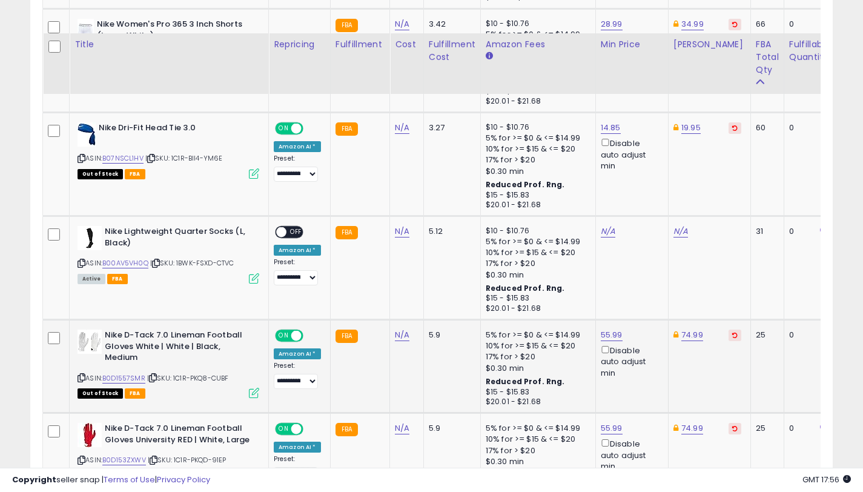
scroll to position [1427, 0]
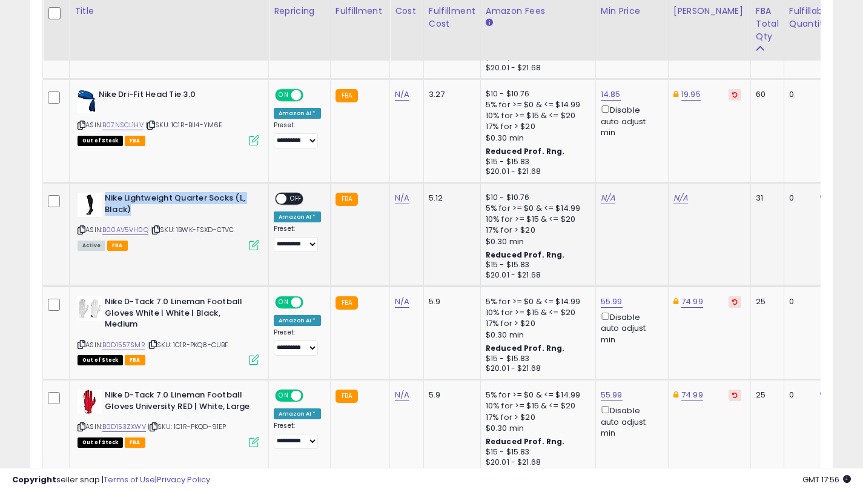
drag, startPoint x: 136, startPoint y: 207, endPoint x: 105, endPoint y: 196, distance: 32.2
click at [105, 196] on b "Nike Lightweight Quarter Socks (L, Black)" at bounding box center [178, 205] width 147 height 25
click at [82, 230] on icon at bounding box center [82, 229] width 8 height 7
click at [125, 228] on link "B00AV5VH0Q" at bounding box center [125, 230] width 46 height 10
click at [602, 198] on link "N/A" at bounding box center [608, 198] width 15 height 12
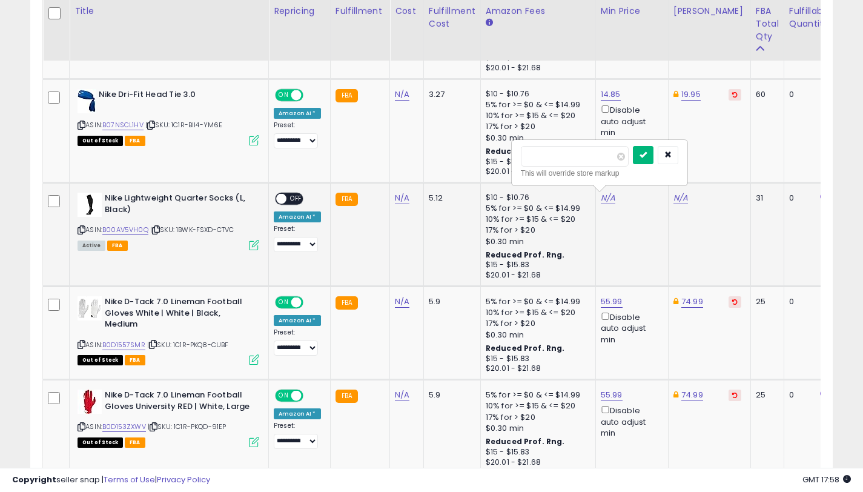
type input "*****"
click at [647, 154] on icon "submit" at bounding box center [642, 154] width 7 height 7
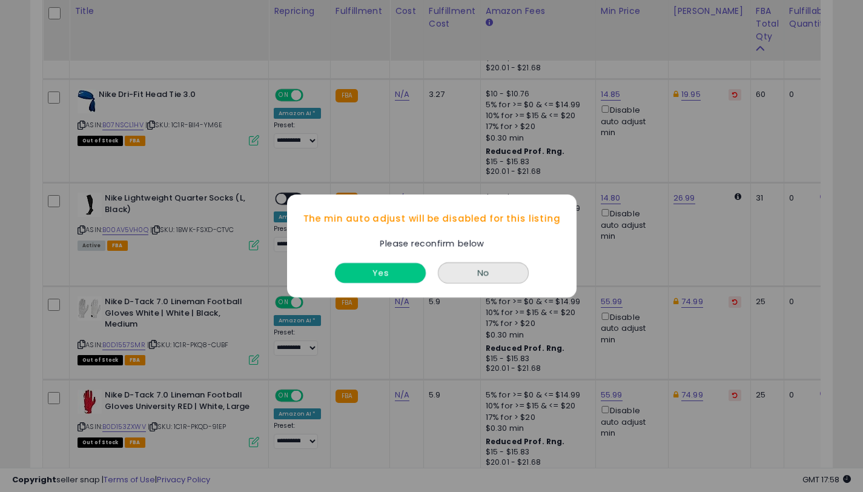
click at [387, 273] on button "Yes" at bounding box center [380, 273] width 91 height 20
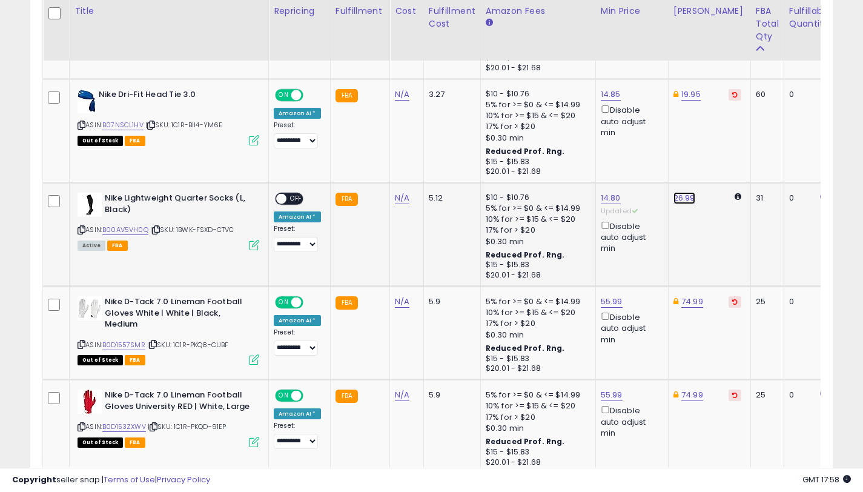
click at [675, 197] on link "26.99" at bounding box center [684, 198] width 22 height 12
drag, startPoint x: 630, startPoint y: 156, endPoint x: 582, endPoint y: 157, distance: 48.5
type input "*****"
click at [722, 156] on icon "submit" at bounding box center [718, 154] width 7 height 7
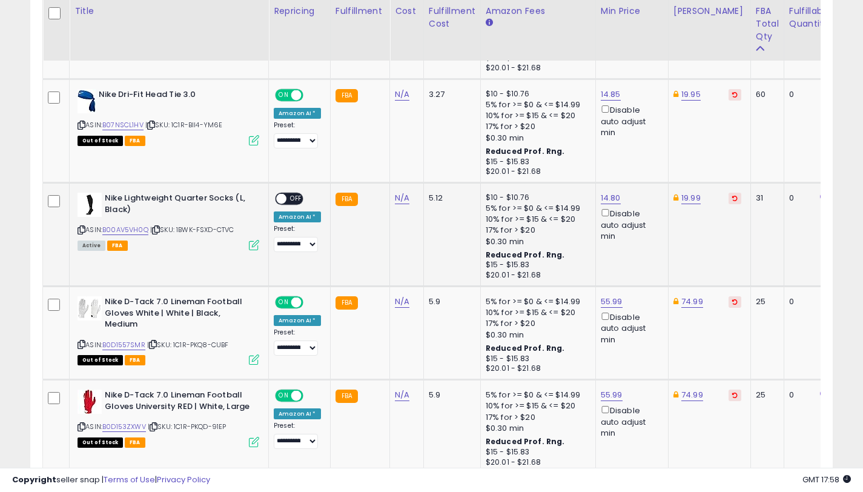
click at [283, 196] on span at bounding box center [281, 199] width 10 height 10
click at [291, 201] on span "OFF" at bounding box center [295, 199] width 19 height 10
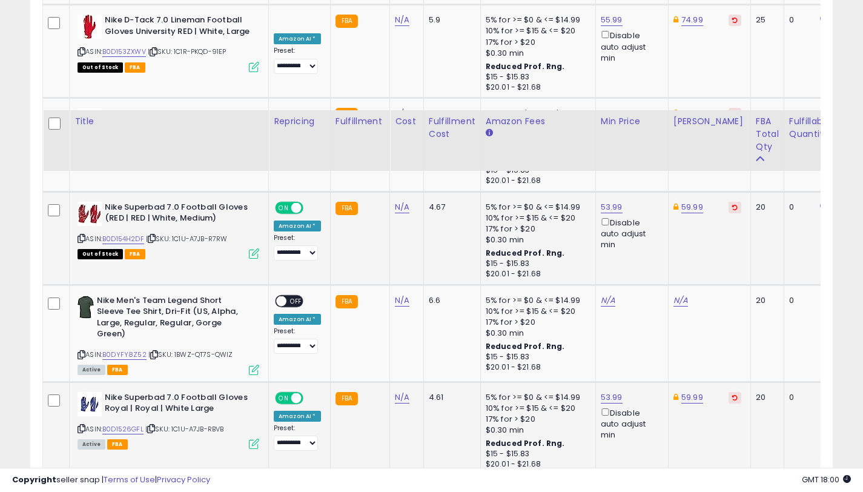
scroll to position [1918, 0]
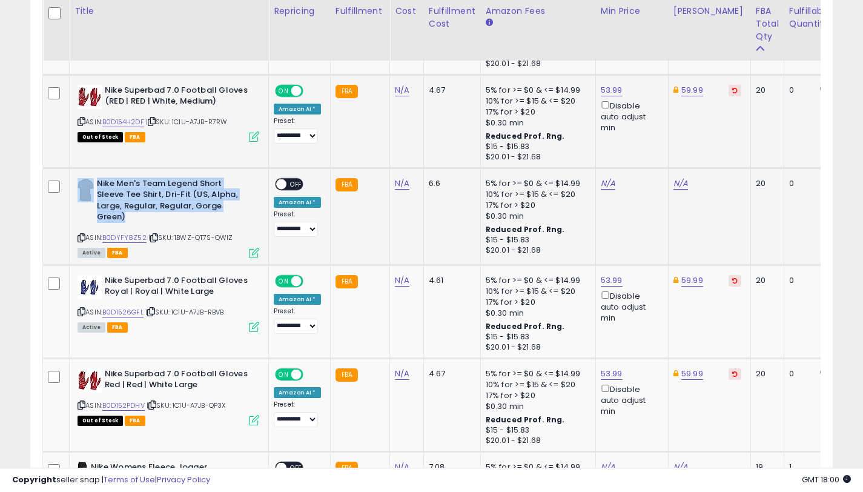
drag, startPoint x: 134, startPoint y: 214, endPoint x: 95, endPoint y: 184, distance: 49.3
click at [95, 184] on div "Nike Men's Team Legend Short Sleeve Tee Shirt, Dri-Fit (US, Alpha, Large, Regul…" at bounding box center [169, 202] width 182 height 48
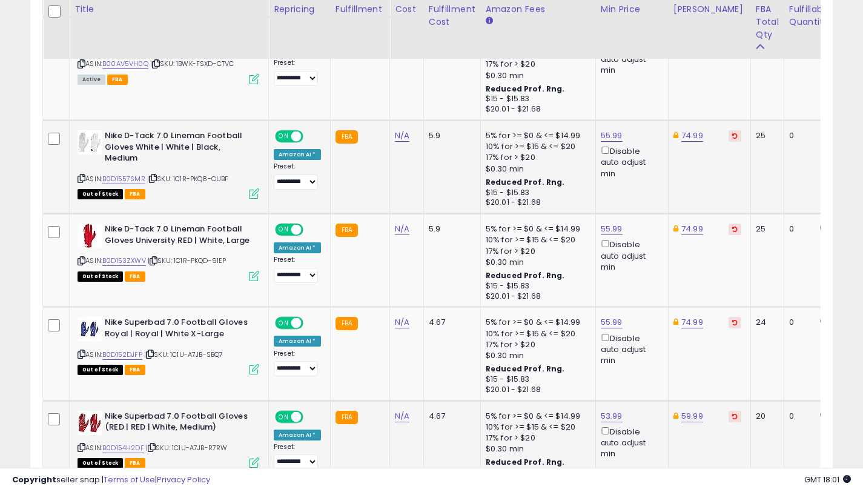
scroll to position [1590, 0]
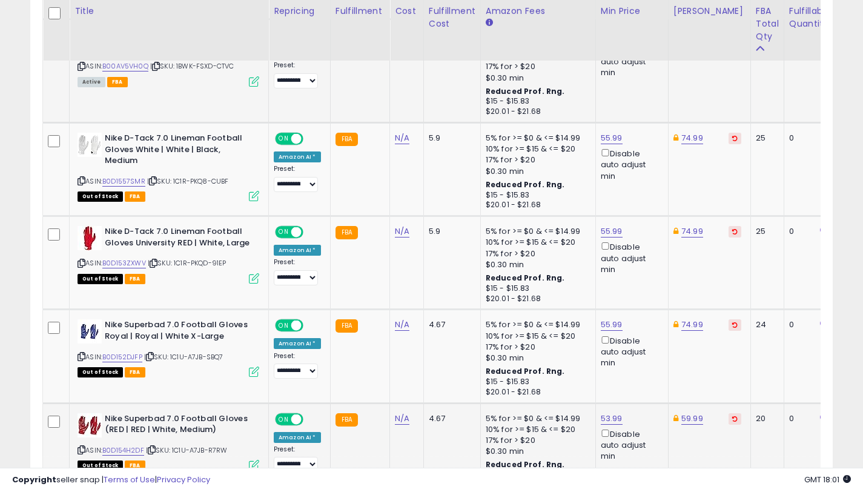
click at [79, 67] on icon at bounding box center [82, 66] width 8 height 7
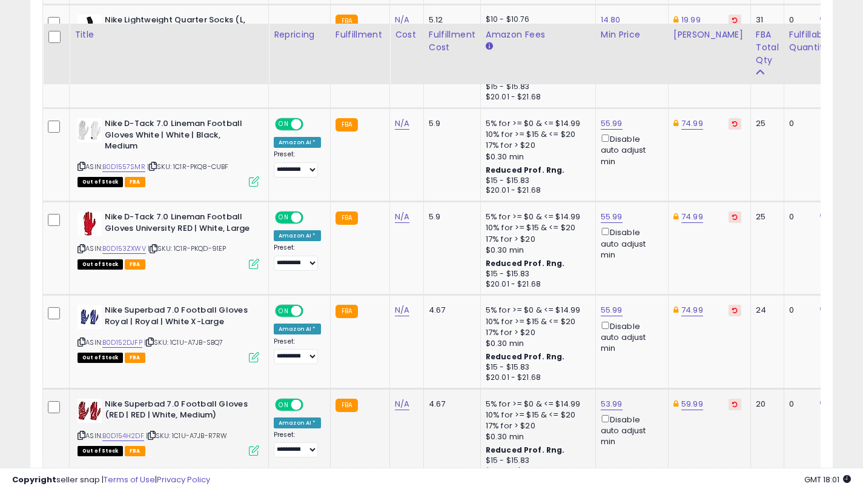
scroll to position [1899, 0]
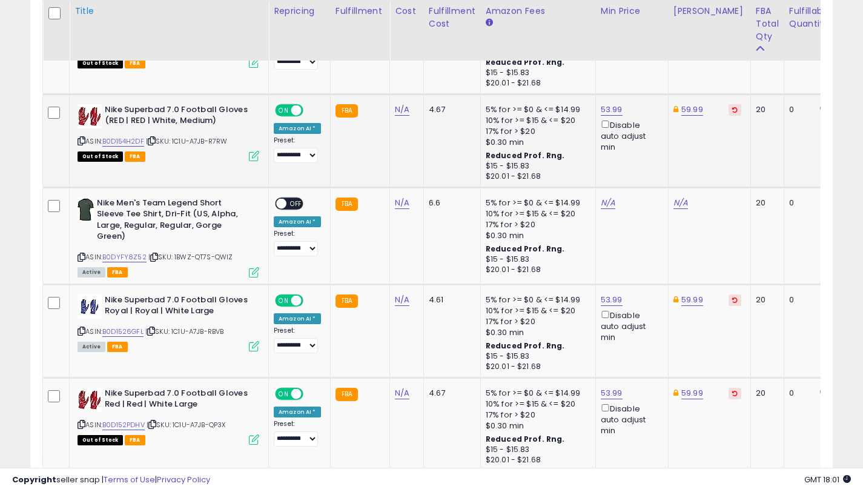
click at [81, 254] on icon at bounding box center [82, 257] width 8 height 7
click at [127, 257] on link "B0DYFY8Z52" at bounding box center [124, 257] width 44 height 10
click at [678, 204] on link "N/A" at bounding box center [680, 203] width 15 height 12
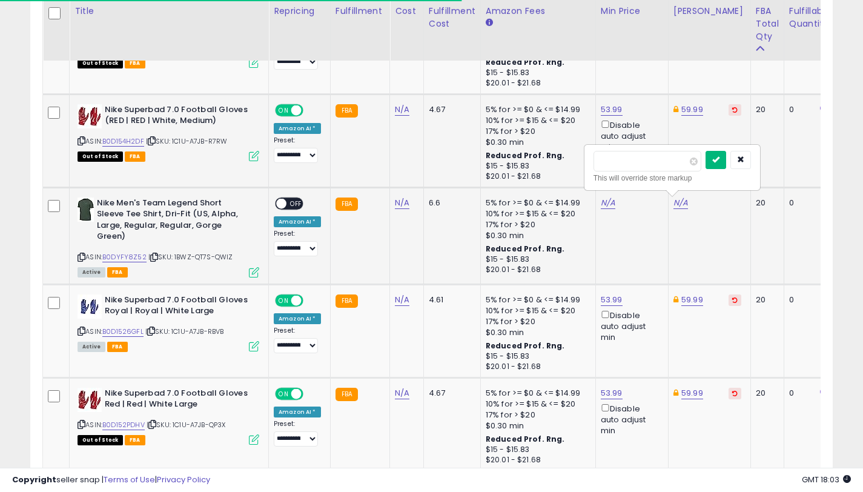
type input "*****"
click at [715, 160] on button "submit" at bounding box center [715, 160] width 21 height 18
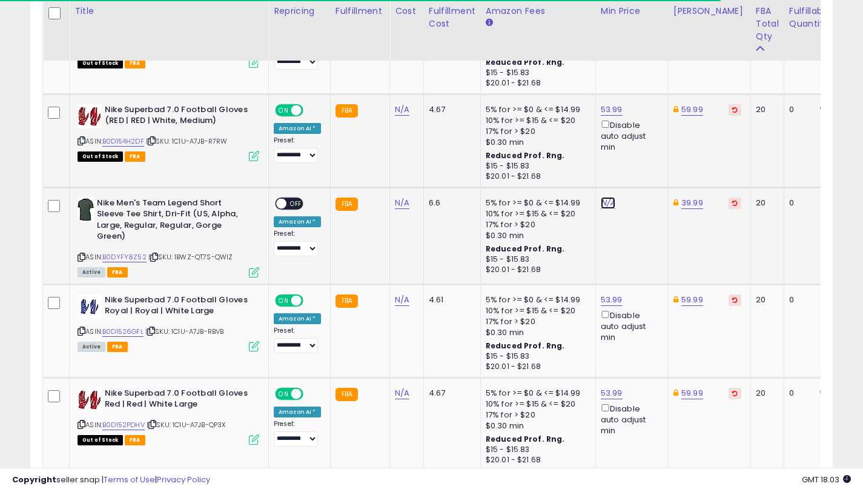
click at [602, 203] on link "N/A" at bounding box center [608, 203] width 15 height 12
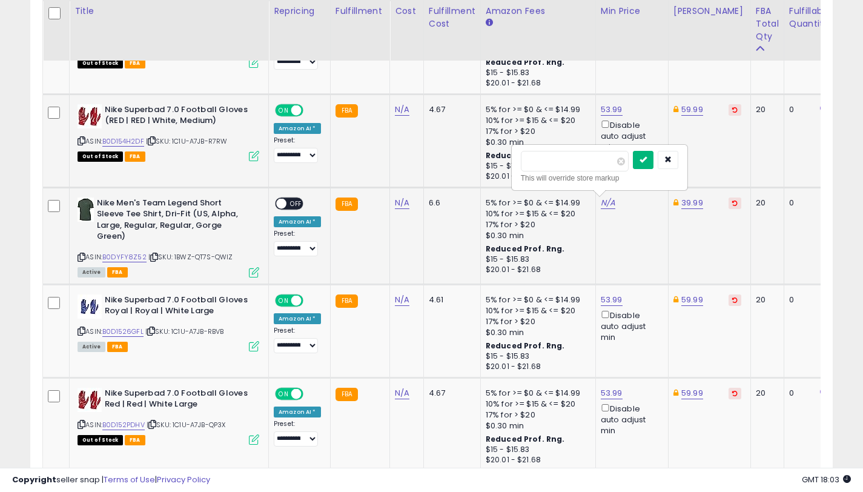
type input "*****"
drag, startPoint x: 650, startPoint y: 160, endPoint x: 645, endPoint y: 165, distance: 6.9
click at [647, 159] on icon "submit" at bounding box center [642, 159] width 7 height 7
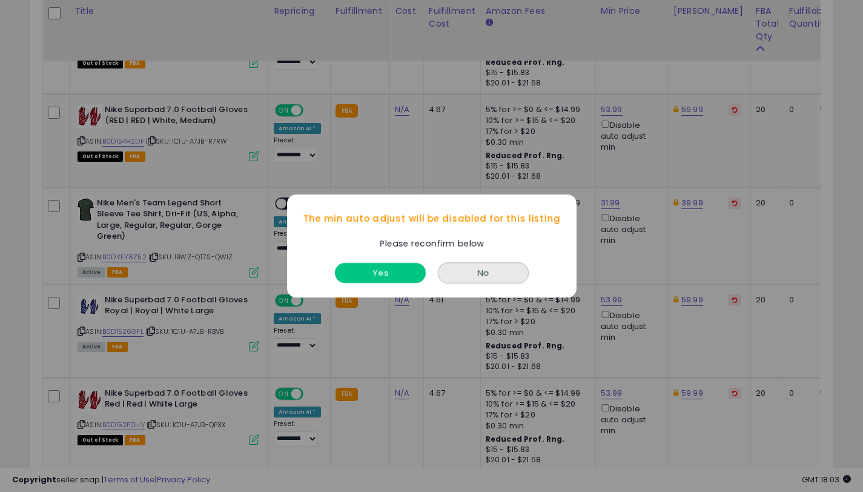
click at [369, 275] on button "Yes" at bounding box center [380, 273] width 91 height 20
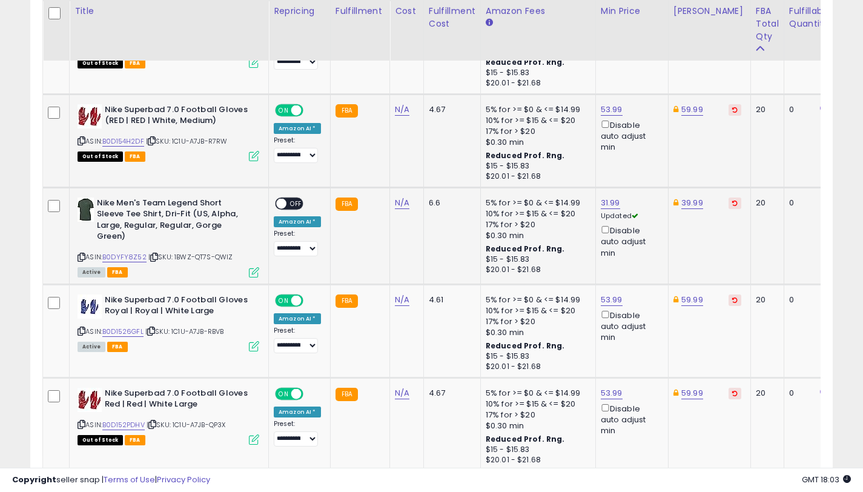
drag, startPoint x: 283, startPoint y: 207, endPoint x: 382, endPoint y: 239, distance: 104.4
click at [283, 207] on span at bounding box center [281, 203] width 10 height 10
click at [287, 203] on span "OFF" at bounding box center [295, 203] width 19 height 10
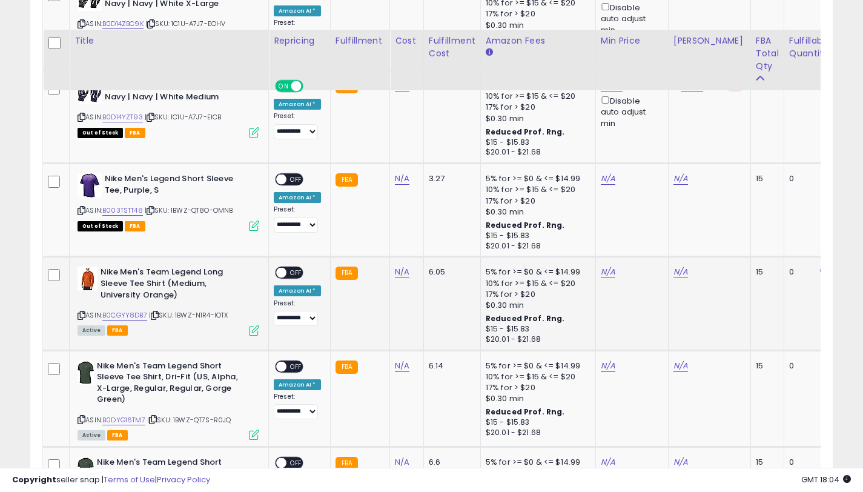
scroll to position [2520, 0]
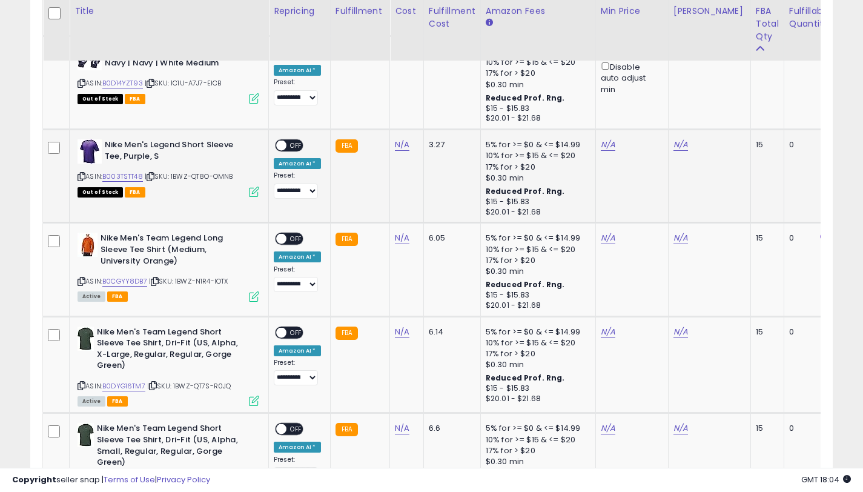
click at [85, 178] on div "ASIN: B003TSTT48 | SKU: 1BWZ-QT8O-OMNB Out of Stock FBA" at bounding box center [169, 167] width 182 height 56
click at [107, 176] on link "B003TSTT48" at bounding box center [122, 176] width 41 height 10
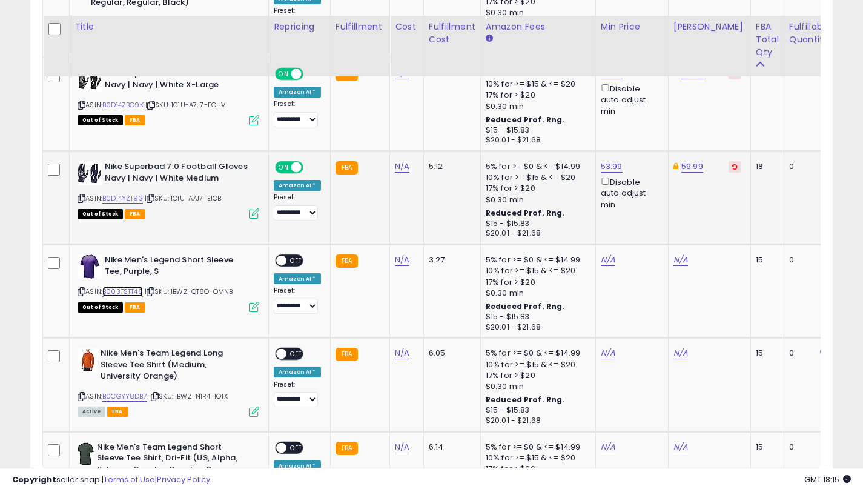
scroll to position [2433, 0]
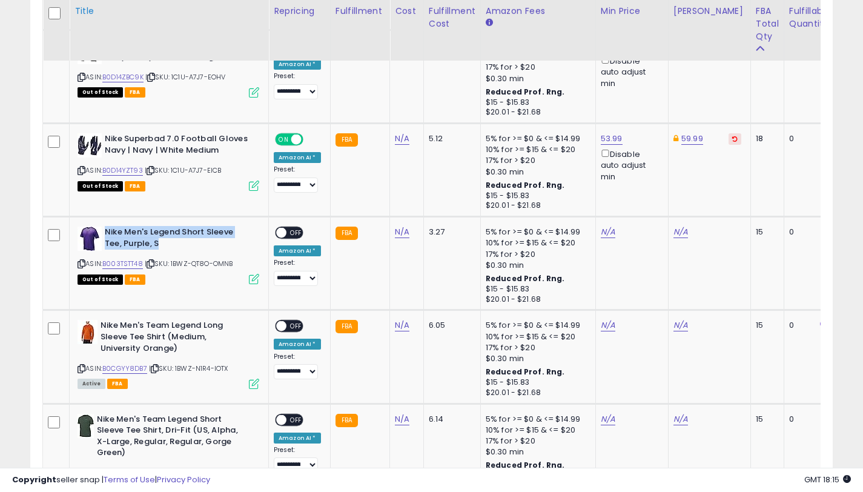
drag, startPoint x: 144, startPoint y: 243, endPoint x: 256, endPoint y: 0, distance: 267.2
click at [105, 234] on b "Nike Men's Legend Short Sleeve Tee, Purple, S" at bounding box center [178, 238] width 147 height 25
click at [80, 263] on icon at bounding box center [82, 263] width 8 height 7
click at [675, 233] on link "N/A" at bounding box center [680, 232] width 15 height 12
type input "*****"
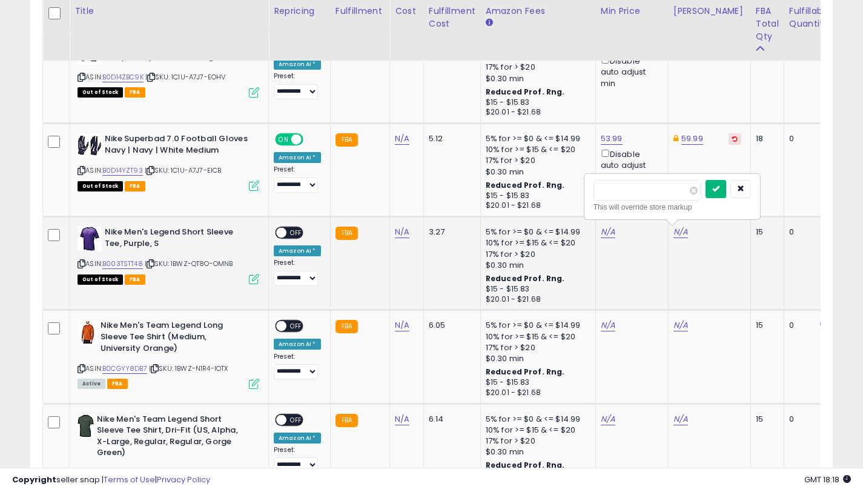
click at [719, 190] on icon "submit" at bounding box center [715, 188] width 7 height 7
click at [602, 232] on link "N/A" at bounding box center [608, 232] width 15 height 12
type input "*****"
click at [647, 189] on icon "submit" at bounding box center [642, 188] width 7 height 7
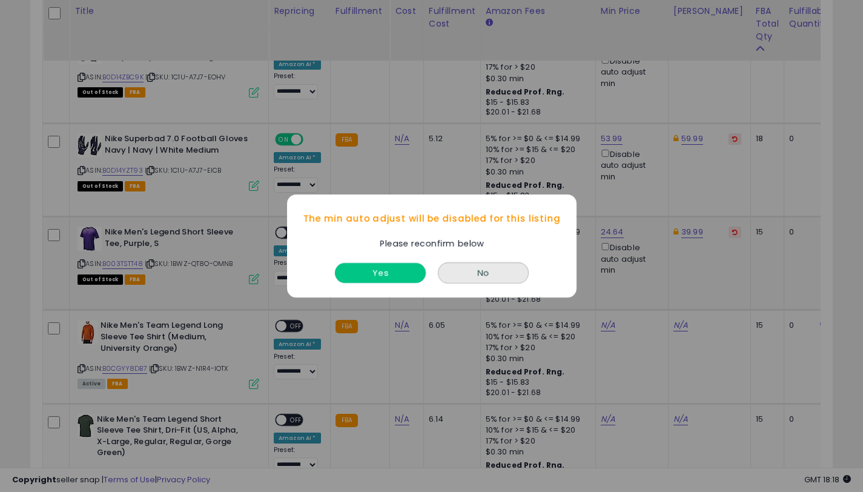
click at [396, 267] on button "Yes" at bounding box center [380, 273] width 91 height 20
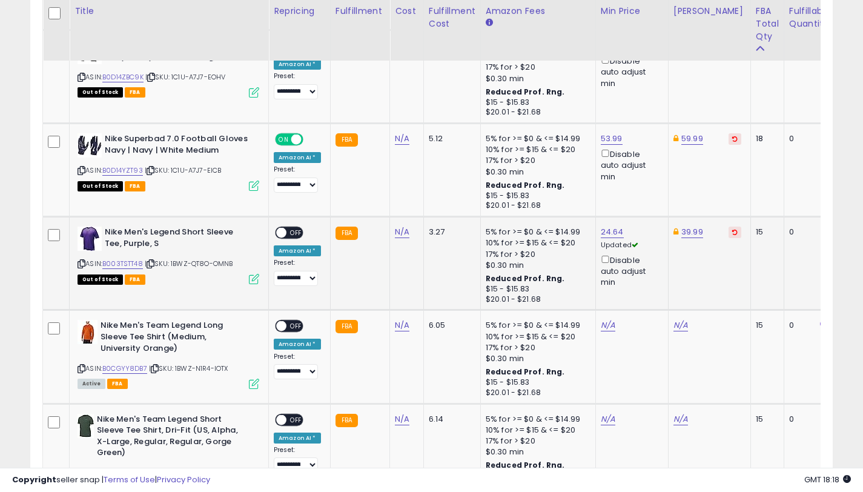
click at [294, 231] on span "OFF" at bounding box center [295, 233] width 19 height 10
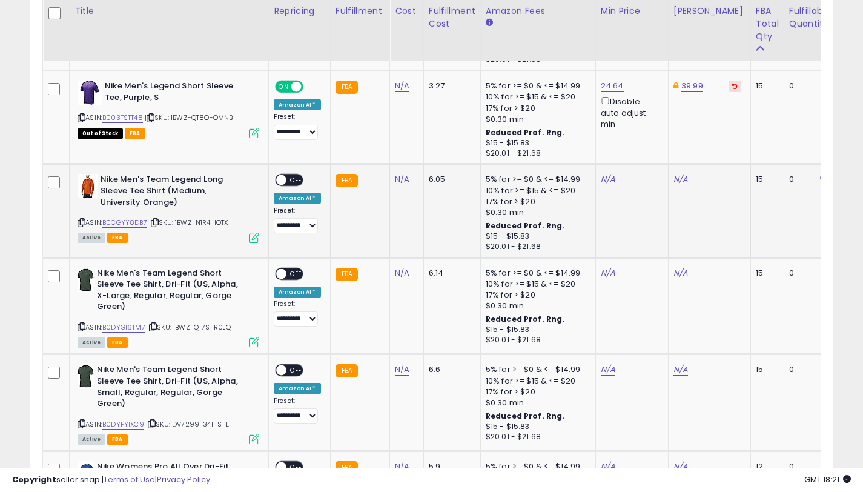
scroll to position [2580, 0]
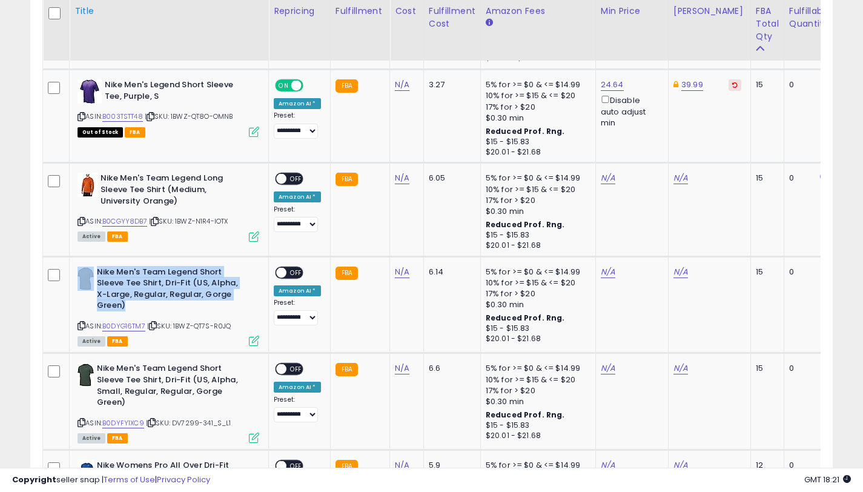
drag, startPoint x: 133, startPoint y: 309, endPoint x: 226, endPoint y: 33, distance: 291.4
click at [97, 273] on b "Nike Men's Team Legend Short Sleeve Tee Shirt, Dri-Fit (US, Alpha, X-Large, Reg…" at bounding box center [170, 290] width 147 height 48
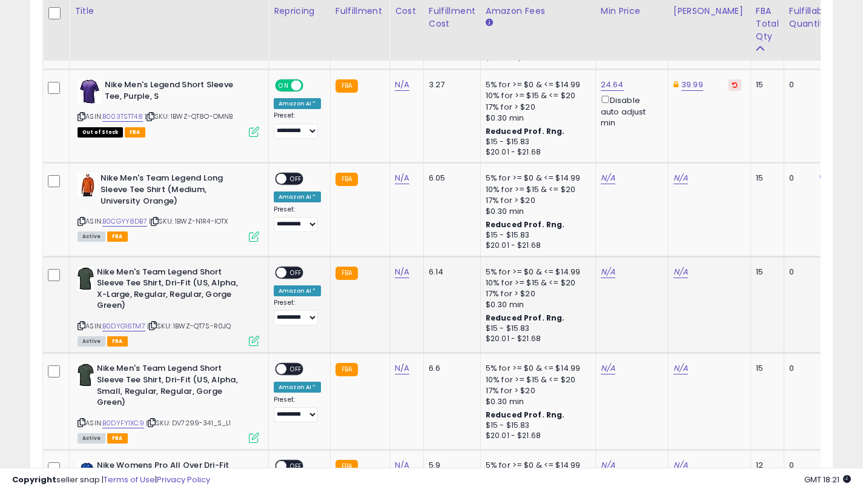
drag, startPoint x: 81, startPoint y: 325, endPoint x: 574, endPoint y: 44, distance: 567.9
click at [81, 325] on icon at bounding box center [82, 325] width 8 height 7
click at [117, 325] on link "B0DYG16TM7" at bounding box center [123, 326] width 43 height 10
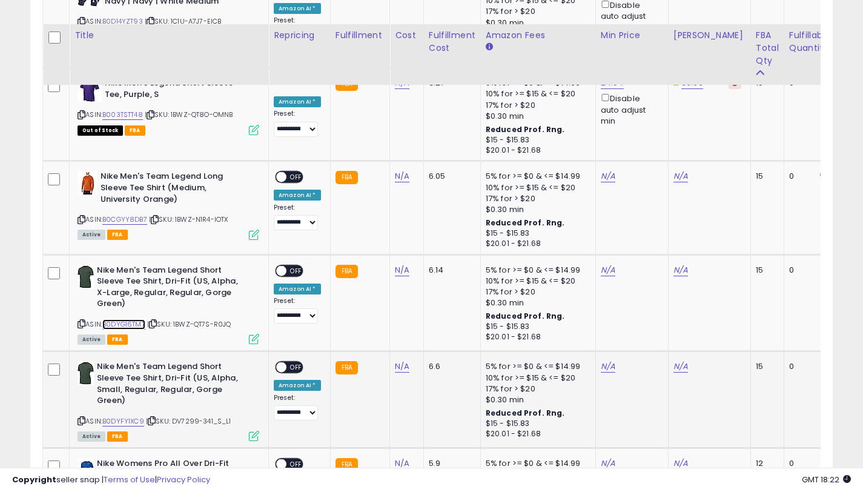
scroll to position [2664, 0]
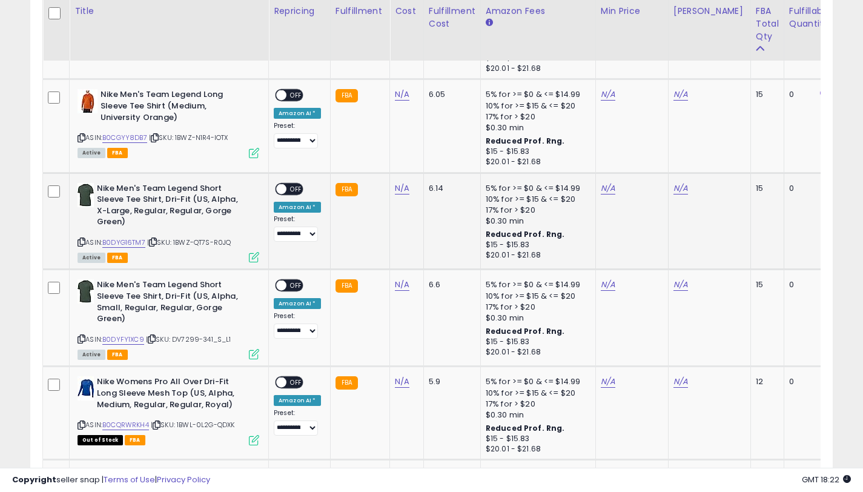
click at [83, 243] on icon at bounding box center [82, 242] width 8 height 7
click at [673, 188] on link "N/A" at bounding box center [680, 188] width 15 height 12
type input "*****"
click at [719, 150] on button "submit" at bounding box center [715, 145] width 21 height 18
click at [601, 190] on link "N/A" at bounding box center [608, 188] width 15 height 12
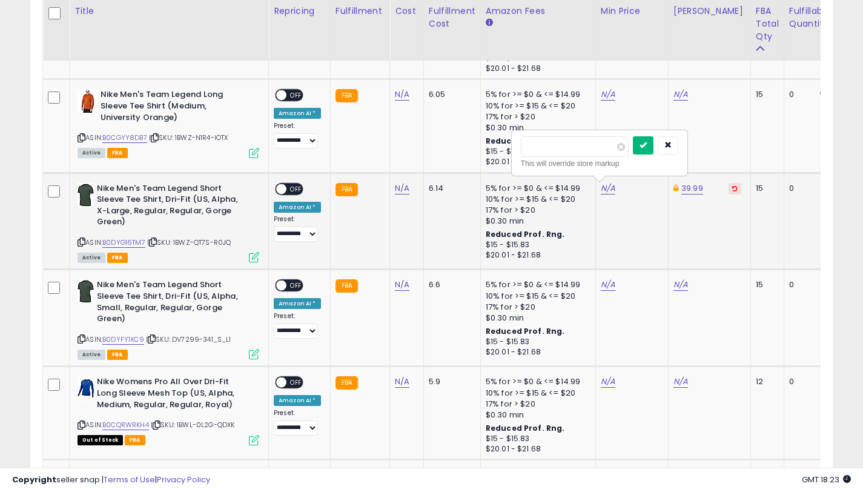
type input "*****"
click at [647, 147] on icon "submit" at bounding box center [642, 144] width 7 height 7
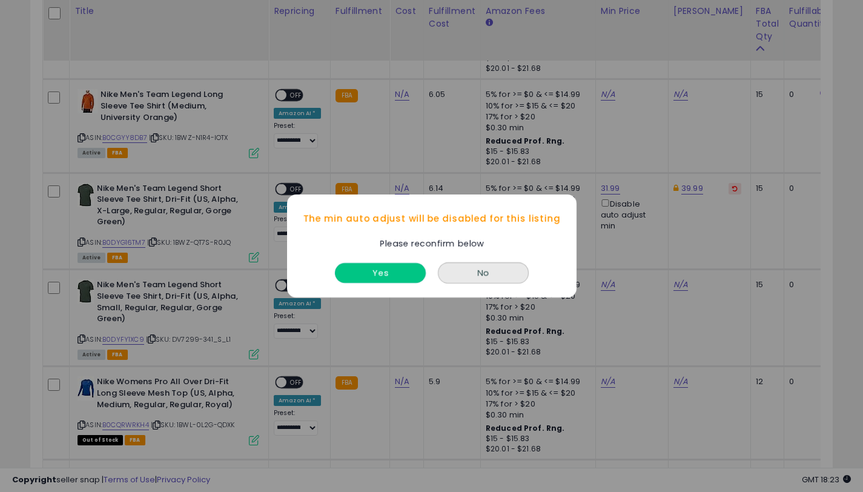
click at [388, 264] on button "Yes" at bounding box center [380, 273] width 91 height 20
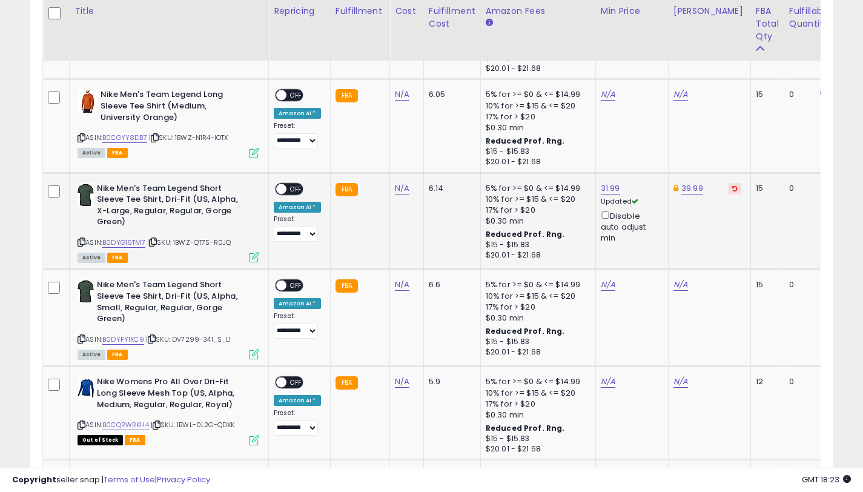
click at [291, 188] on span "OFF" at bounding box center [295, 188] width 19 height 10
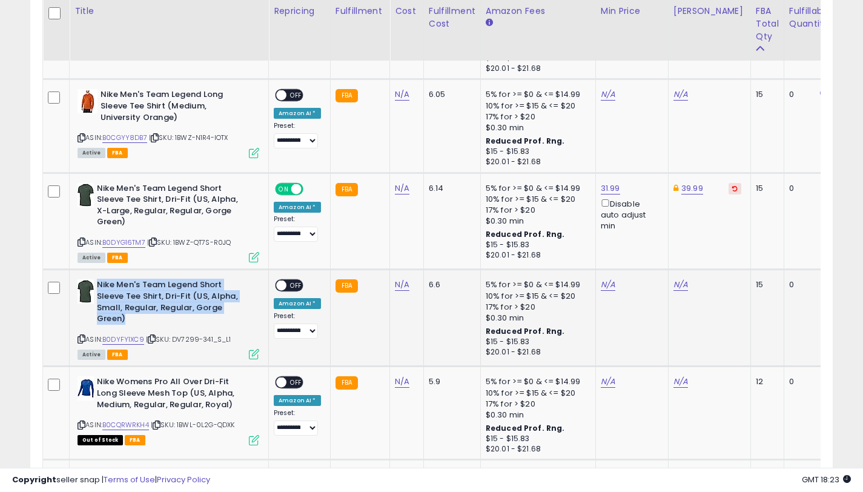
drag, startPoint x: 127, startPoint y: 315, endPoint x: 97, endPoint y: 285, distance: 42.4
click at [97, 285] on b "Nike Men's Team Legend Short Sleeve Tee Shirt, Dri-Fit (US, Alpha, Small, Regul…" at bounding box center [170, 303] width 147 height 48
click at [83, 336] on icon at bounding box center [82, 338] width 8 height 7
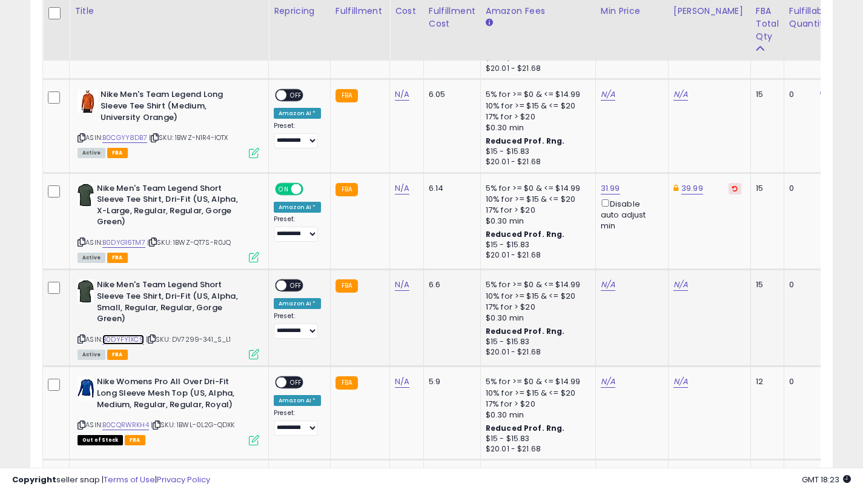
click at [120, 339] on link "B0DYFY1XC9" at bounding box center [123, 339] width 42 height 10
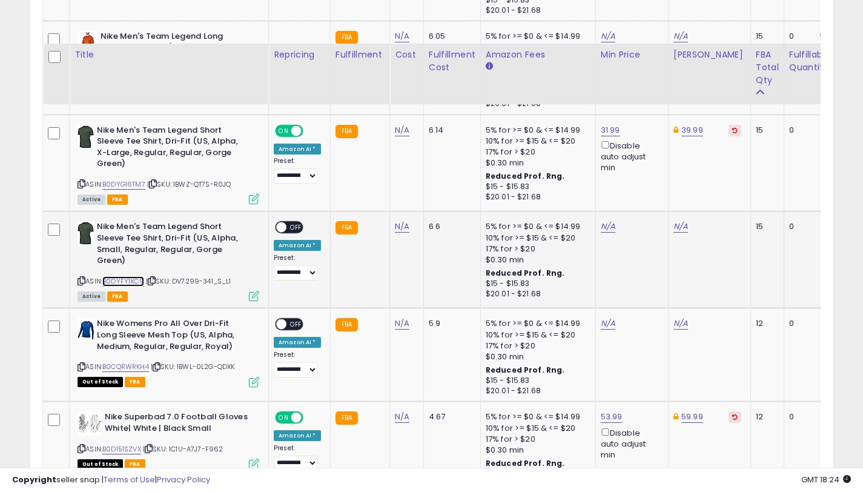
scroll to position [2765, 0]
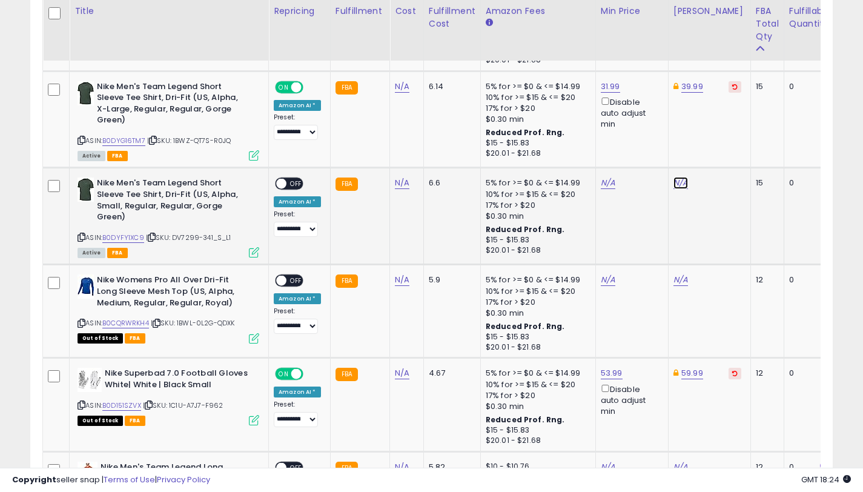
click at [673, 185] on link "N/A" at bounding box center [680, 183] width 15 height 12
type input "*****"
click at [726, 146] on button "submit" at bounding box center [715, 140] width 21 height 18
click at [602, 178] on link "N/A" at bounding box center [608, 183] width 15 height 12
type input "*****"
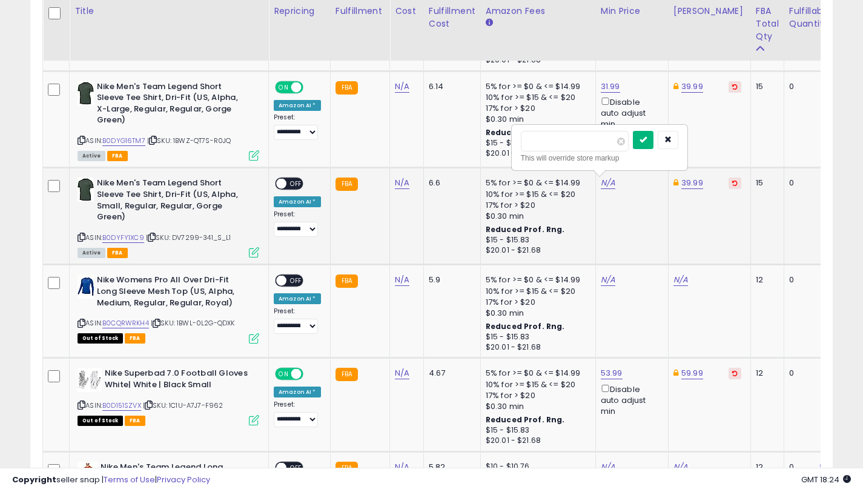
click at [642, 137] on button "submit" at bounding box center [643, 140] width 21 height 18
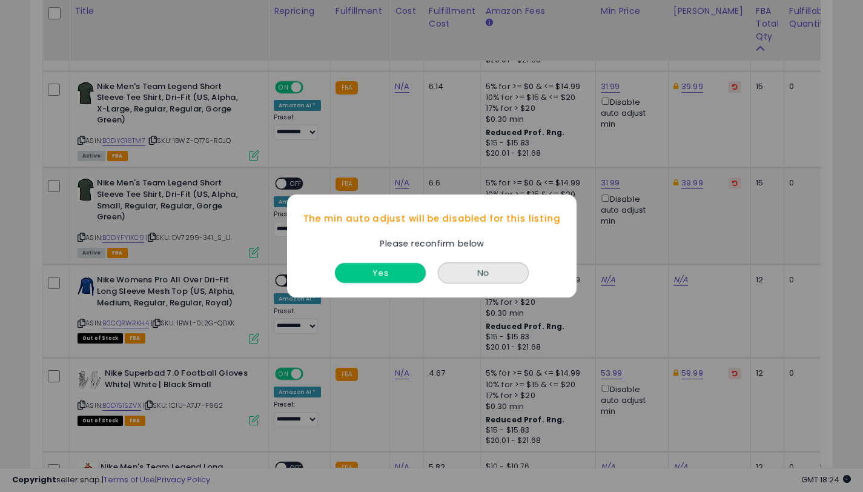
click at [408, 266] on button "Yes" at bounding box center [380, 273] width 91 height 20
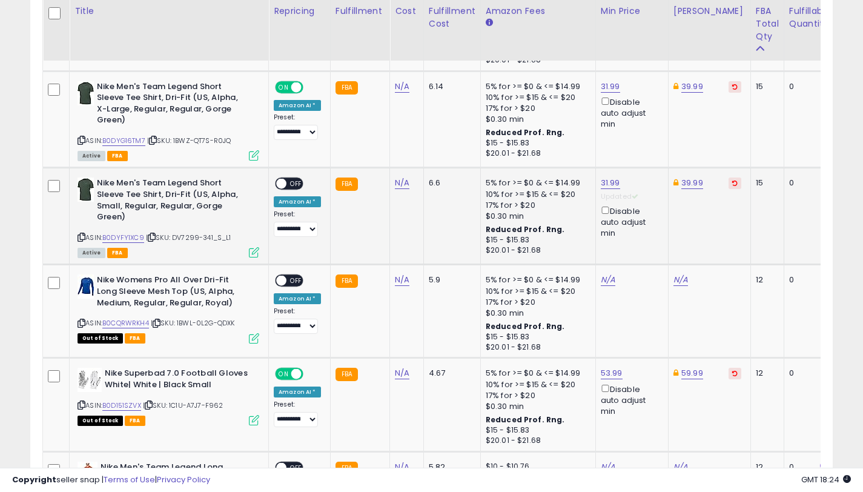
click at [290, 179] on div "ON OFF" at bounding box center [276, 184] width 28 height 10
click at [290, 186] on span "OFF" at bounding box center [295, 184] width 19 height 10
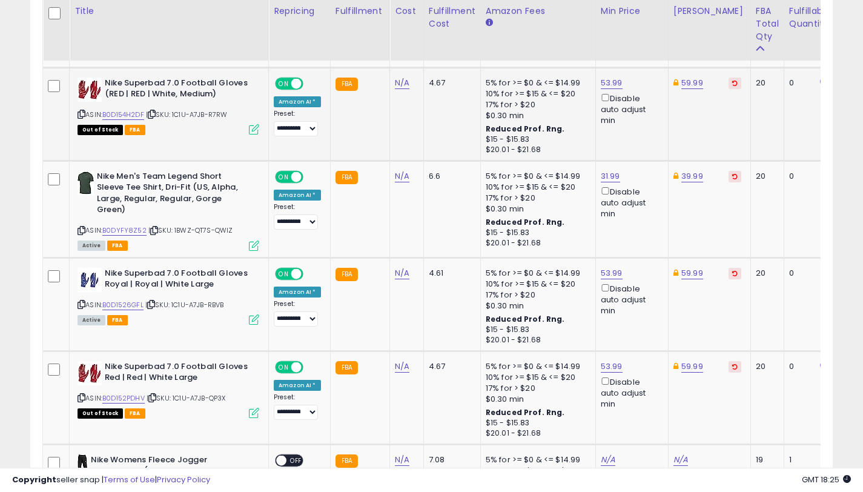
scroll to position [2216, 0]
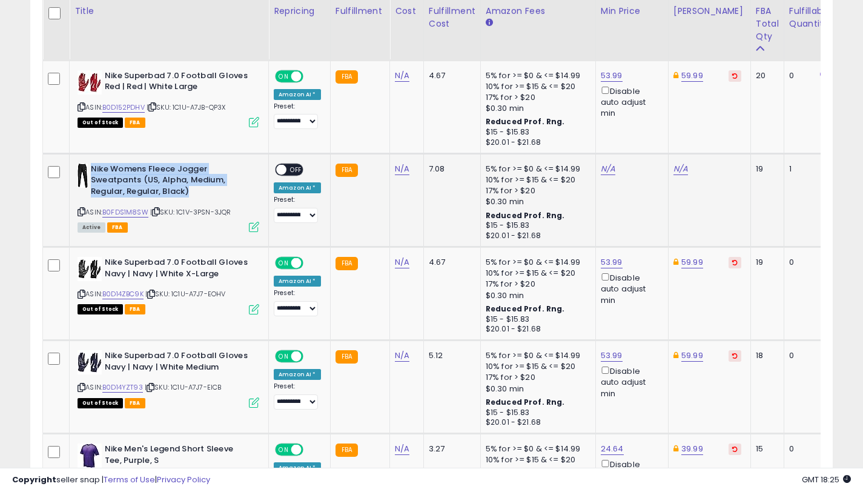
drag, startPoint x: 187, startPoint y: 190, endPoint x: 91, endPoint y: 166, distance: 98.5
click at [91, 166] on b "Nike Womens Fleece Jogger Sweatpants (US, Alpha, Medium, Regular, Regular, Blac…" at bounding box center [164, 181] width 147 height 37
drag, startPoint x: 81, startPoint y: 212, endPoint x: 547, endPoint y: 1, distance: 511.9
click at [82, 212] on icon at bounding box center [82, 211] width 8 height 7
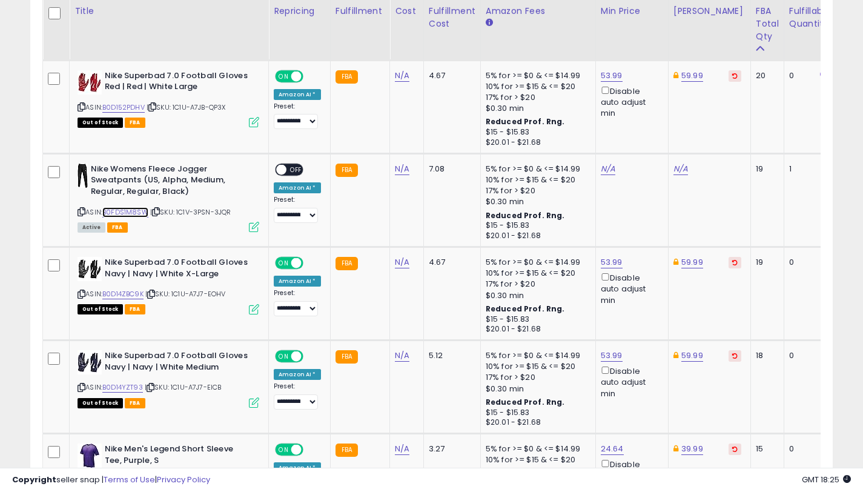
click at [123, 209] on link "B0FDS1M8SW" at bounding box center [125, 212] width 46 height 10
click at [674, 170] on link "N/A" at bounding box center [680, 169] width 15 height 12
type input "*****"
click at [722, 130] on button "submit" at bounding box center [715, 126] width 21 height 18
click at [606, 168] on link "N/A" at bounding box center [608, 169] width 15 height 12
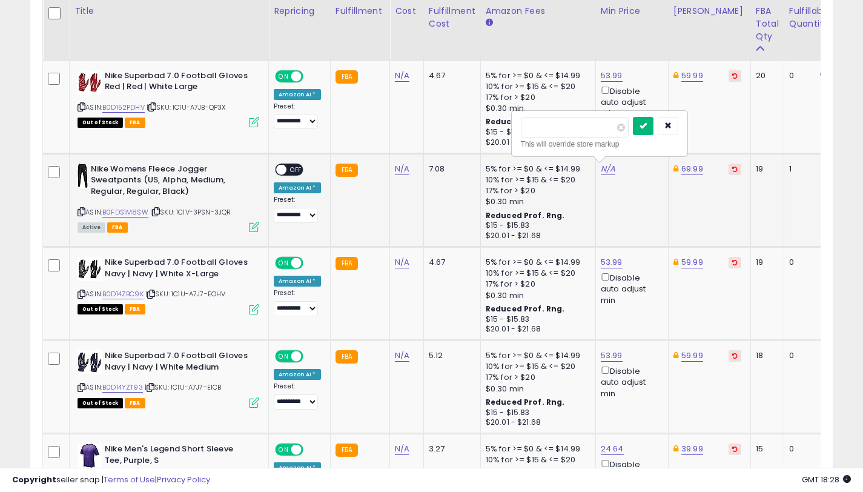
type input "*****"
click at [647, 126] on icon "submit" at bounding box center [642, 125] width 7 height 7
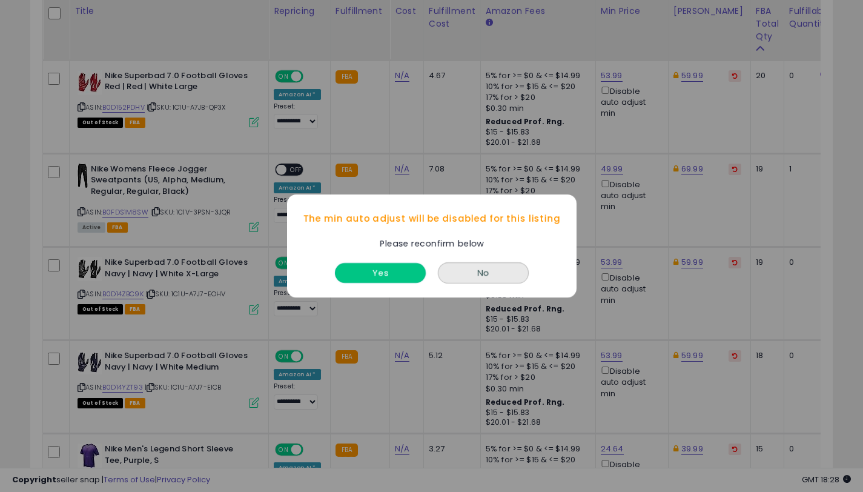
click at [370, 276] on button "Yes" at bounding box center [380, 273] width 91 height 20
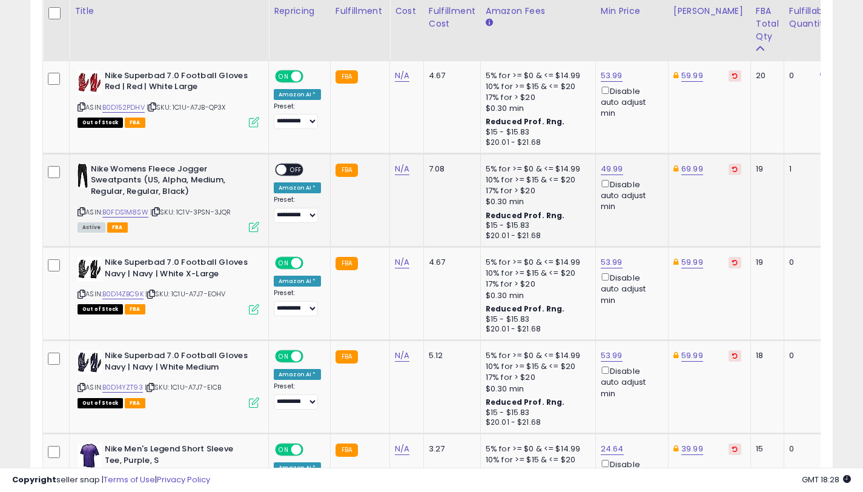
click at [281, 166] on span at bounding box center [281, 169] width 10 height 10
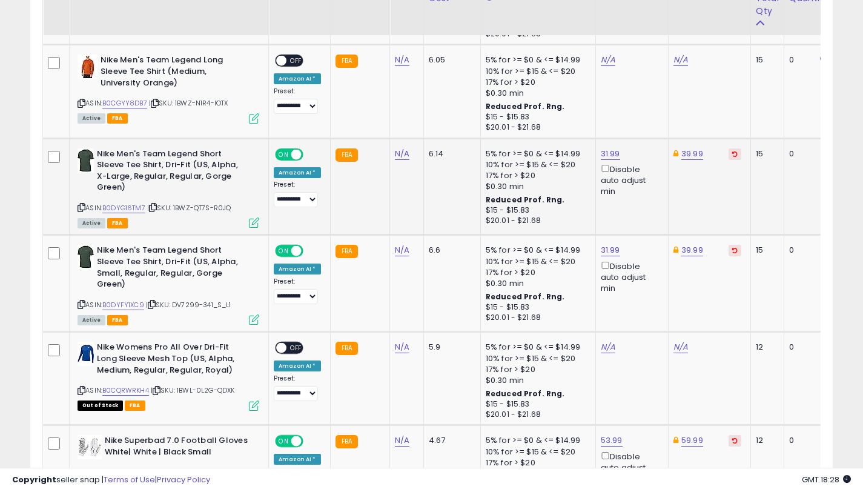
scroll to position [2544, 0]
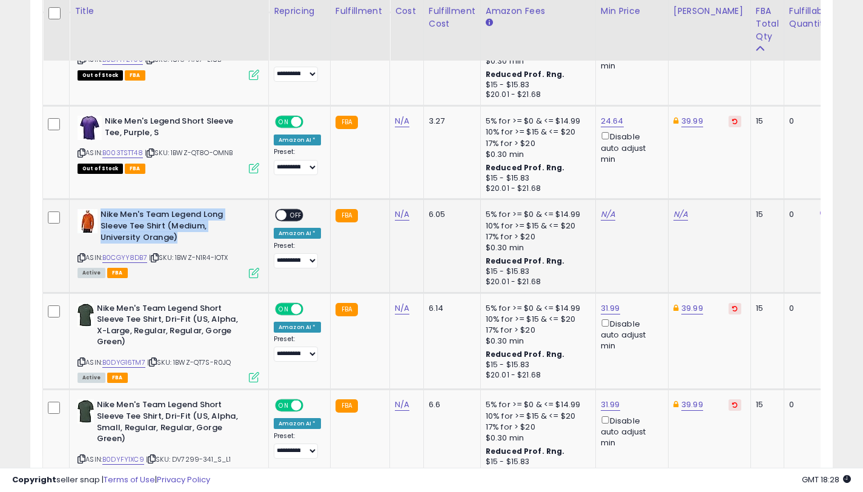
drag, startPoint x: 185, startPoint y: 236, endPoint x: 101, endPoint y: 213, distance: 87.3
click at [101, 213] on b "Nike Men's Team Legend Long Sleeve Tee Shirt (Medium, University Orange)" at bounding box center [174, 227] width 147 height 37
click at [79, 257] on icon at bounding box center [82, 257] width 8 height 7
click at [114, 257] on link "B0CGYY8DB7" at bounding box center [124, 258] width 45 height 10
click at [676, 213] on link "N/A" at bounding box center [680, 214] width 15 height 12
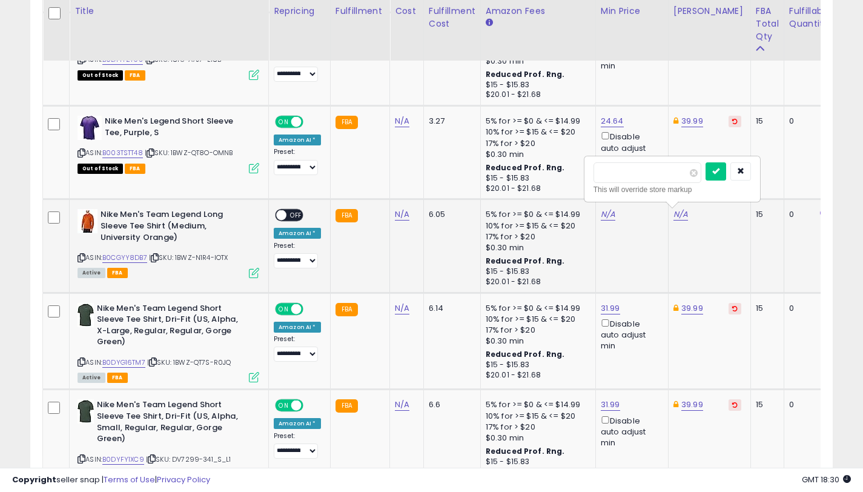
type input "*****"
click at [718, 174] on button "submit" at bounding box center [715, 171] width 21 height 18
click at [601, 216] on link "N/A" at bounding box center [608, 214] width 15 height 12
type input "*****"
drag, startPoint x: 653, startPoint y: 170, endPoint x: 602, endPoint y: 228, distance: 76.8
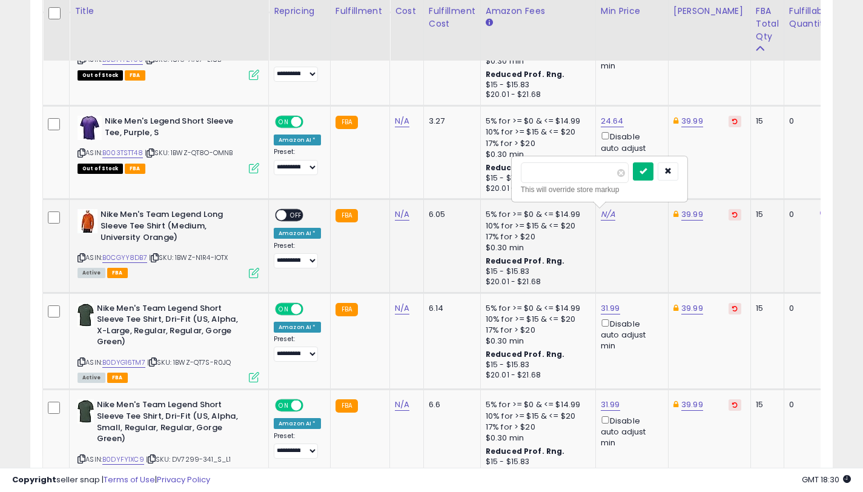
click at [647, 170] on icon "submit" at bounding box center [642, 170] width 7 height 7
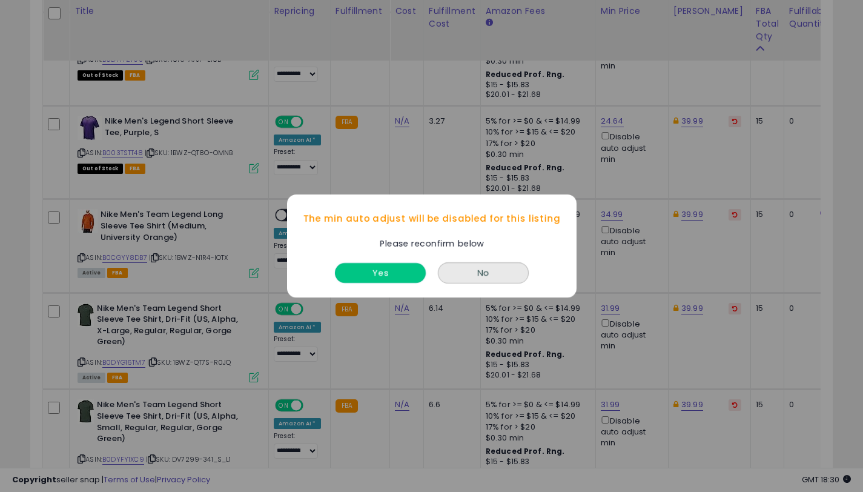
click at [394, 269] on button "Yes" at bounding box center [380, 273] width 91 height 20
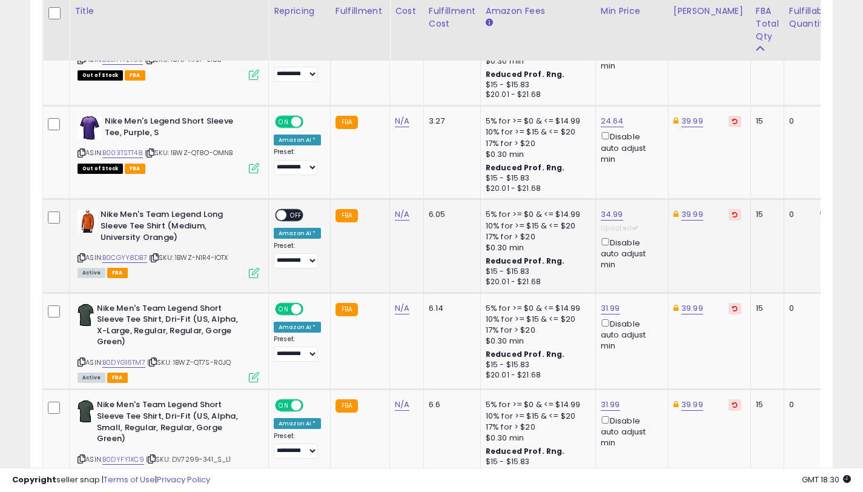
click at [277, 216] on span at bounding box center [281, 215] width 10 height 10
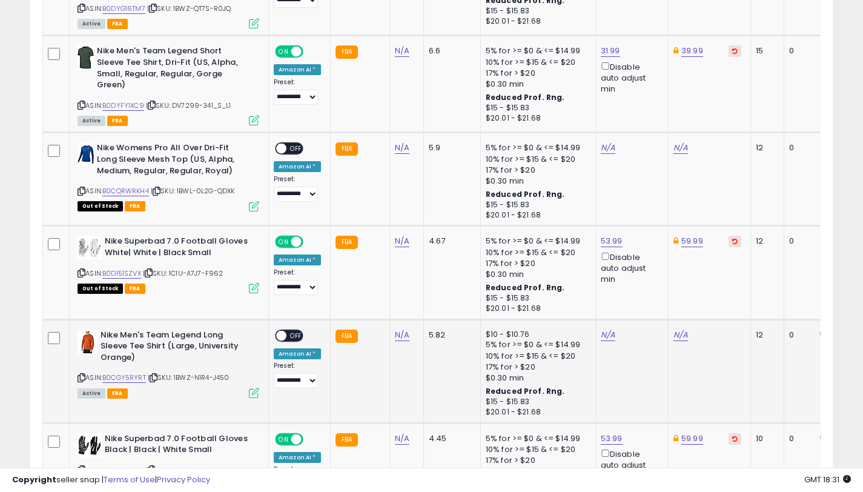
scroll to position [2821, 0]
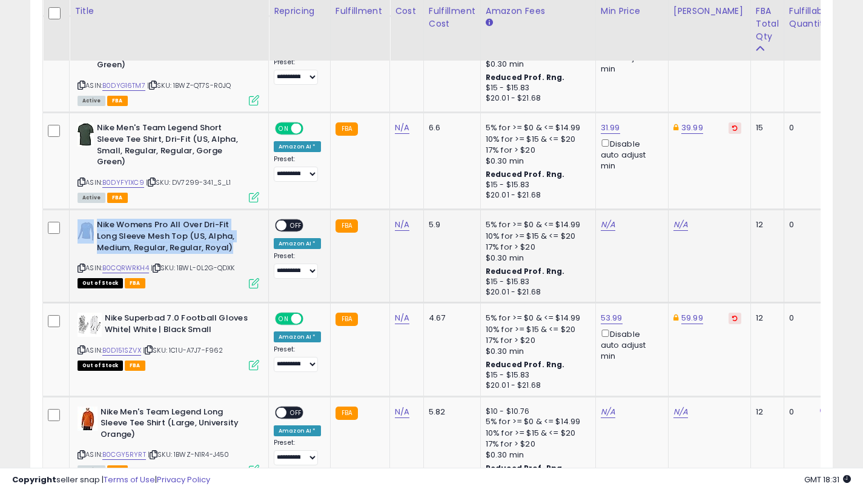
drag, startPoint x: 233, startPoint y: 248, endPoint x: 94, endPoint y: 224, distance: 141.3
click at [94, 224] on div "Nike Womens Pro All Over Dri-Fit Long Sleeve Mesh Top (US, Alpha, Medium, Regul…" at bounding box center [169, 237] width 182 height 37
click at [82, 268] on icon at bounding box center [82, 268] width 8 height 7
click at [116, 266] on link "B0CQRWRKH4" at bounding box center [125, 268] width 47 height 10
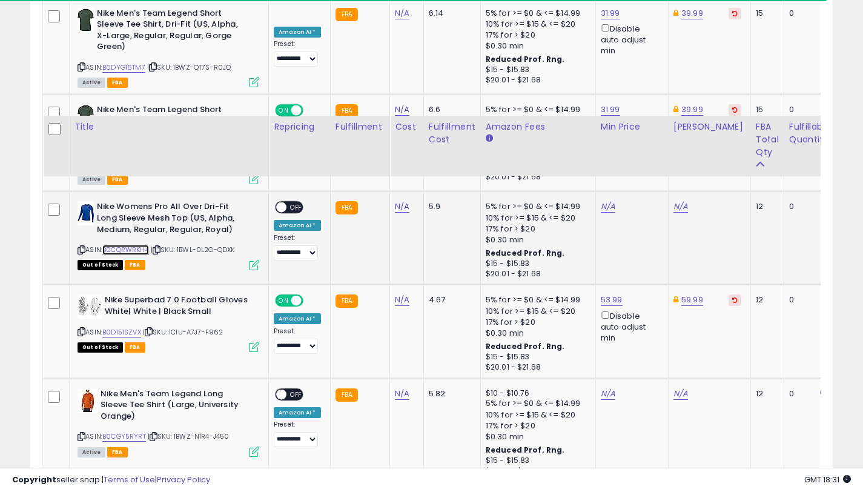
scroll to position [2975, 0]
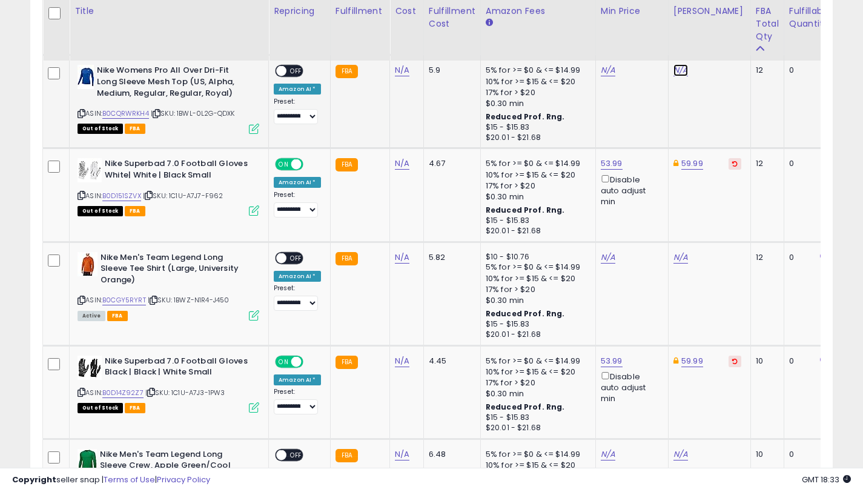
click at [673, 73] on link "N/A" at bounding box center [680, 70] width 15 height 12
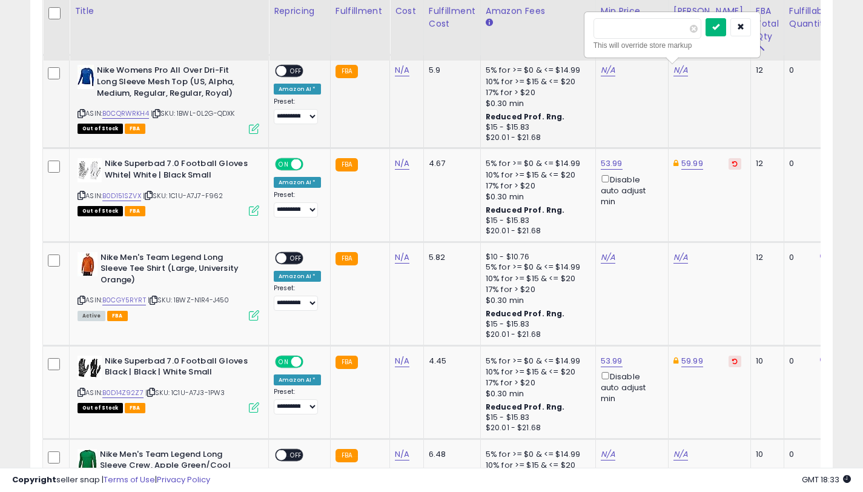
type input "*****"
click at [718, 32] on button "submit" at bounding box center [715, 27] width 21 height 18
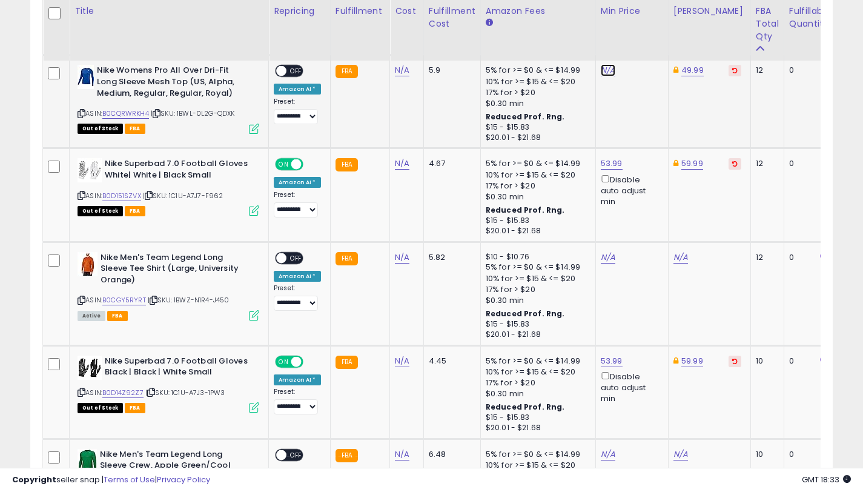
click at [603, 72] on link "N/A" at bounding box center [608, 70] width 15 height 12
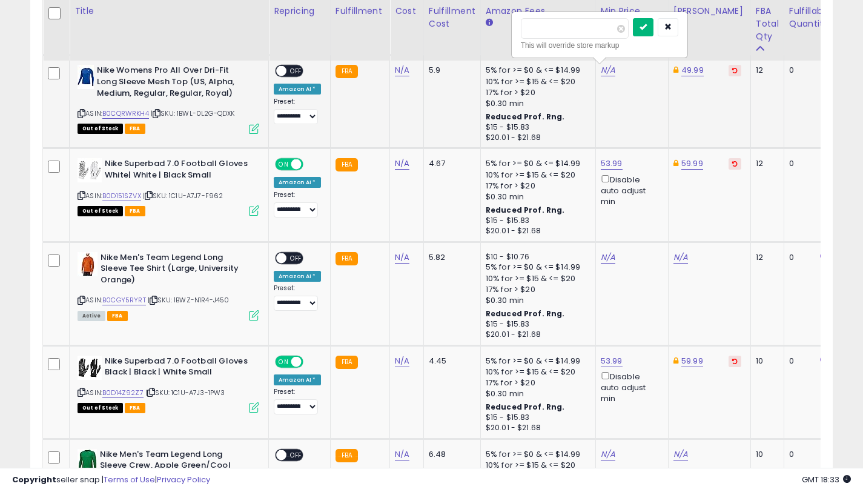
type input "*****"
click at [641, 27] on button "submit" at bounding box center [643, 27] width 21 height 18
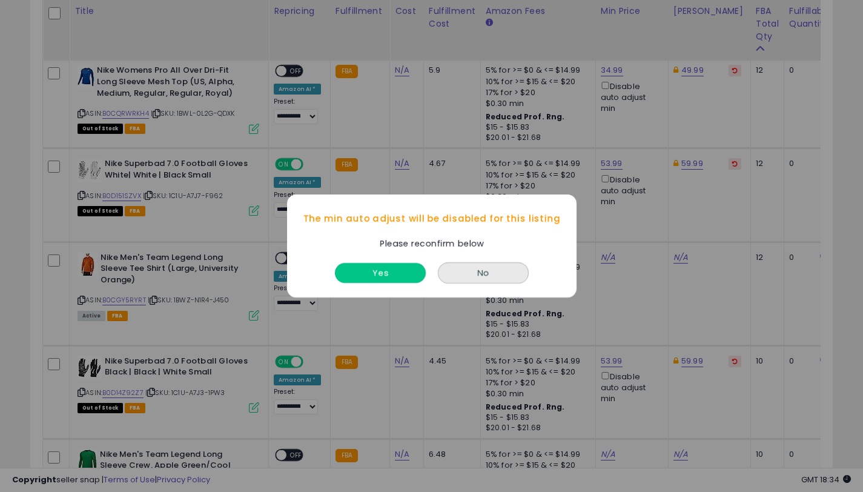
click at [383, 270] on button "Yes" at bounding box center [380, 273] width 91 height 20
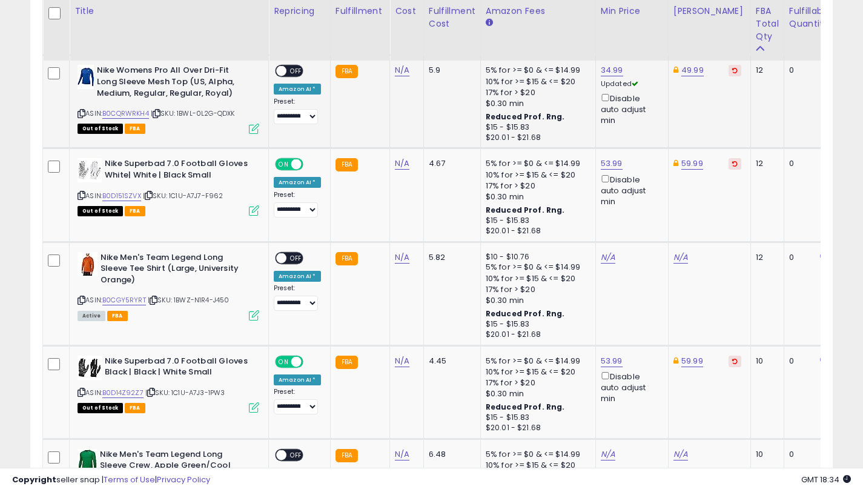
click at [297, 70] on span "OFF" at bounding box center [295, 71] width 19 height 10
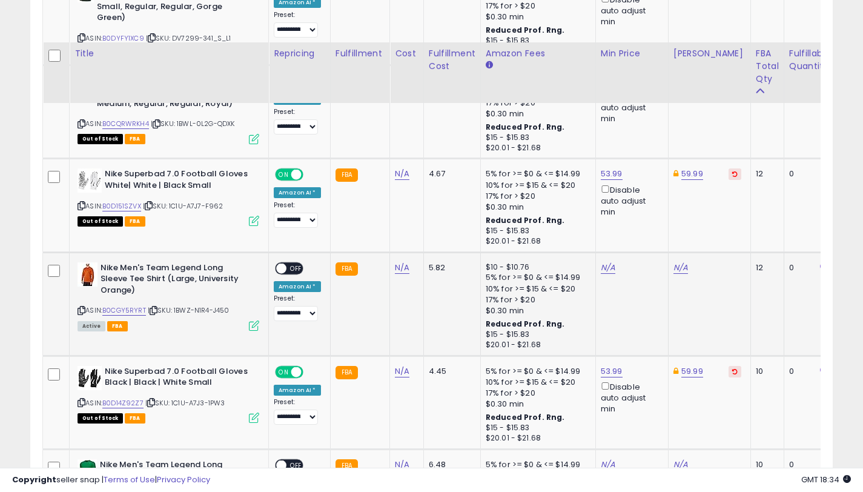
scroll to position [3007, 0]
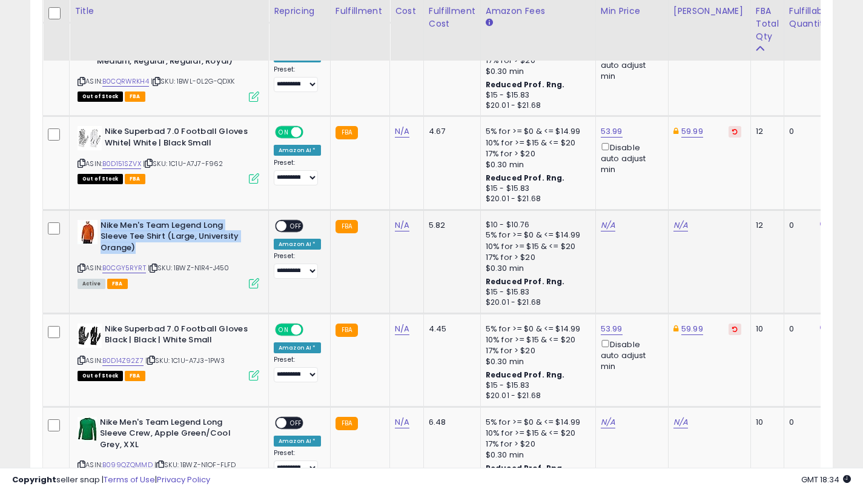
drag, startPoint x: 153, startPoint y: 249, endPoint x: 102, endPoint y: 226, distance: 55.5
click at [102, 226] on b "Nike Men's Team Legend Long Sleeve Tee Shirt (Large, University Orange)" at bounding box center [174, 238] width 147 height 37
drag, startPoint x: 80, startPoint y: 266, endPoint x: 267, endPoint y: 2, distance: 323.1
click at [81, 266] on icon at bounding box center [82, 268] width 8 height 7
click at [125, 264] on link "B0CGY5RYRT" at bounding box center [124, 268] width 44 height 10
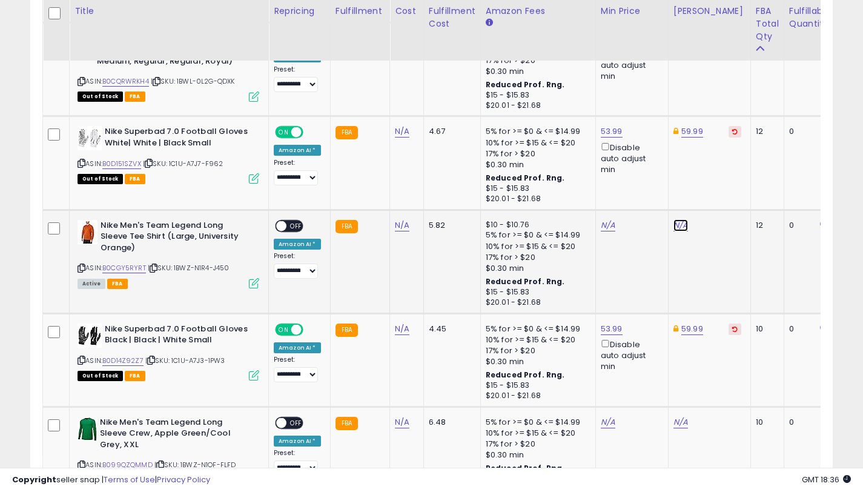
click at [680, 225] on link "N/A" at bounding box center [680, 225] width 15 height 12
type input "*****"
click at [716, 181] on button "submit" at bounding box center [715, 182] width 21 height 18
click at [605, 226] on link "N/A" at bounding box center [608, 225] width 15 height 12
type input "*****"
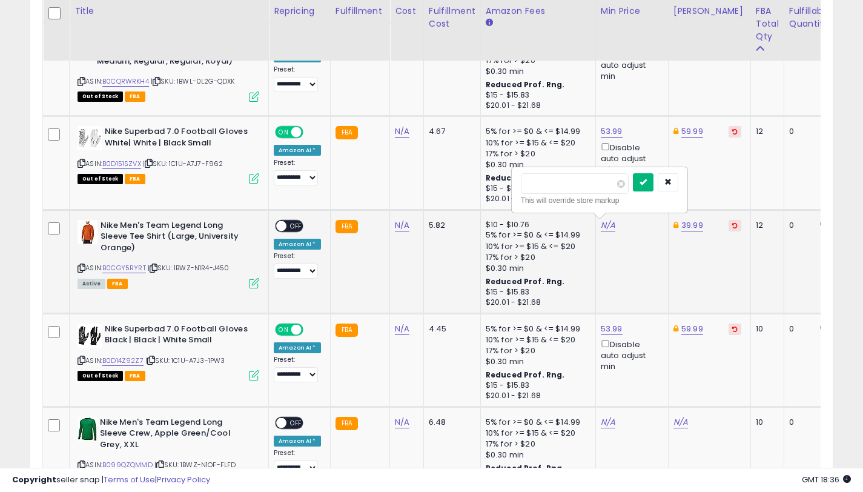
click at [647, 178] on icon "submit" at bounding box center [642, 181] width 7 height 7
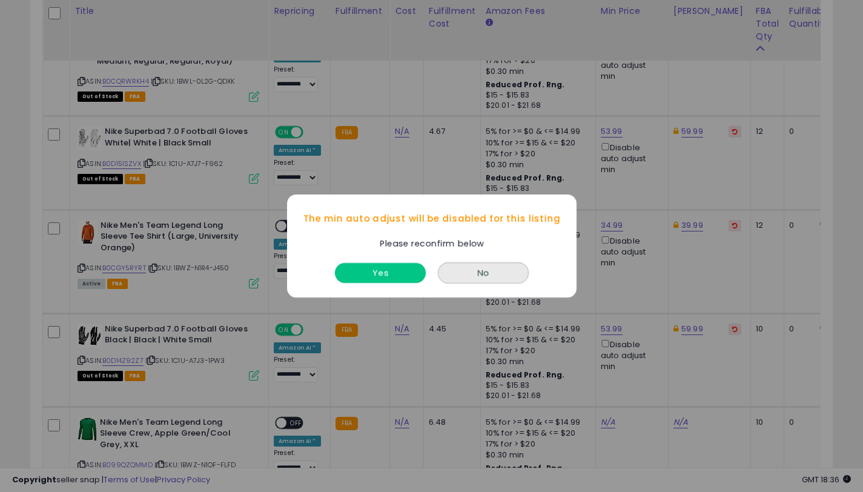
click at [391, 271] on button "Yes" at bounding box center [380, 273] width 91 height 20
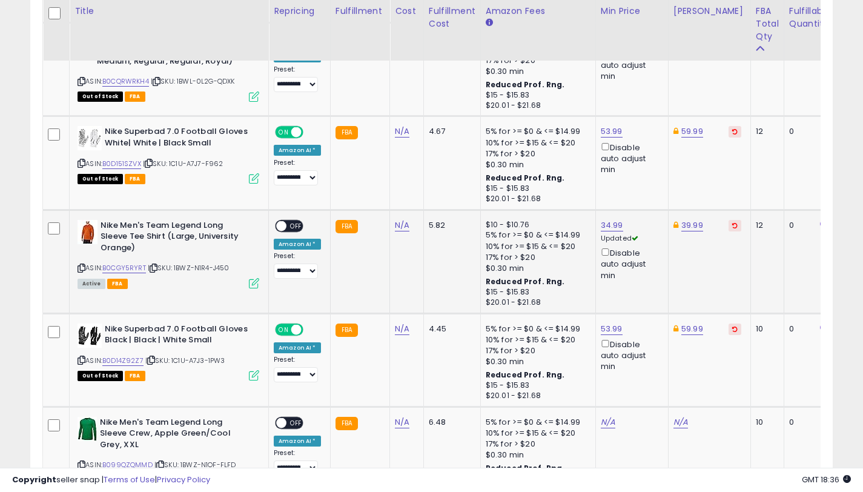
click at [293, 226] on span "OFF" at bounding box center [295, 225] width 19 height 10
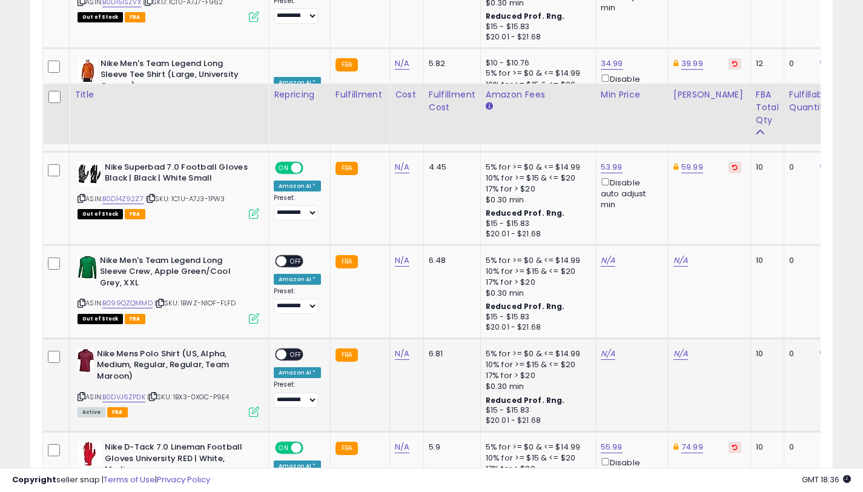
scroll to position [3252, 0]
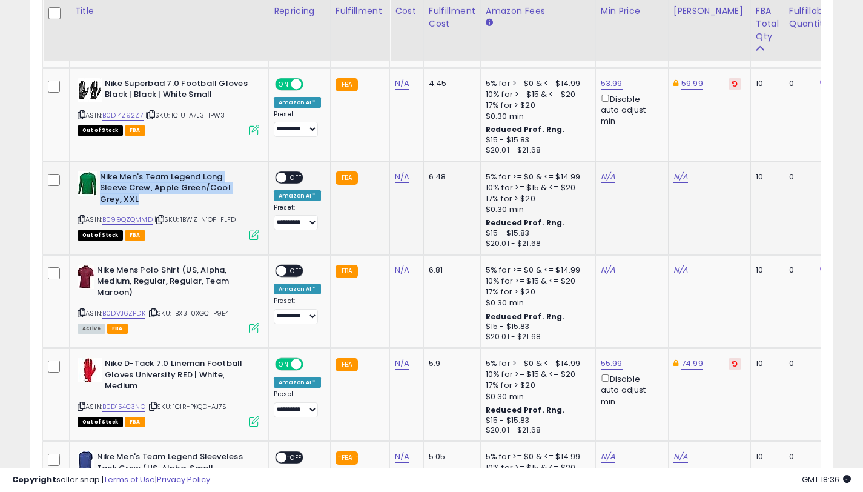
drag, startPoint x: 144, startPoint y: 199, endPoint x: 121, endPoint y: 181, distance: 28.8
click at [101, 179] on b "Nike Men's Team Legend Long Sleeve Crew, Apple Green/Cool Grey, XXL" at bounding box center [173, 189] width 147 height 37
click at [84, 220] on icon at bounding box center [82, 219] width 8 height 7
click at [116, 216] on link "B099QZQMMD" at bounding box center [127, 219] width 50 height 10
click at [676, 175] on link "N/A" at bounding box center [680, 177] width 15 height 12
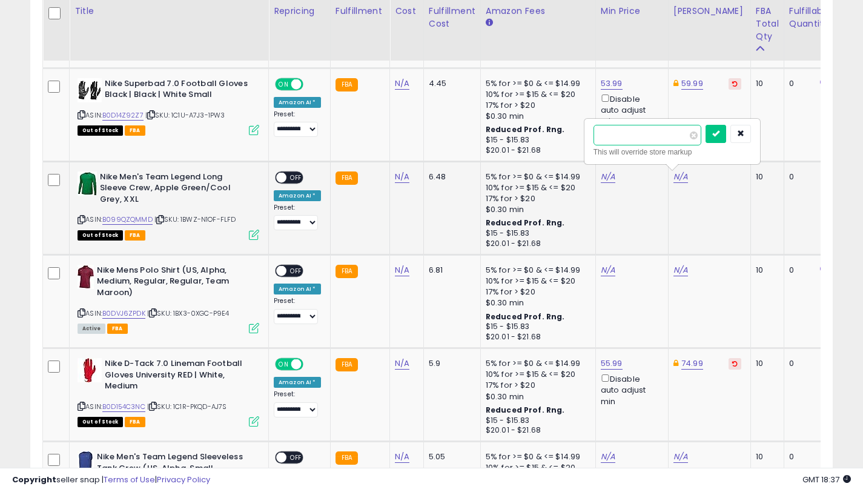
type input "*"
type input "*****"
click at [719, 133] on icon "submit" at bounding box center [715, 133] width 7 height 7
click at [604, 177] on link "N/A" at bounding box center [608, 177] width 15 height 12
type input "*****"
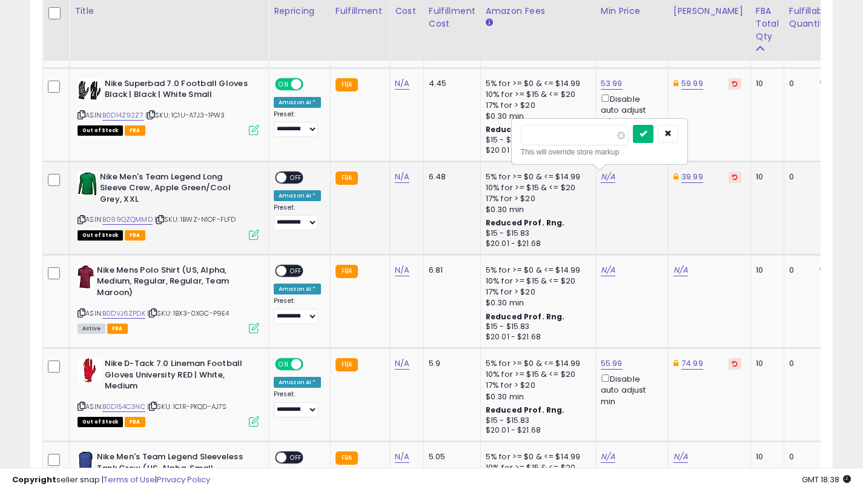
click at [642, 133] on button "submit" at bounding box center [643, 134] width 21 height 18
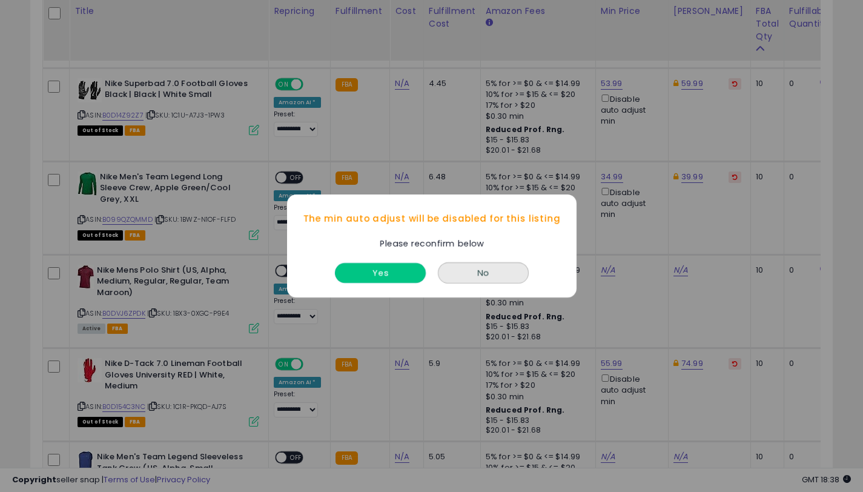
click at [397, 279] on button "Yes" at bounding box center [380, 273] width 91 height 20
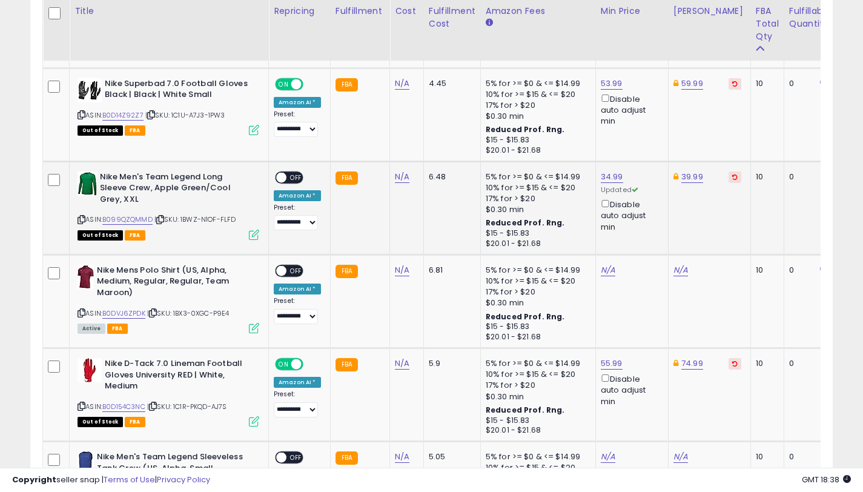
click at [285, 174] on span at bounding box center [281, 177] width 10 height 10
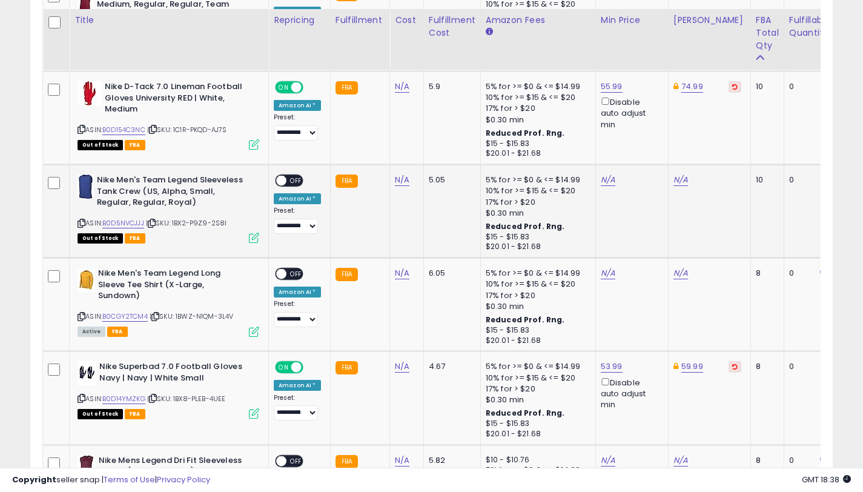
scroll to position [3538, 0]
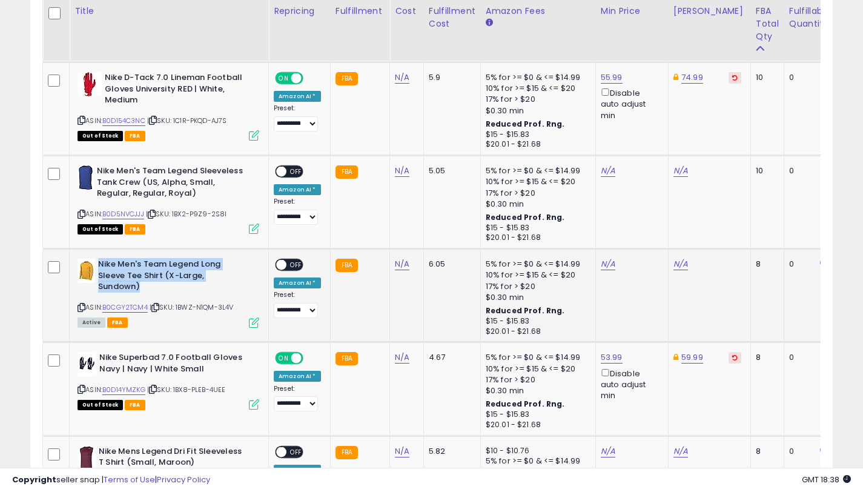
drag, startPoint x: 139, startPoint y: 286, endPoint x: 99, endPoint y: 266, distance: 45.0
click at [99, 266] on b "Nike Men's Team Legend Long Sleeve Tee Shirt (X-Large, Sundown)" at bounding box center [171, 277] width 147 height 37
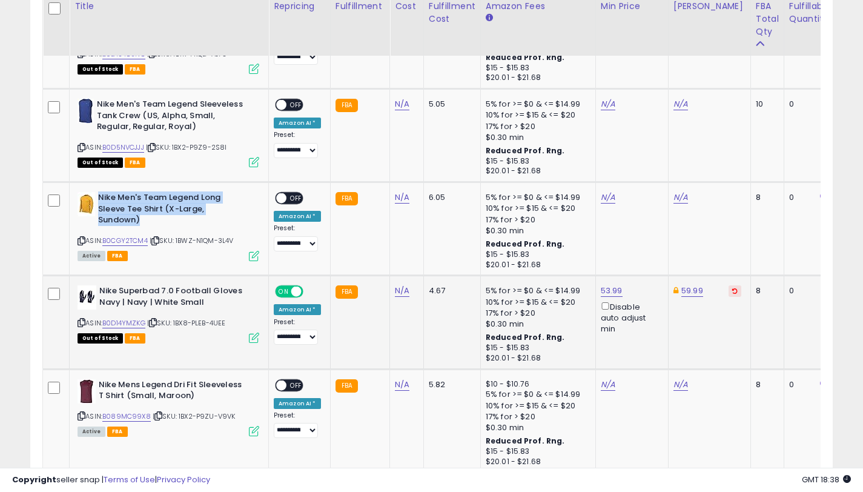
scroll to position [3600, 0]
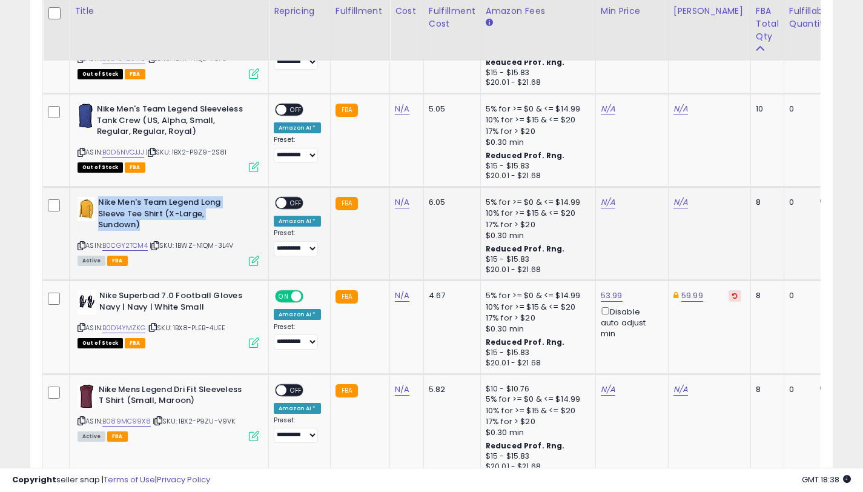
click at [80, 243] on icon at bounding box center [82, 245] width 8 height 7
click at [126, 243] on link "B0CGY2TCM4" at bounding box center [124, 245] width 45 height 10
click at [673, 202] on link "N/A" at bounding box center [680, 202] width 15 height 12
type input "*****"
click at [719, 161] on icon "submit" at bounding box center [715, 158] width 7 height 7
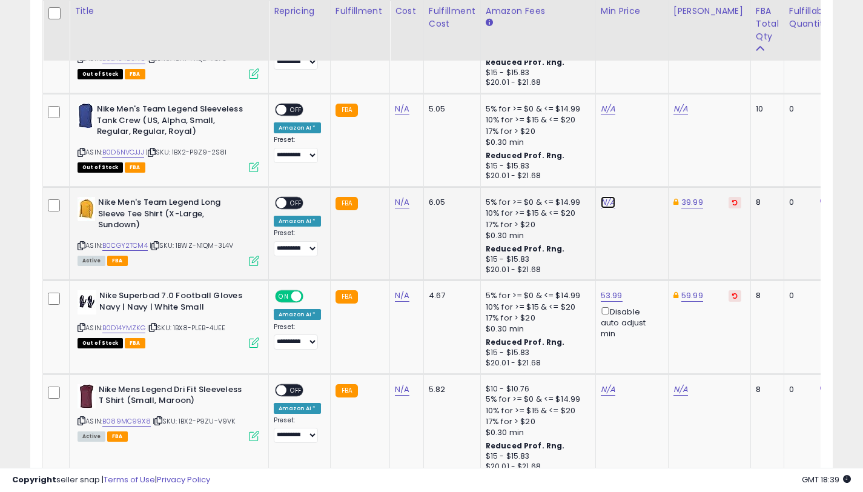
click at [601, 199] on link "N/A" at bounding box center [608, 202] width 15 height 12
type input "*****"
click at [644, 162] on button "submit" at bounding box center [643, 159] width 21 height 18
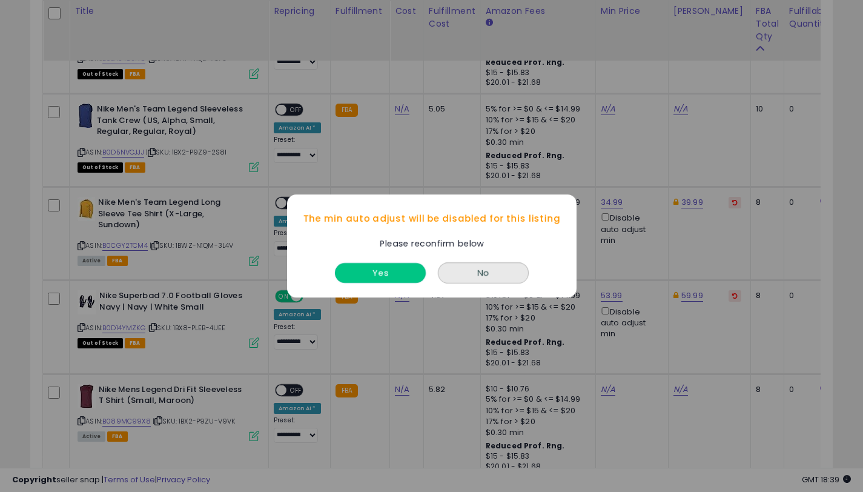
click at [397, 280] on button "Yes" at bounding box center [380, 273] width 91 height 20
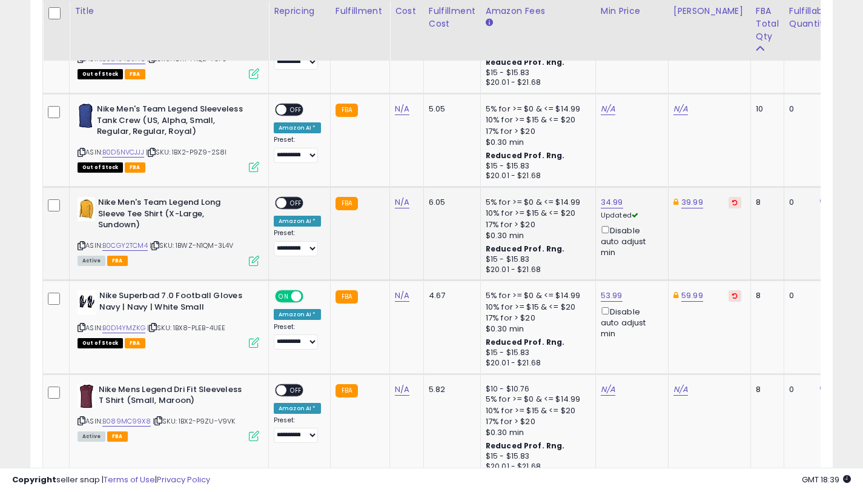
click at [282, 202] on span at bounding box center [281, 203] width 10 height 10
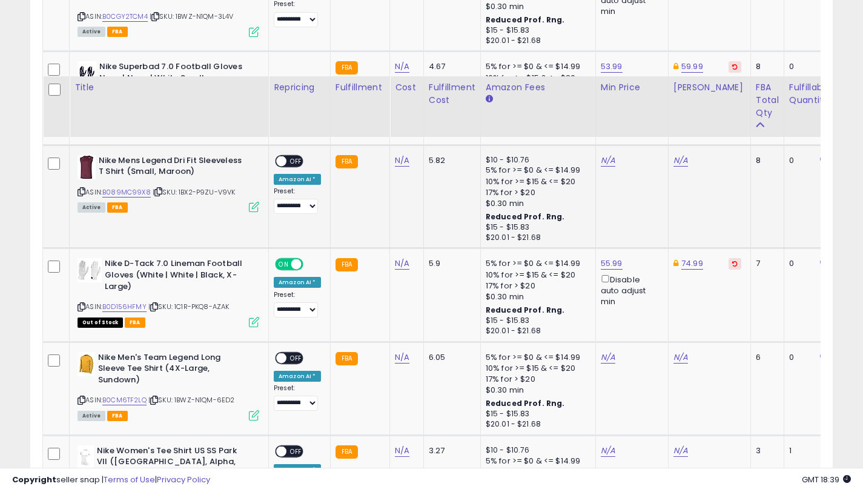
scroll to position [3906, 0]
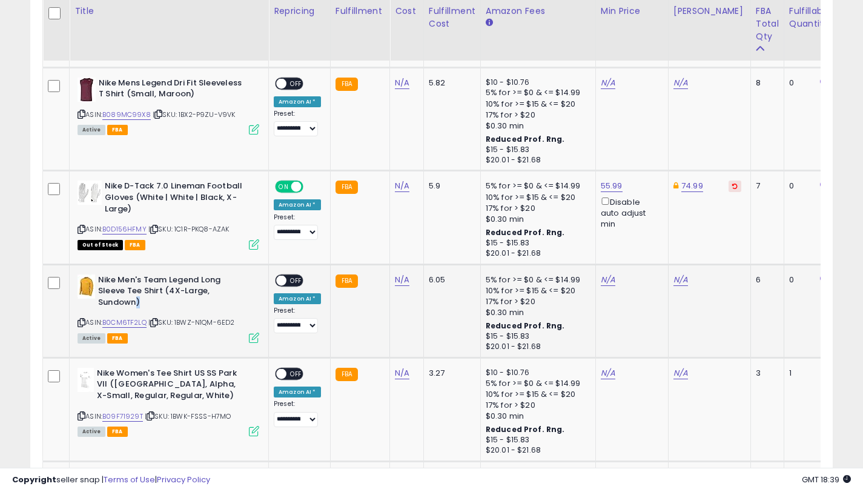
drag, startPoint x: 137, startPoint y: 298, endPoint x: 113, endPoint y: 289, distance: 25.3
click at [139, 300] on b "Nike Men's Team Legend Long Sleeve Tee Shirt (4X-Large, Sundown)" at bounding box center [171, 292] width 147 height 37
click at [140, 297] on b "Nike Men's Team Legend Long Sleeve Tee Shirt (4X-Large, Sundown)" at bounding box center [171, 292] width 147 height 37
click at [147, 302] on b "Nike Men's Team Legend Long Sleeve Tee Shirt (4X-Large, Sundown)" at bounding box center [171, 292] width 147 height 37
click at [139, 302] on b "Nike Men's Team Legend Long Sleeve Tee Shirt (4X-Large, Sundown)" at bounding box center [171, 292] width 147 height 37
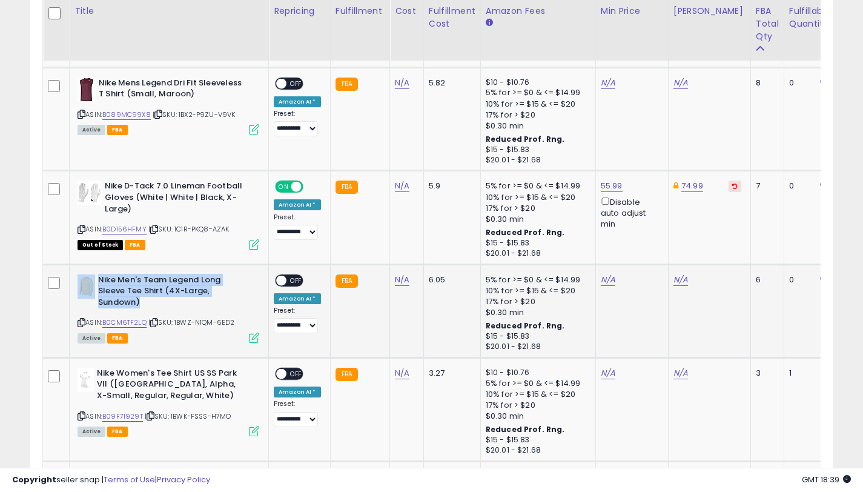
drag, startPoint x: 142, startPoint y: 302, endPoint x: 97, endPoint y: 282, distance: 48.3
click at [98, 282] on b "Nike Men's Team Legend Long Sleeve Tee Shirt (4X-Large, Sundown)" at bounding box center [171, 292] width 147 height 37
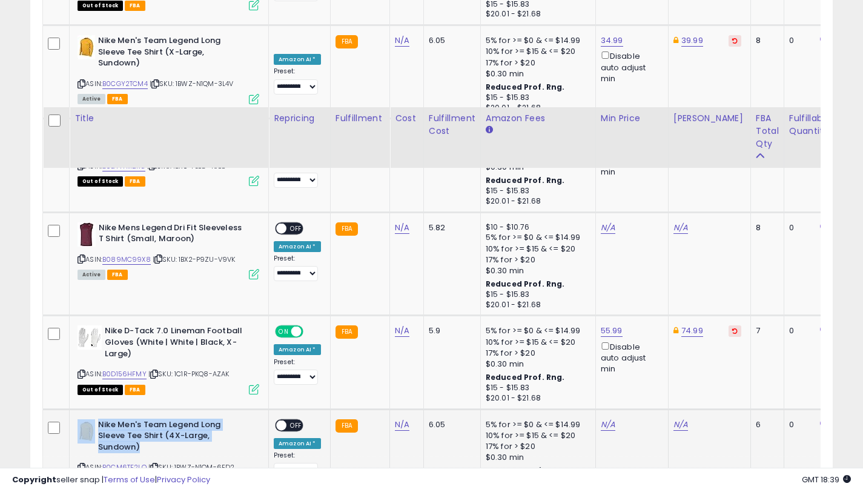
scroll to position [3869, 0]
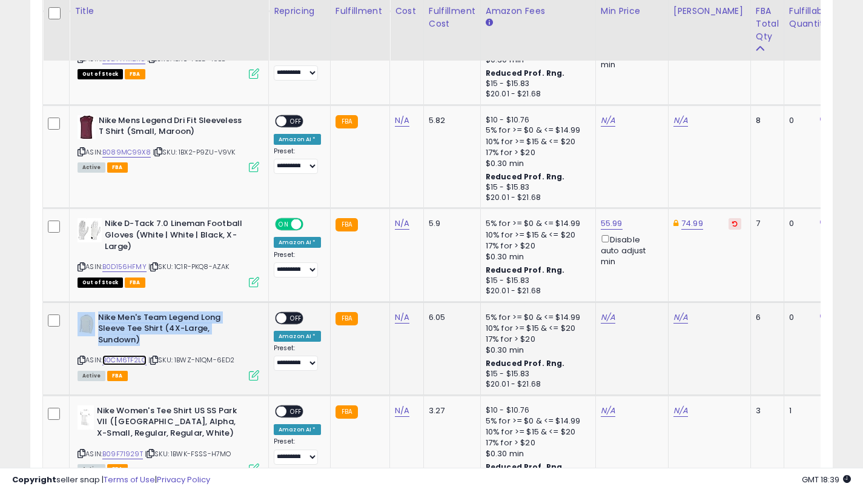
click at [122, 361] on link "B0CM6TF2LQ" at bounding box center [124, 360] width 44 height 10
click at [82, 363] on icon at bounding box center [82, 360] width 8 height 7
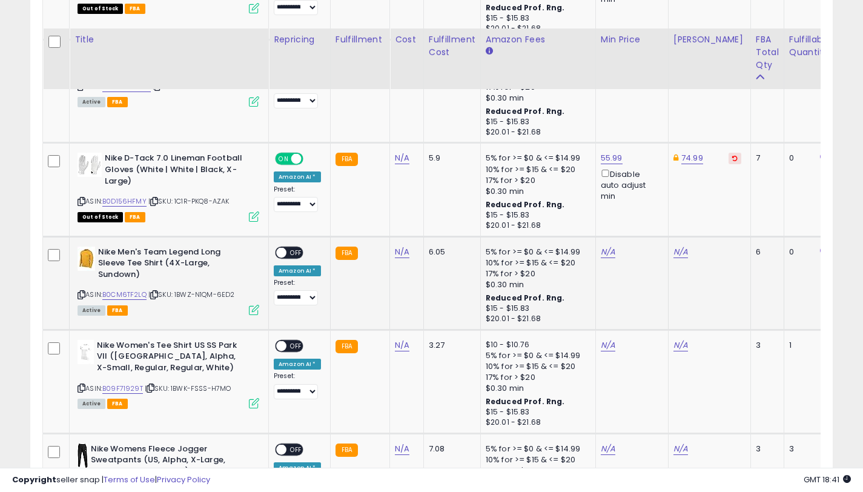
scroll to position [3969, 0]
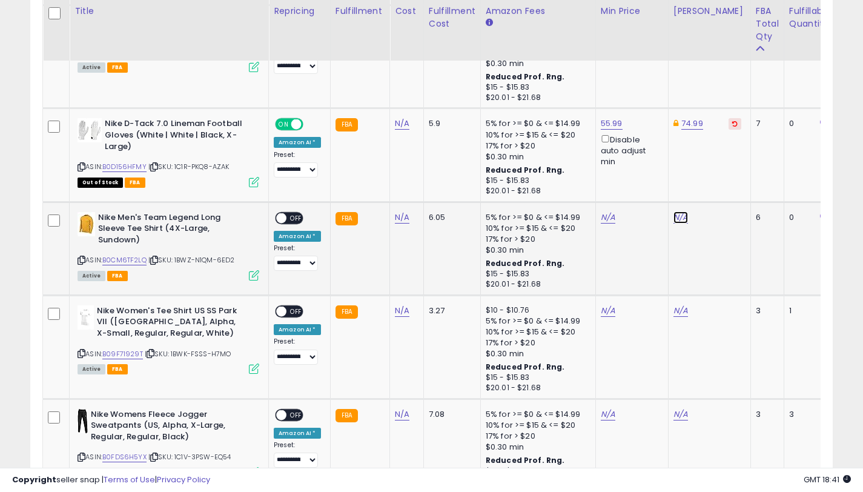
click at [679, 214] on link "N/A" at bounding box center [680, 217] width 15 height 12
type input "*****"
click at [718, 182] on button "submit" at bounding box center [715, 174] width 21 height 18
click at [604, 215] on link "N/A" at bounding box center [608, 217] width 15 height 12
type input "*****"
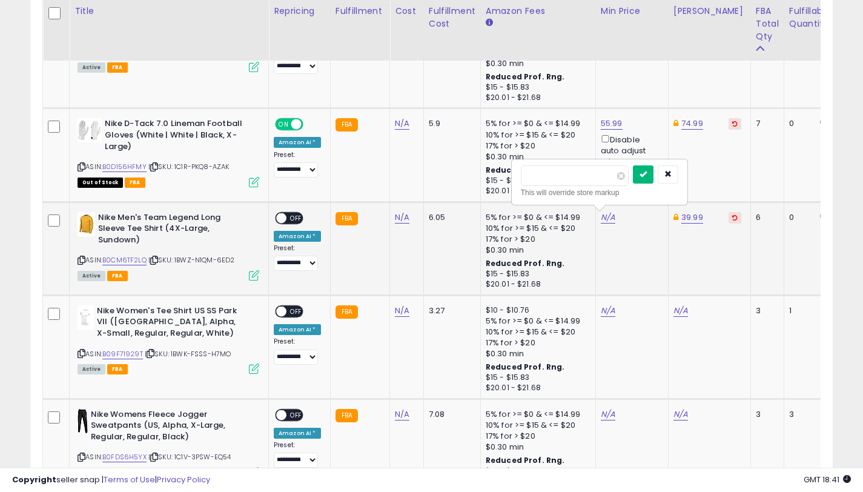
click at [647, 174] on icon "submit" at bounding box center [642, 173] width 7 height 7
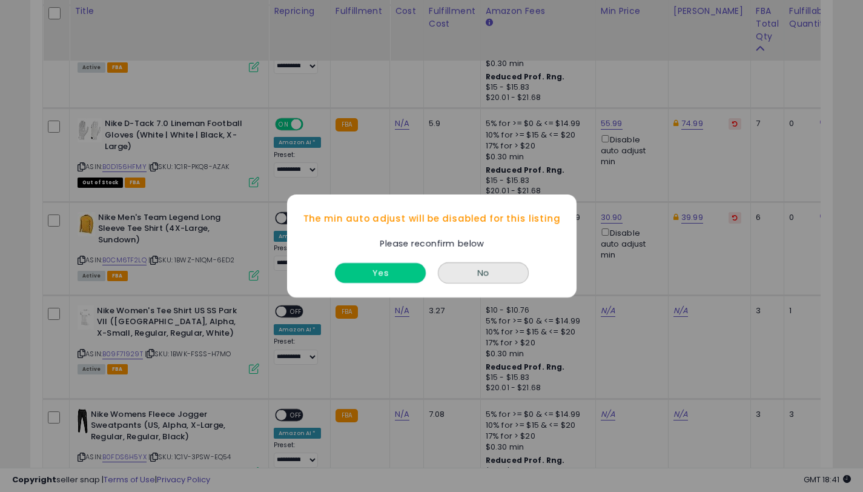
click at [394, 280] on button "Yes" at bounding box center [380, 273] width 91 height 20
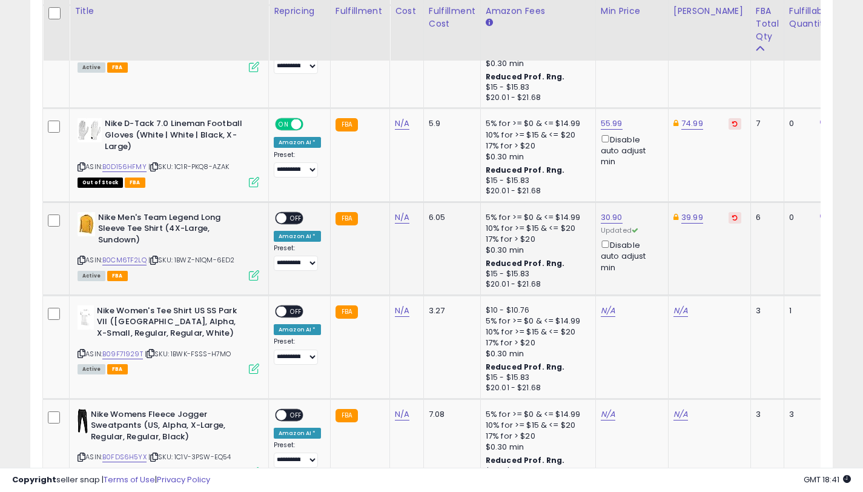
click at [282, 220] on span at bounding box center [281, 218] width 10 height 10
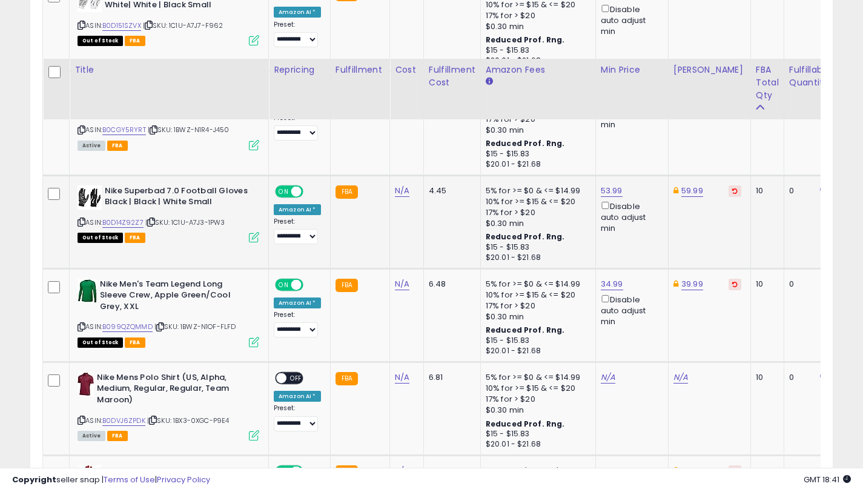
scroll to position [3270, 0]
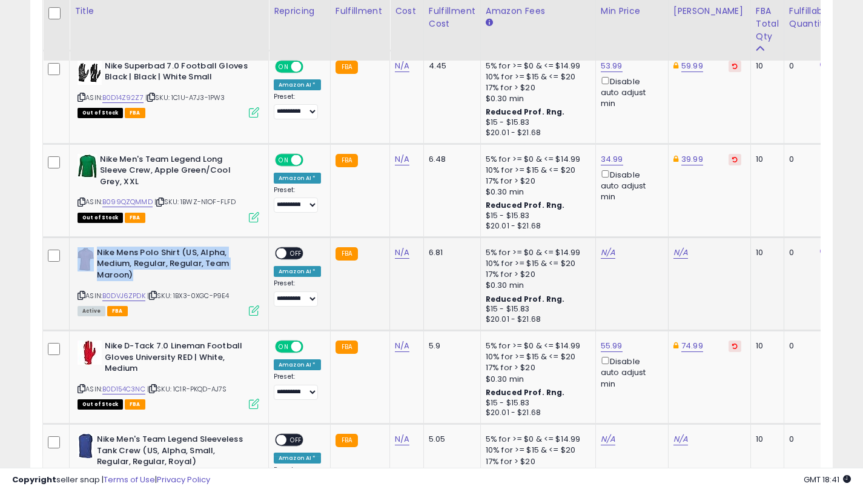
drag, startPoint x: 131, startPoint y: 275, endPoint x: 95, endPoint y: 254, distance: 41.8
click at [95, 254] on div "Nike Mens Polo Shirt (US, Alpha, Medium, Regular, Regular, Team Maroon)" at bounding box center [169, 265] width 182 height 37
click at [122, 295] on link "B0DVJ6ZPDK" at bounding box center [123, 296] width 43 height 10
click at [673, 249] on link "N/A" at bounding box center [680, 252] width 15 height 12
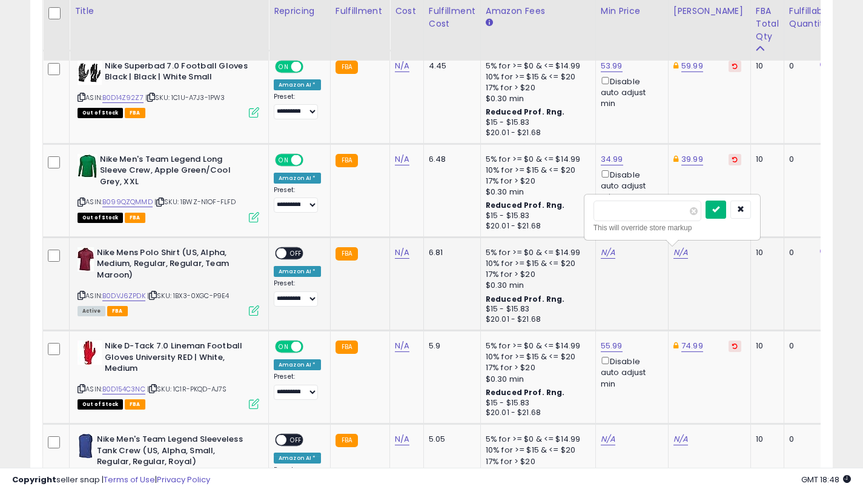
type input "*****"
click at [719, 212] on icon "submit" at bounding box center [715, 208] width 7 height 7
click at [603, 252] on link "N/A" at bounding box center [608, 252] width 15 height 12
type input "*****"
click at [650, 215] on button "submit" at bounding box center [643, 209] width 21 height 18
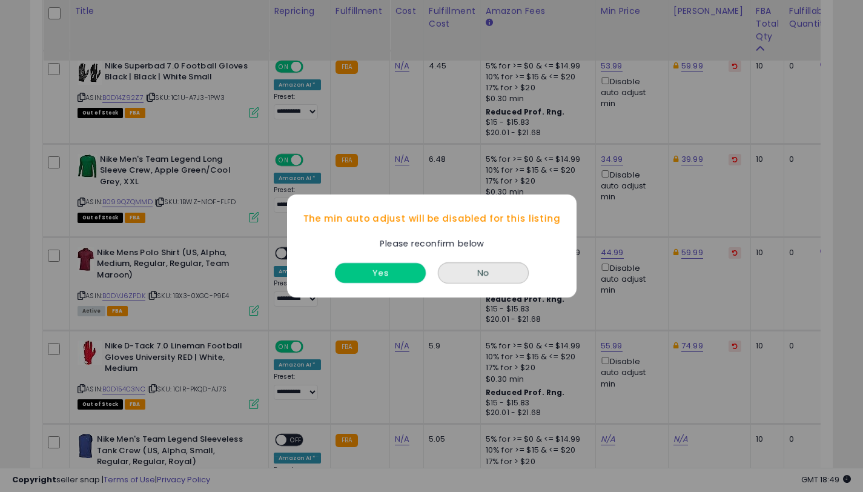
click at [411, 274] on button "Yes" at bounding box center [380, 273] width 91 height 20
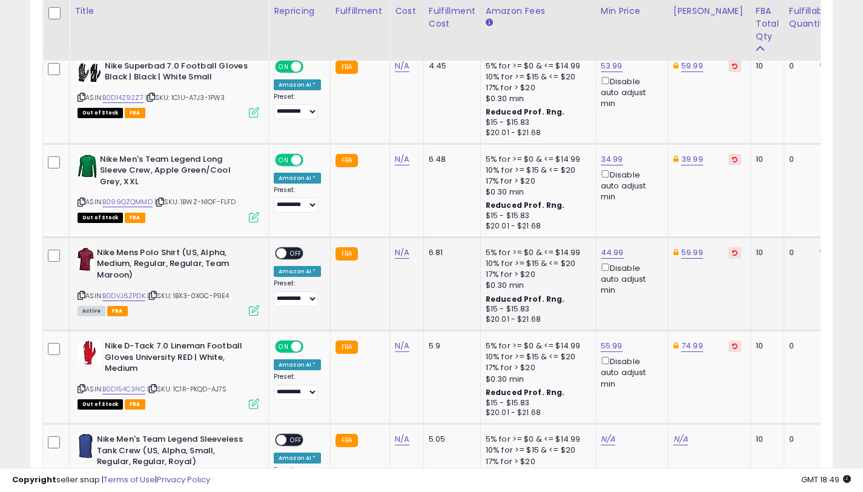
click at [289, 251] on span "OFF" at bounding box center [295, 253] width 19 height 10
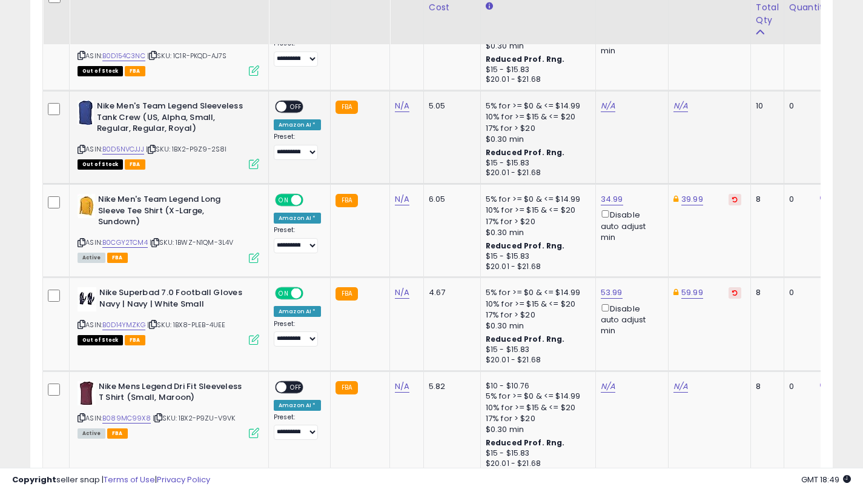
scroll to position [3581, 0]
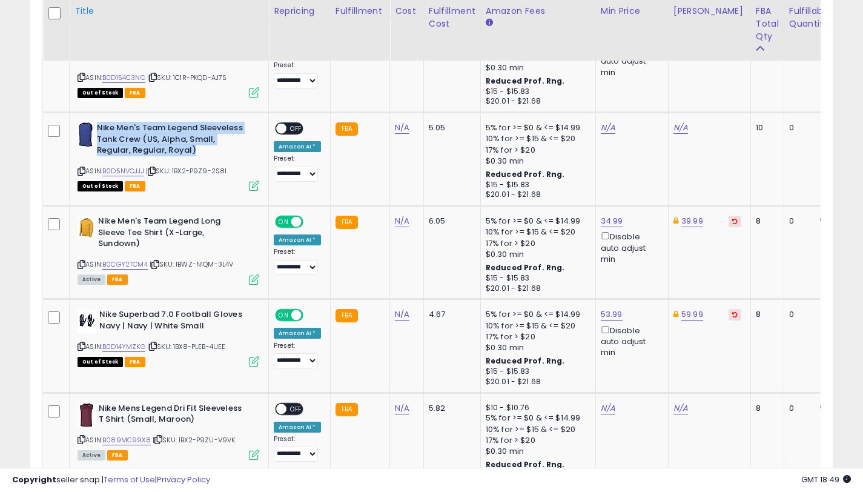
drag, startPoint x: 191, startPoint y: 150, endPoint x: 164, endPoint y: 0, distance: 151.9
click at [99, 128] on b "Nike Men's Team Legend Sleeveless Tank Crew (US, Alpha, Small, Regular, Regular…" at bounding box center [170, 140] width 147 height 37
drag, startPoint x: 83, startPoint y: 173, endPoint x: 121, endPoint y: 172, distance: 38.2
click at [83, 173] on icon at bounding box center [82, 171] width 8 height 7
click at [120, 171] on link "B0D5NVCJJJ" at bounding box center [123, 171] width 42 height 10
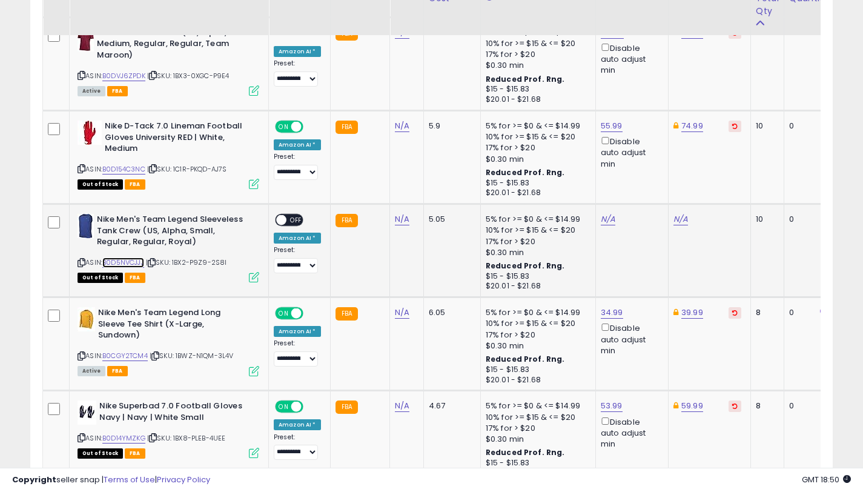
scroll to position [3396, 0]
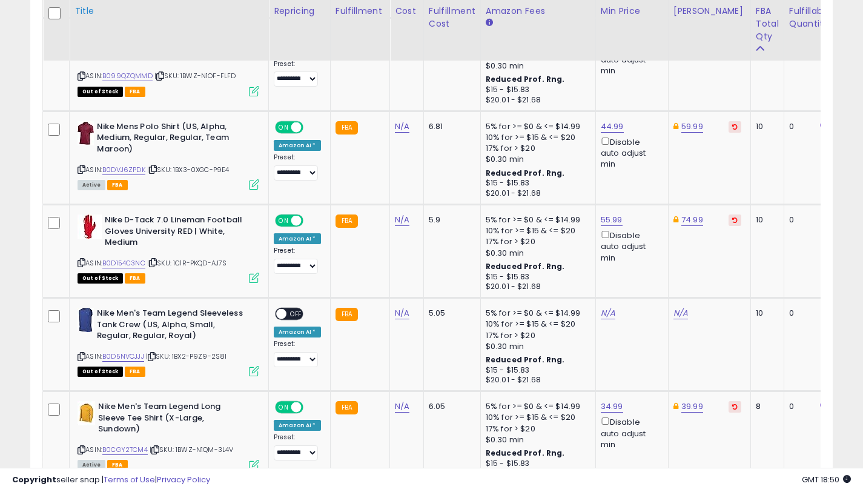
drag, startPoint x: 84, startPoint y: 170, endPoint x: 196, endPoint y: 9, distance: 196.0
click at [84, 170] on icon at bounding box center [82, 169] width 8 height 7
click at [81, 358] on icon at bounding box center [82, 356] width 8 height 7
click at [673, 313] on link "N/A" at bounding box center [680, 313] width 15 height 12
type input "*****"
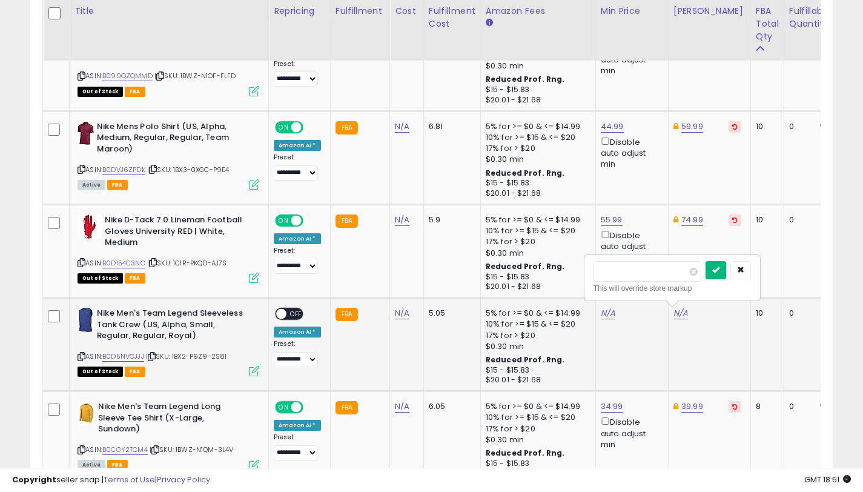
click at [718, 274] on button "submit" at bounding box center [715, 270] width 21 height 18
click at [606, 313] on link "N/A" at bounding box center [608, 313] width 15 height 12
type input "*****"
click at [647, 268] on icon "submit" at bounding box center [642, 269] width 7 height 7
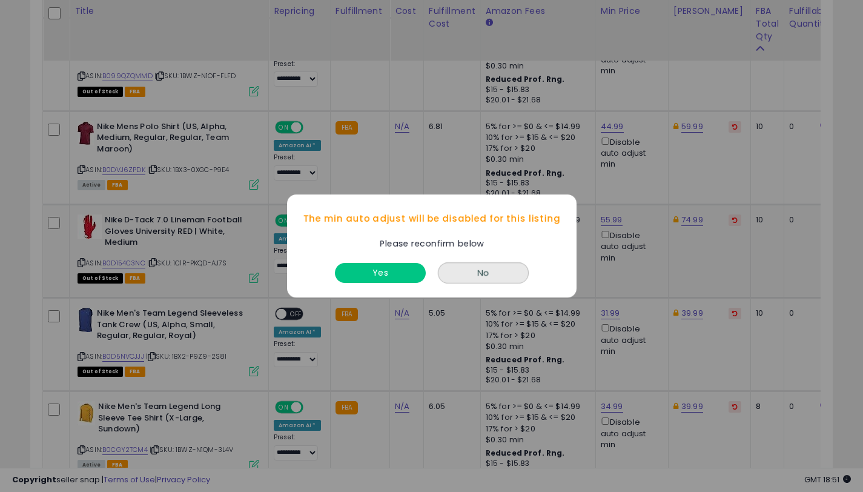
drag, startPoint x: 381, startPoint y: 261, endPoint x: 382, endPoint y: 272, distance: 10.9
click at [382, 262] on div "Yes" at bounding box center [380, 270] width 97 height 32
click at [382, 272] on button "Yes" at bounding box center [380, 273] width 91 height 20
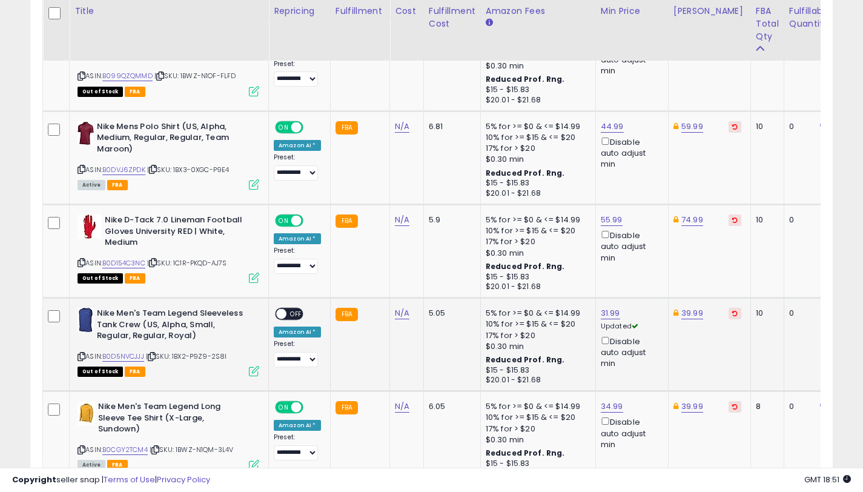
click at [292, 309] on span "OFF" at bounding box center [295, 314] width 19 height 10
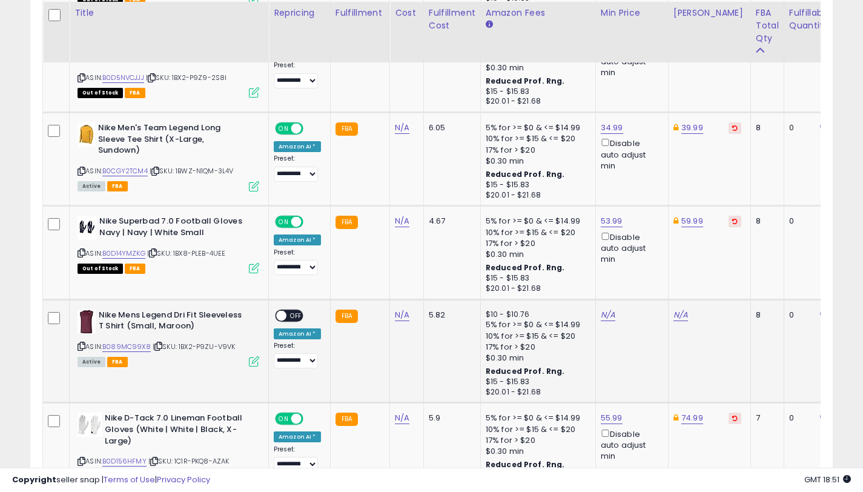
scroll to position [3676, 0]
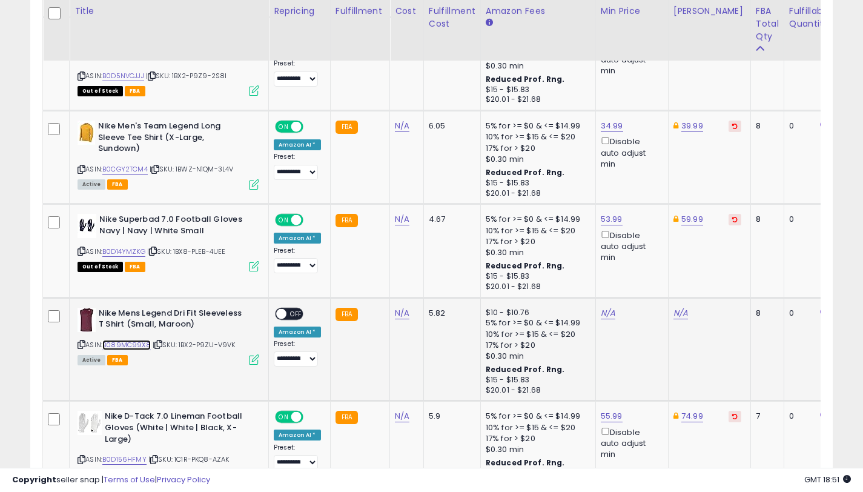
click at [137, 345] on link "B089MC99X8" at bounding box center [126, 345] width 48 height 10
drag, startPoint x: 195, startPoint y: 325, endPoint x: 101, endPoint y: 312, distance: 94.7
click at [101, 312] on b "Nike Mens Legend Dri Fit Sleeveless T Shirt (Small, Maroon)" at bounding box center [172, 320] width 147 height 25
click at [81, 343] on icon at bounding box center [82, 344] width 8 height 7
click at [674, 311] on link "N/A" at bounding box center [680, 313] width 15 height 12
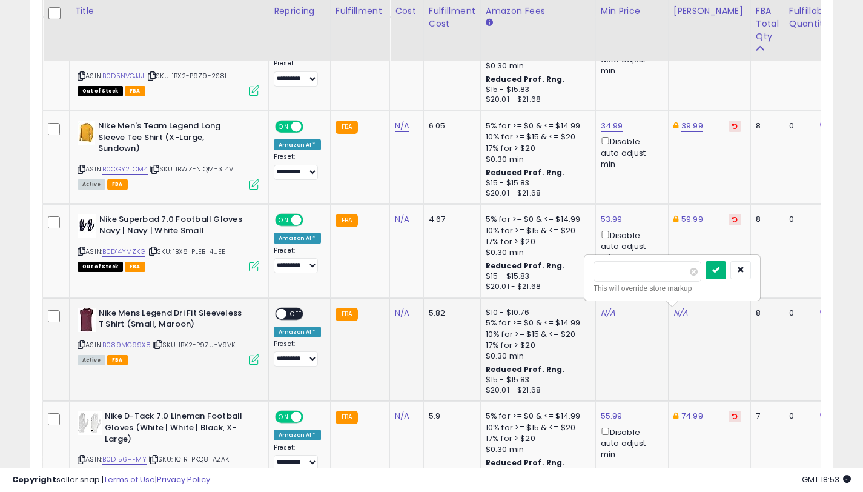
type input "*****"
click at [719, 269] on icon "submit" at bounding box center [715, 269] width 7 height 7
click at [601, 310] on link "N/A" at bounding box center [608, 313] width 15 height 12
type input "*****"
drag, startPoint x: 650, startPoint y: 272, endPoint x: 633, endPoint y: 293, distance: 26.7
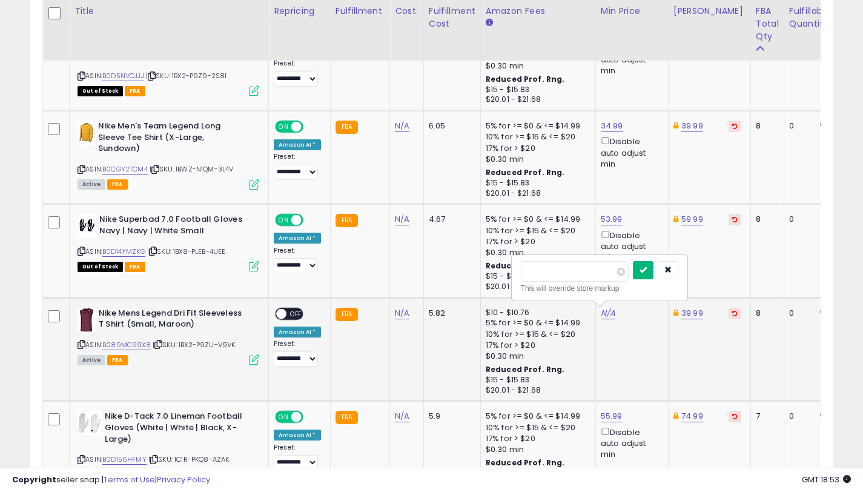
click at [647, 273] on icon "submit" at bounding box center [642, 269] width 7 height 7
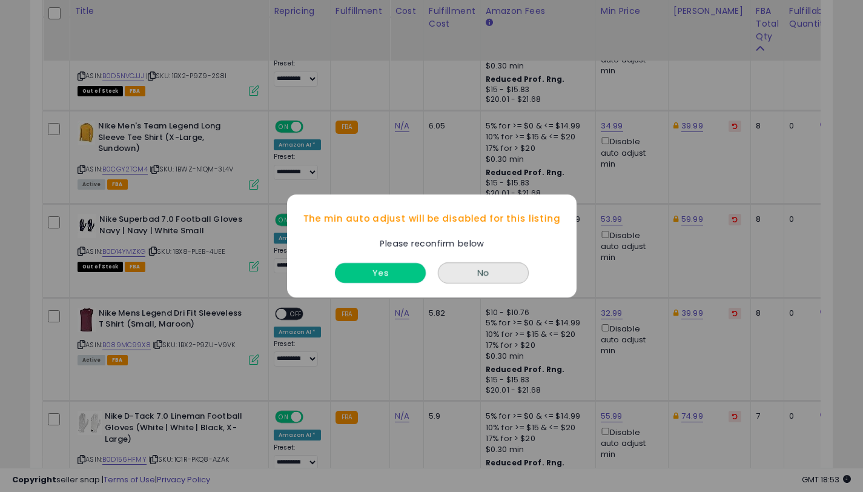
click at [387, 275] on button "Yes" at bounding box center [380, 273] width 91 height 20
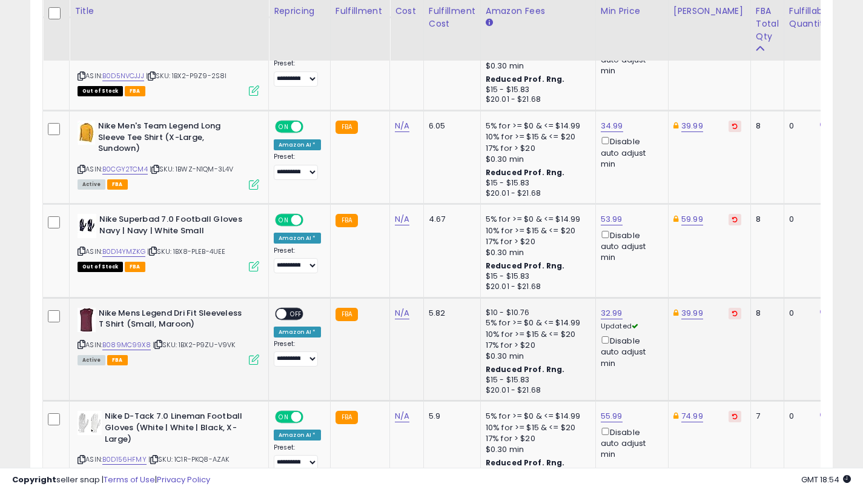
click at [282, 315] on span at bounding box center [281, 313] width 10 height 10
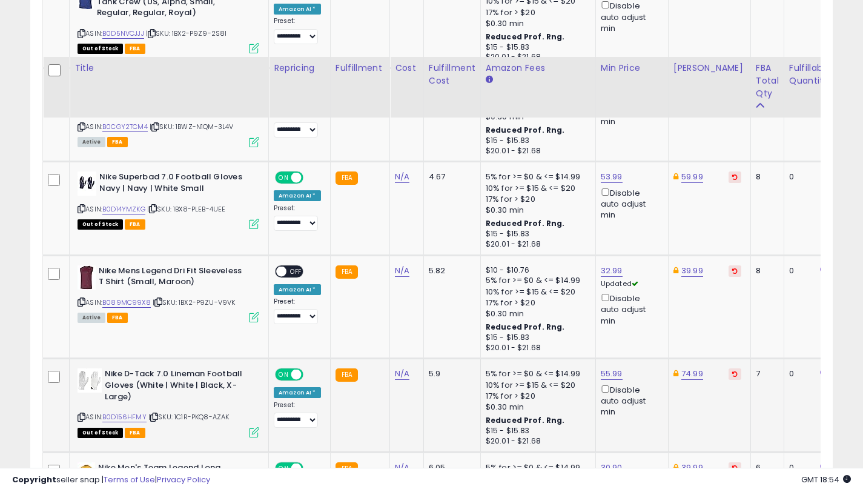
scroll to position [3806, 0]
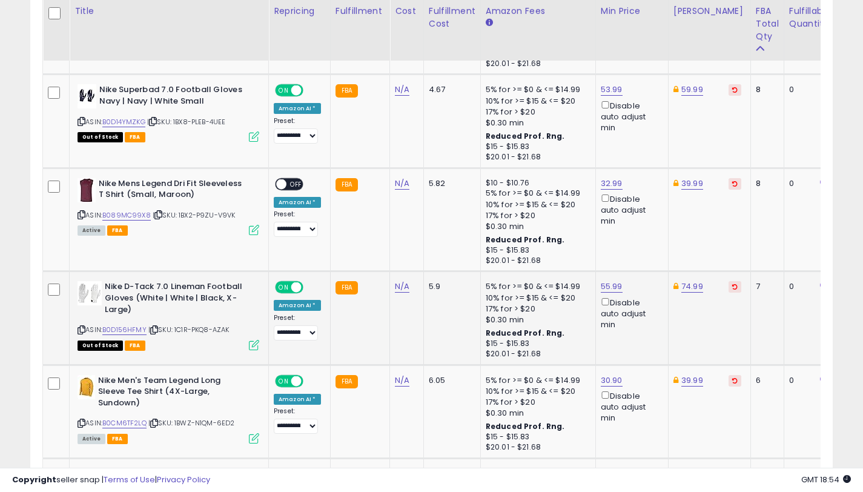
drag, startPoint x: 289, startPoint y: 183, endPoint x: 596, endPoint y: 273, distance: 320.0
click at [289, 182] on span "OFF" at bounding box center [295, 184] width 19 height 10
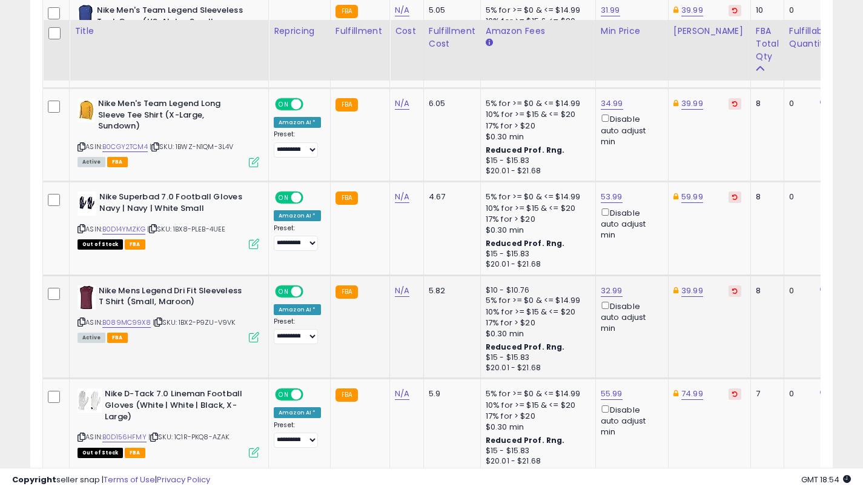
scroll to position [3719, 0]
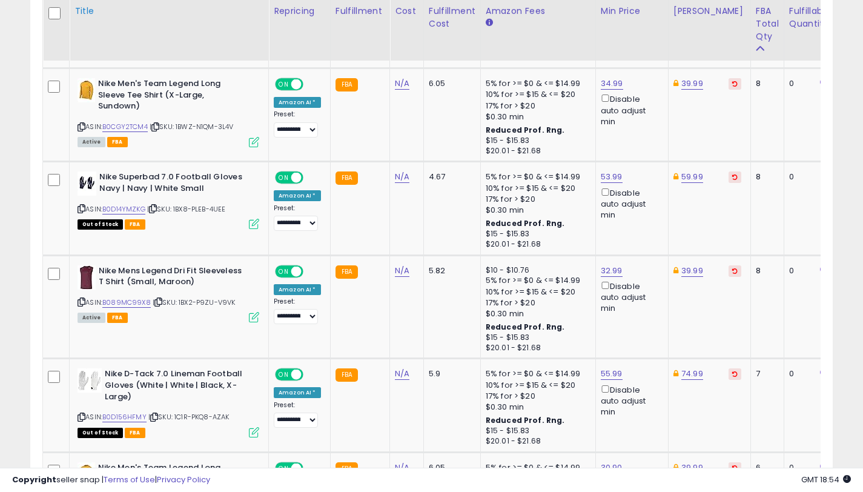
click at [81, 303] on icon at bounding box center [82, 302] width 8 height 7
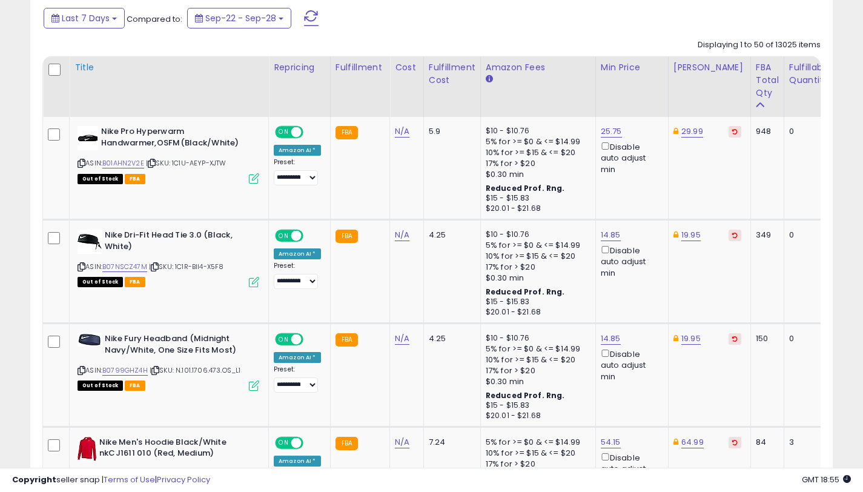
scroll to position [423, 0]
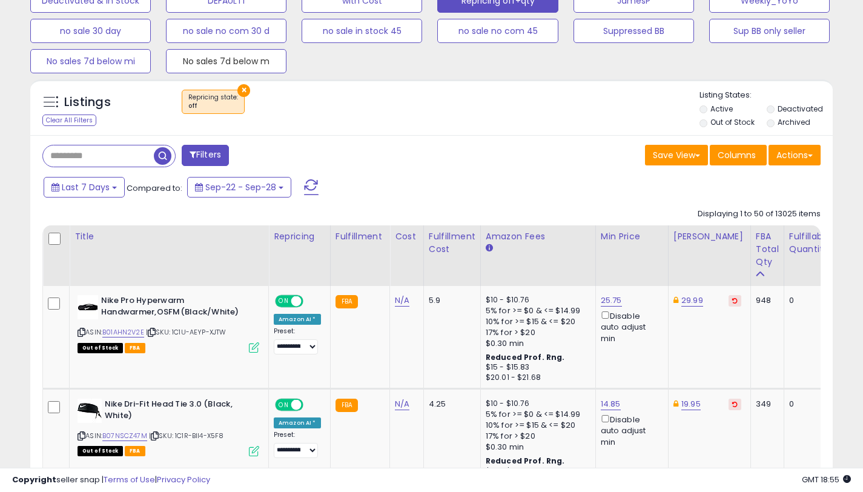
drag, startPoint x: 232, startPoint y: 59, endPoint x: 225, endPoint y: 72, distance: 14.4
click at [233, 59] on button "No sales 7d below m" at bounding box center [226, 61] width 120 height 24
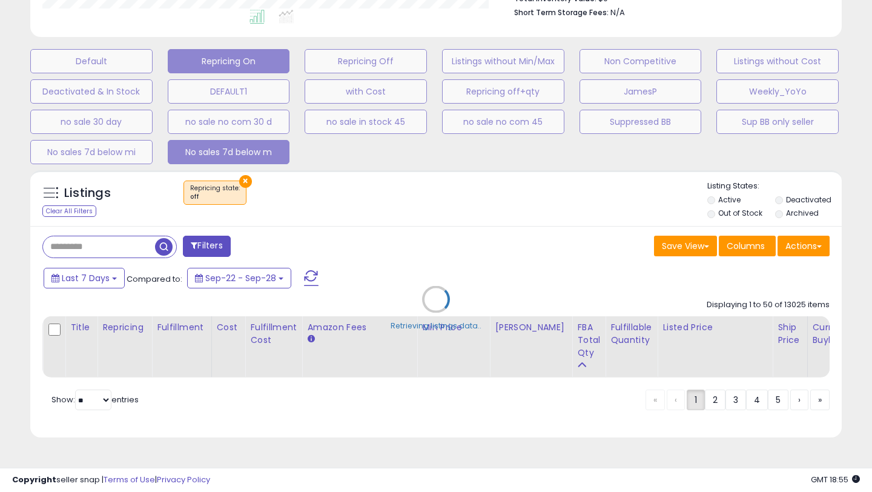
scroll to position [248, 470]
select select "**"
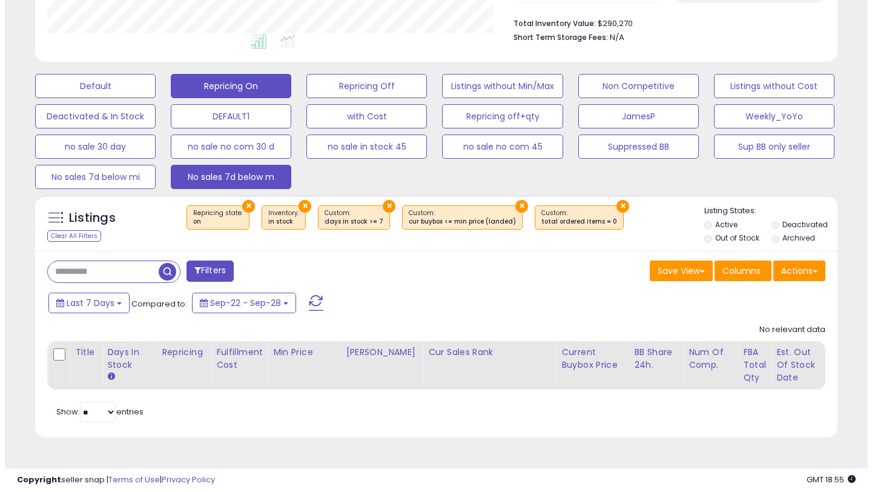
scroll to position [248, 464]
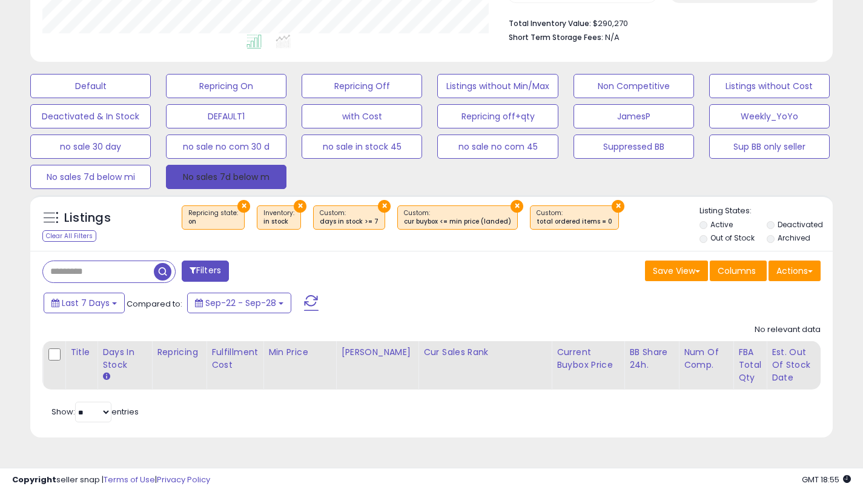
click at [240, 182] on button "No sales 7d below m" at bounding box center [226, 177] width 120 height 24
click at [119, 188] on button "No sales 7d below mi" at bounding box center [90, 177] width 120 height 24
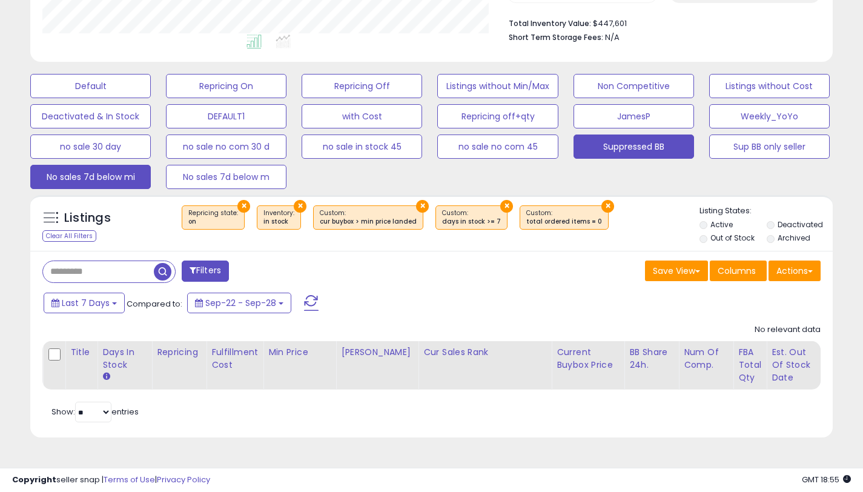
click at [613, 148] on button "Suppressed BB" at bounding box center [633, 146] width 120 height 24
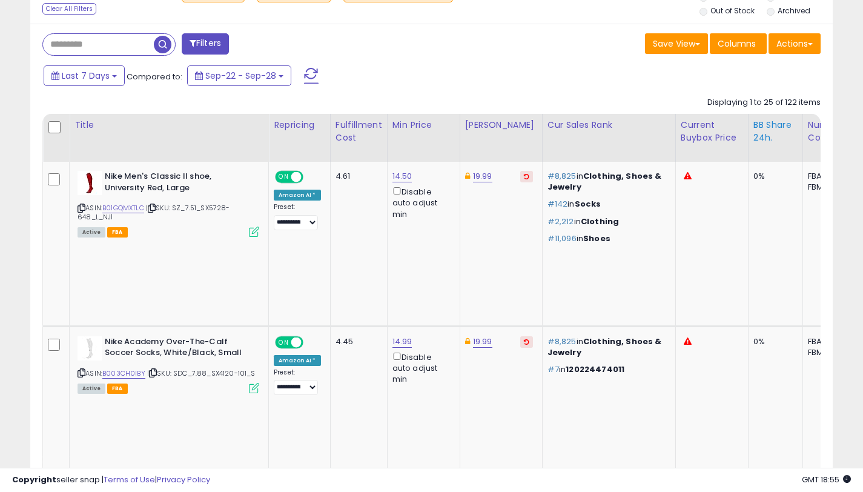
scroll to position [0, 0]
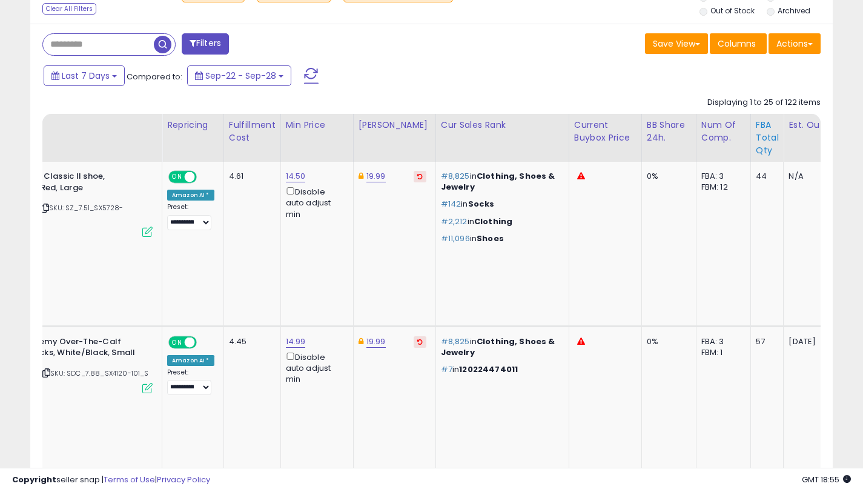
click at [756, 134] on div "FBA Total Qty" at bounding box center [767, 138] width 23 height 38
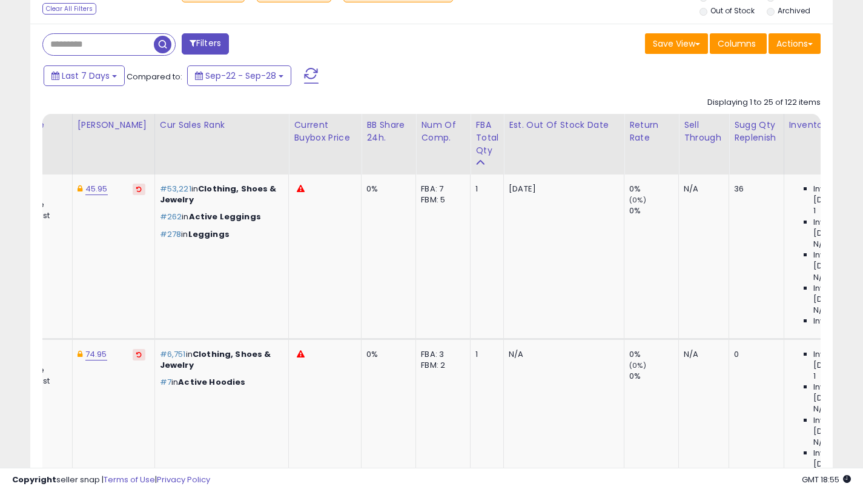
click at [475, 133] on div "FBA Total Qty" at bounding box center [486, 138] width 23 height 38
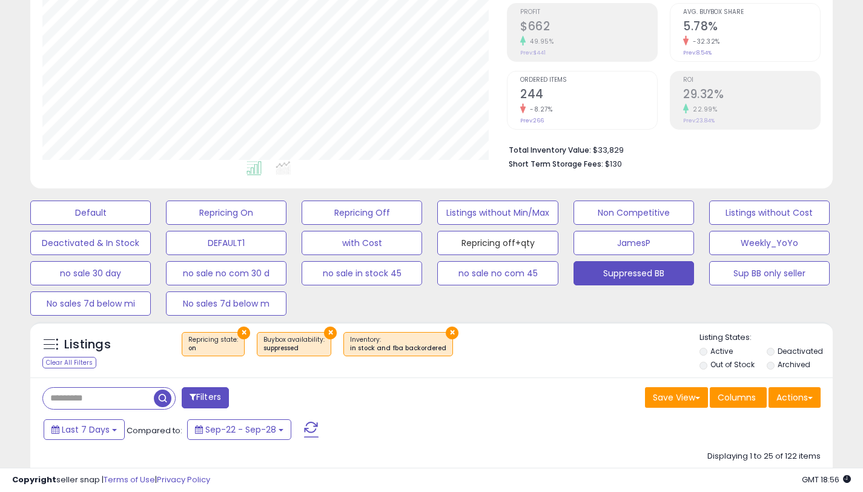
drag, startPoint x: 503, startPoint y: 240, endPoint x: 564, endPoint y: 320, distance: 100.2
click at [504, 240] on button "Repricing off+qty" at bounding box center [497, 243] width 120 height 24
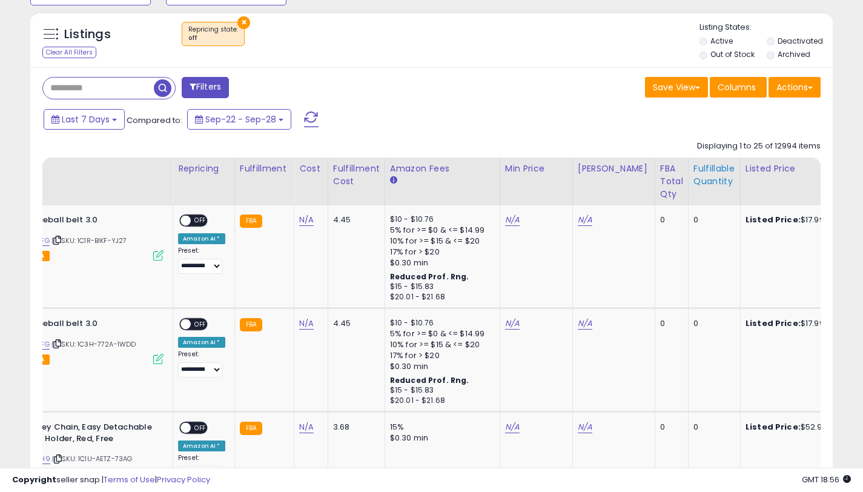
drag, startPoint x: 650, startPoint y: 193, endPoint x: 496, endPoint y: 370, distance: 234.8
click at [660, 193] on div "FBA Total Qty" at bounding box center [671, 181] width 23 height 38
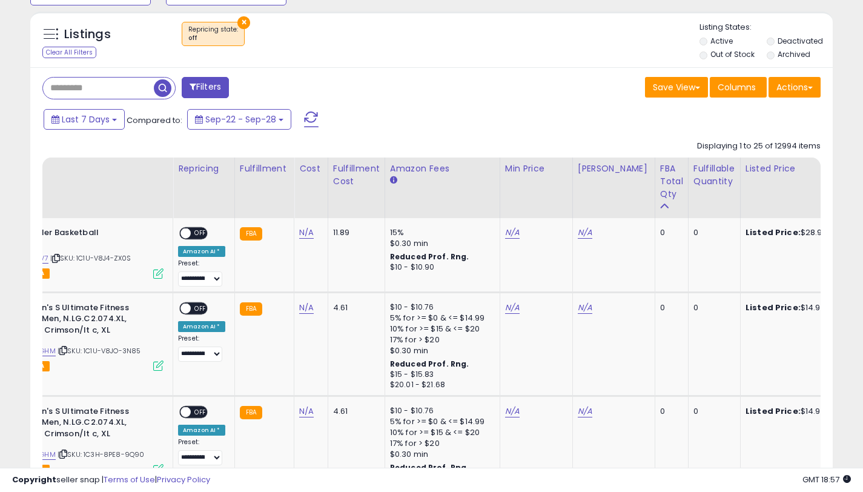
drag, startPoint x: 649, startPoint y: 185, endPoint x: 529, endPoint y: 165, distance: 121.5
click at [660, 185] on div "FBA Total Qty" at bounding box center [671, 181] width 23 height 38
